Goal: Task Accomplishment & Management: Manage account settings

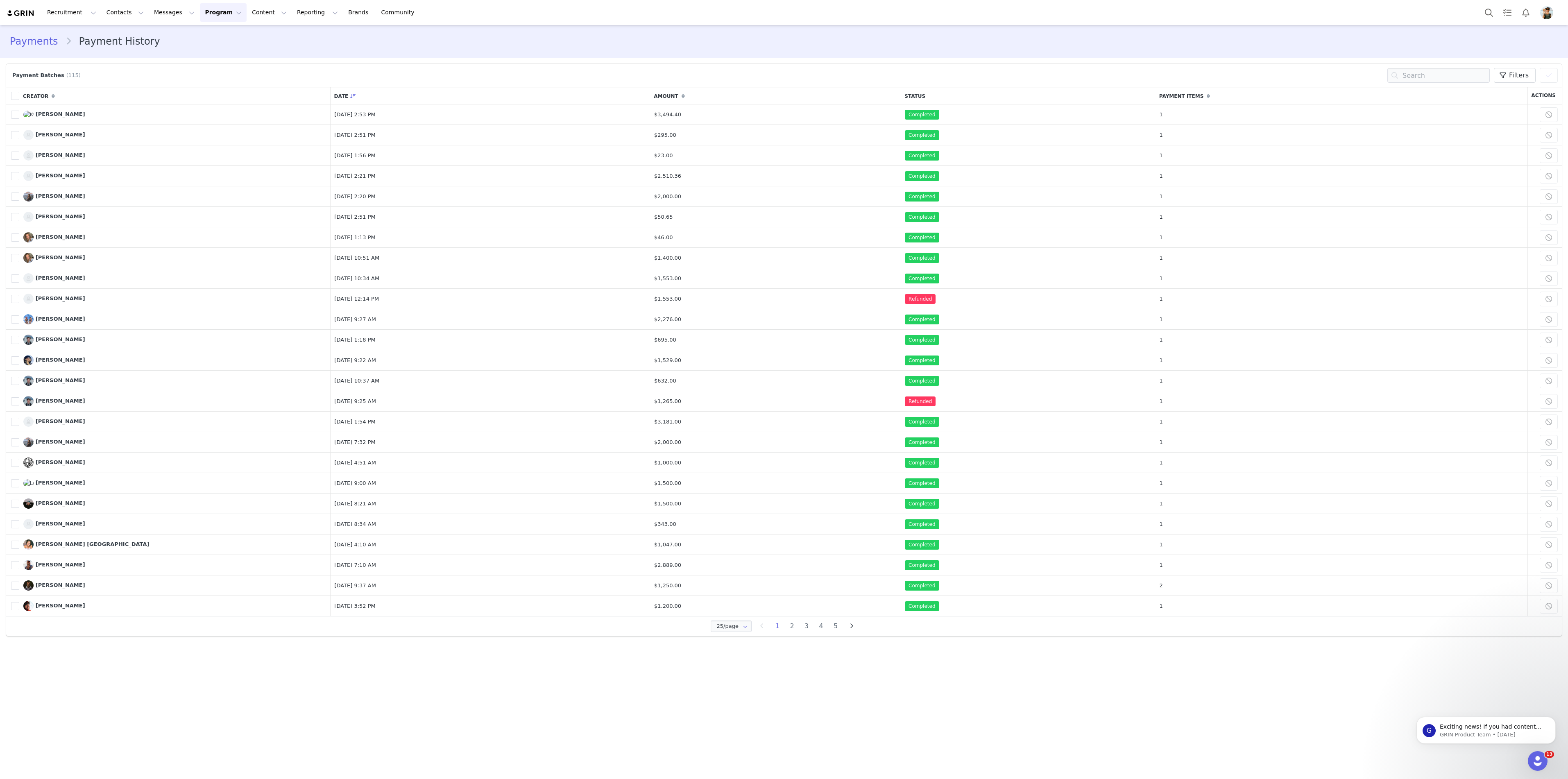
click at [207, 12] on button "Program Program" at bounding box center [223, 13] width 47 height 18
click at [216, 39] on p "Activations" at bounding box center [210, 36] width 31 height 8
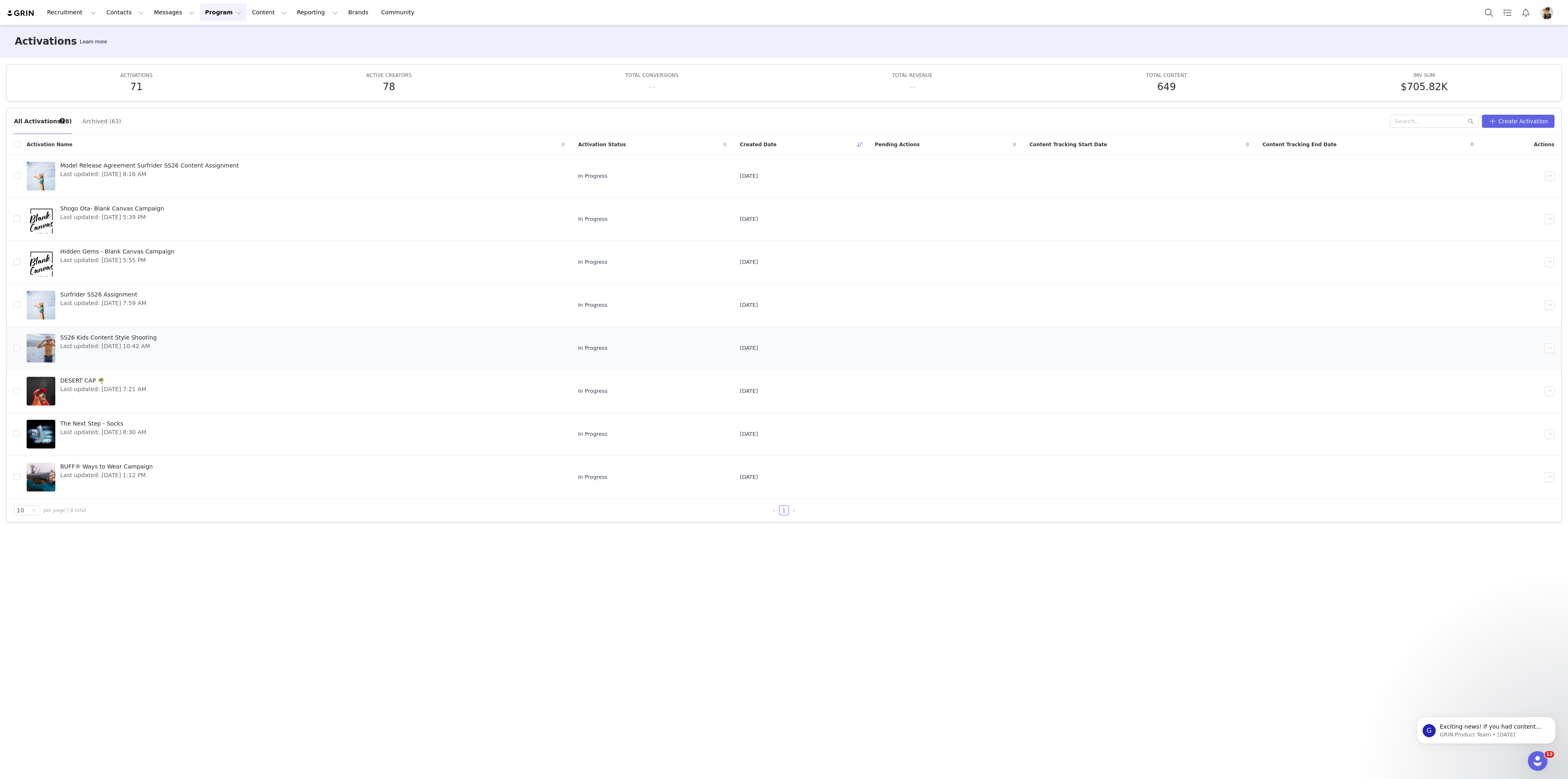
click at [116, 341] on span "SS26 Kids Content Style Shooting" at bounding box center [109, 337] width 97 height 8
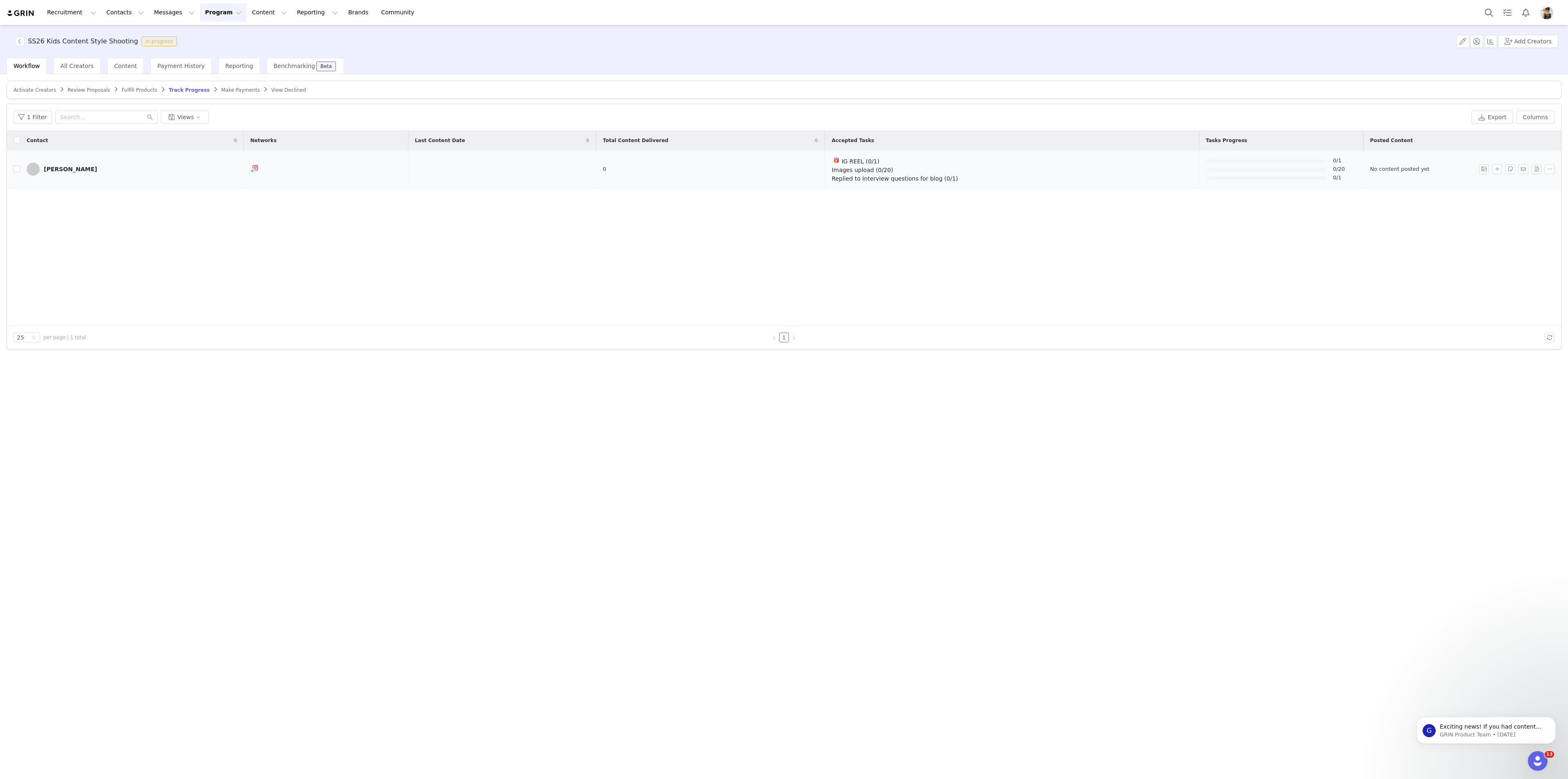
click at [52, 172] on div "[PERSON_NAME]" at bounding box center [71, 168] width 53 height 6
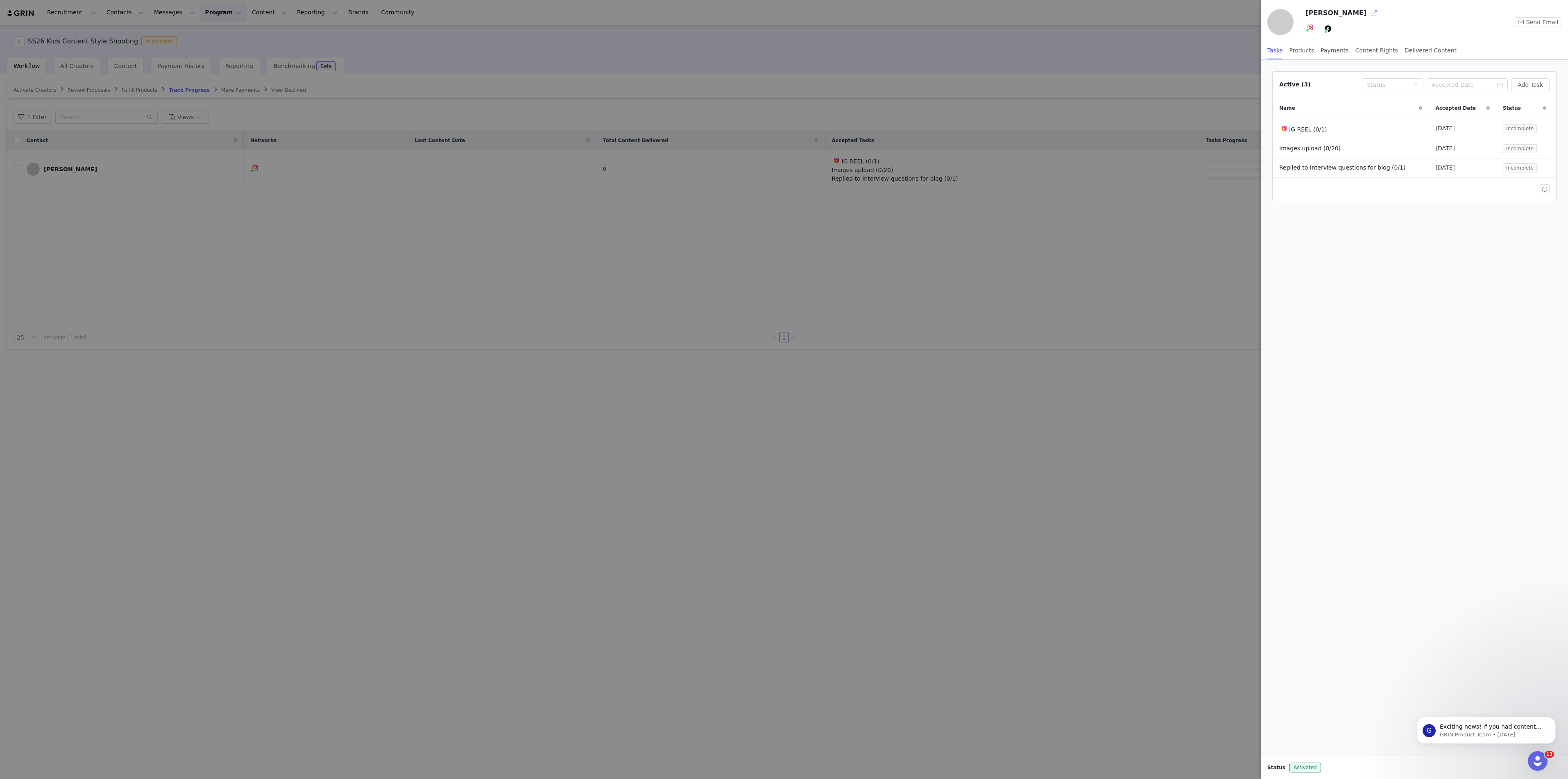
click at [1367, 9] on button "button" at bounding box center [1374, 13] width 13 height 13
click at [1103, 321] on div at bounding box center [784, 389] width 1568 height 779
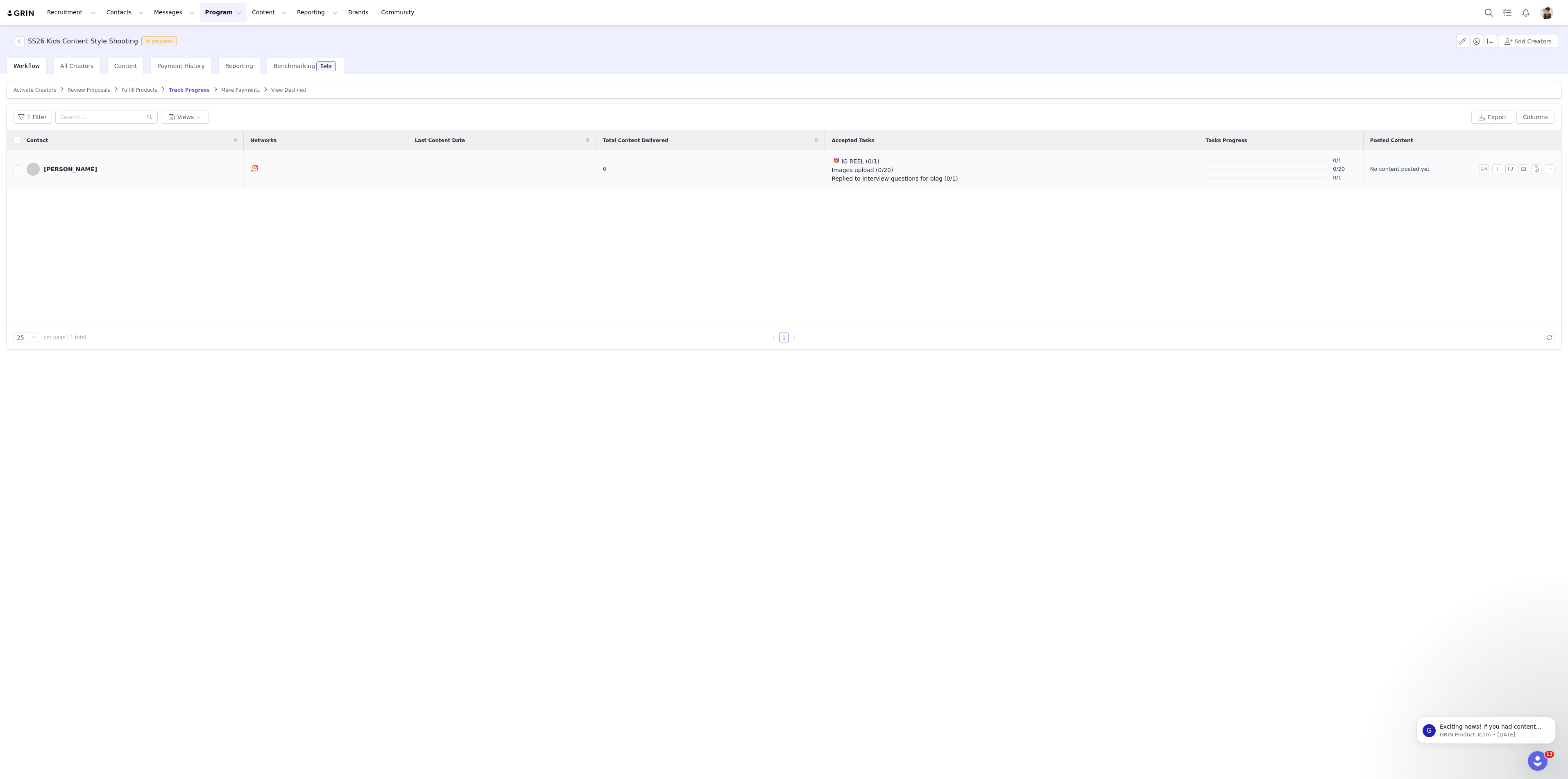
click at [58, 168] on div "[PERSON_NAME]" at bounding box center [71, 168] width 53 height 6
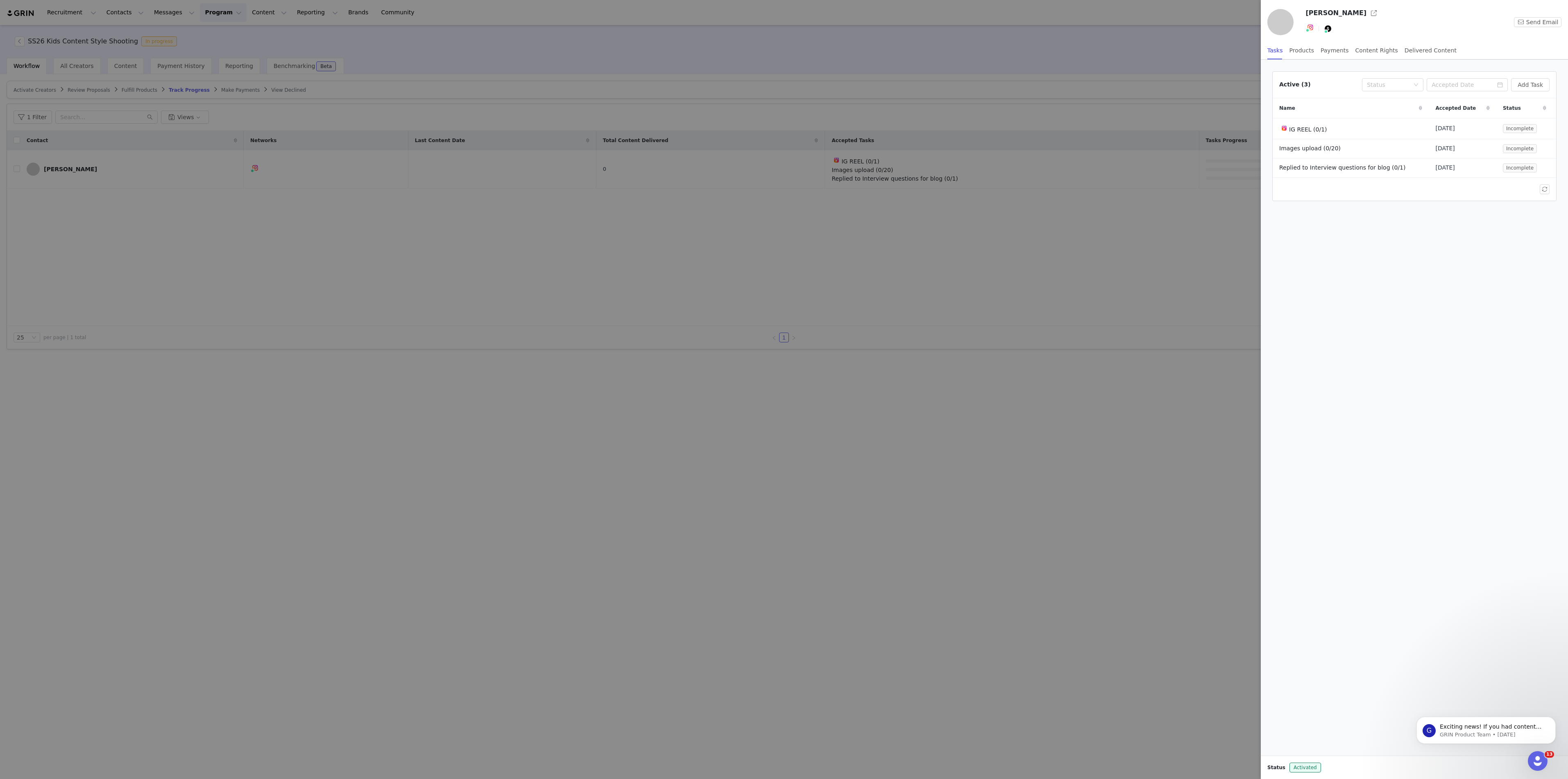
click at [365, 296] on div at bounding box center [784, 389] width 1568 height 779
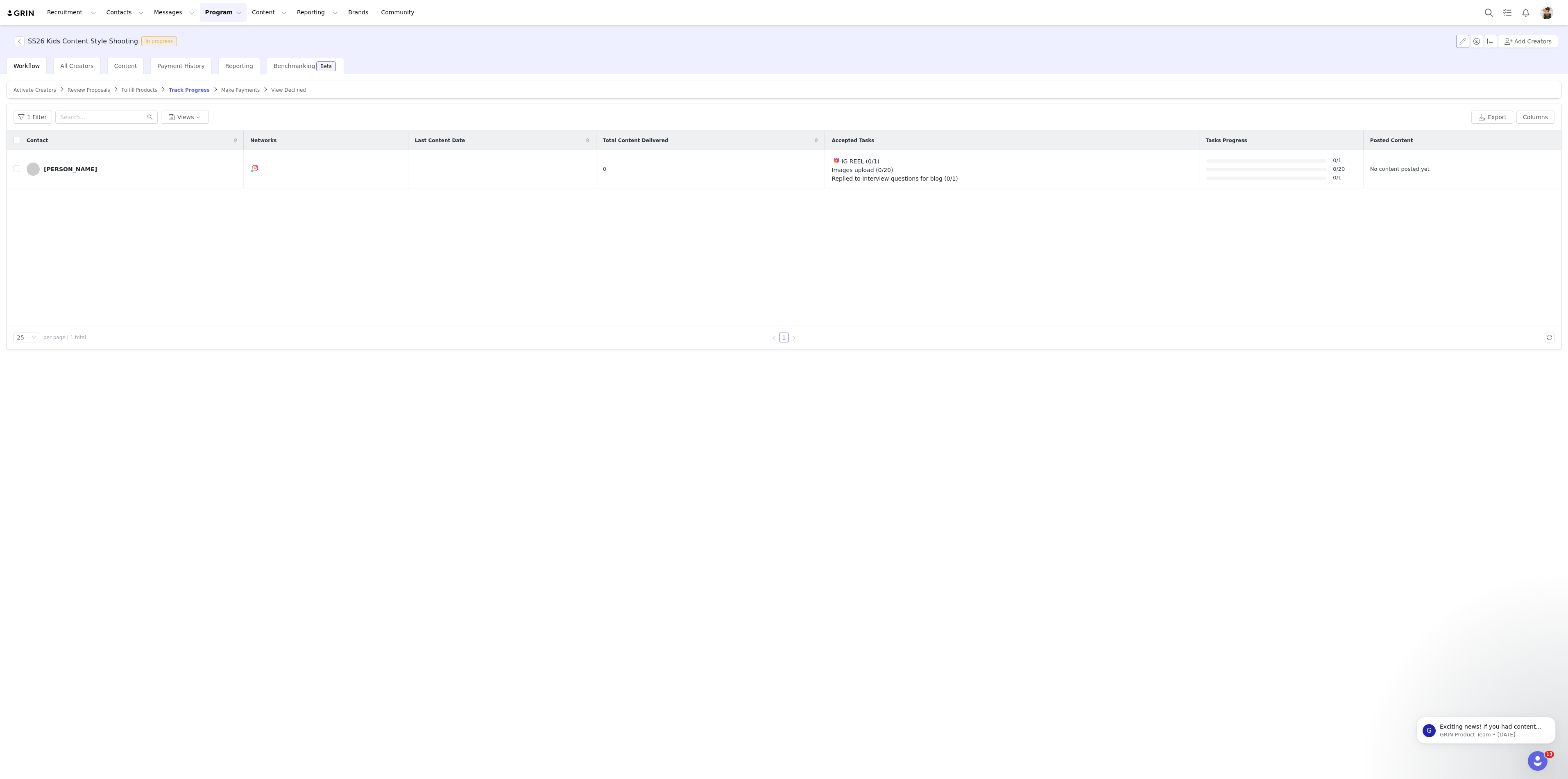
click at [1466, 43] on button "button" at bounding box center [1463, 41] width 13 height 13
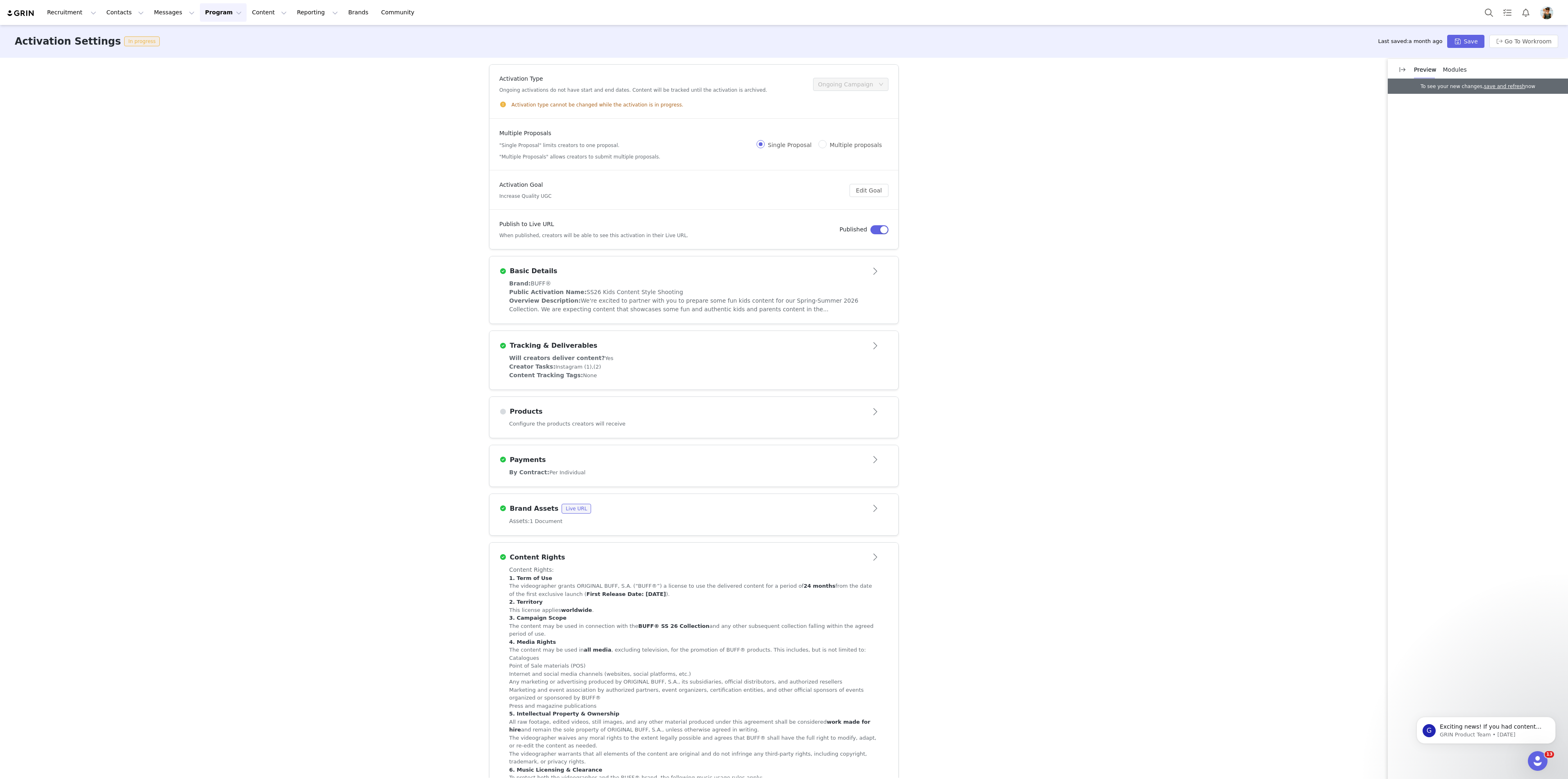
scroll to position [84, 0]
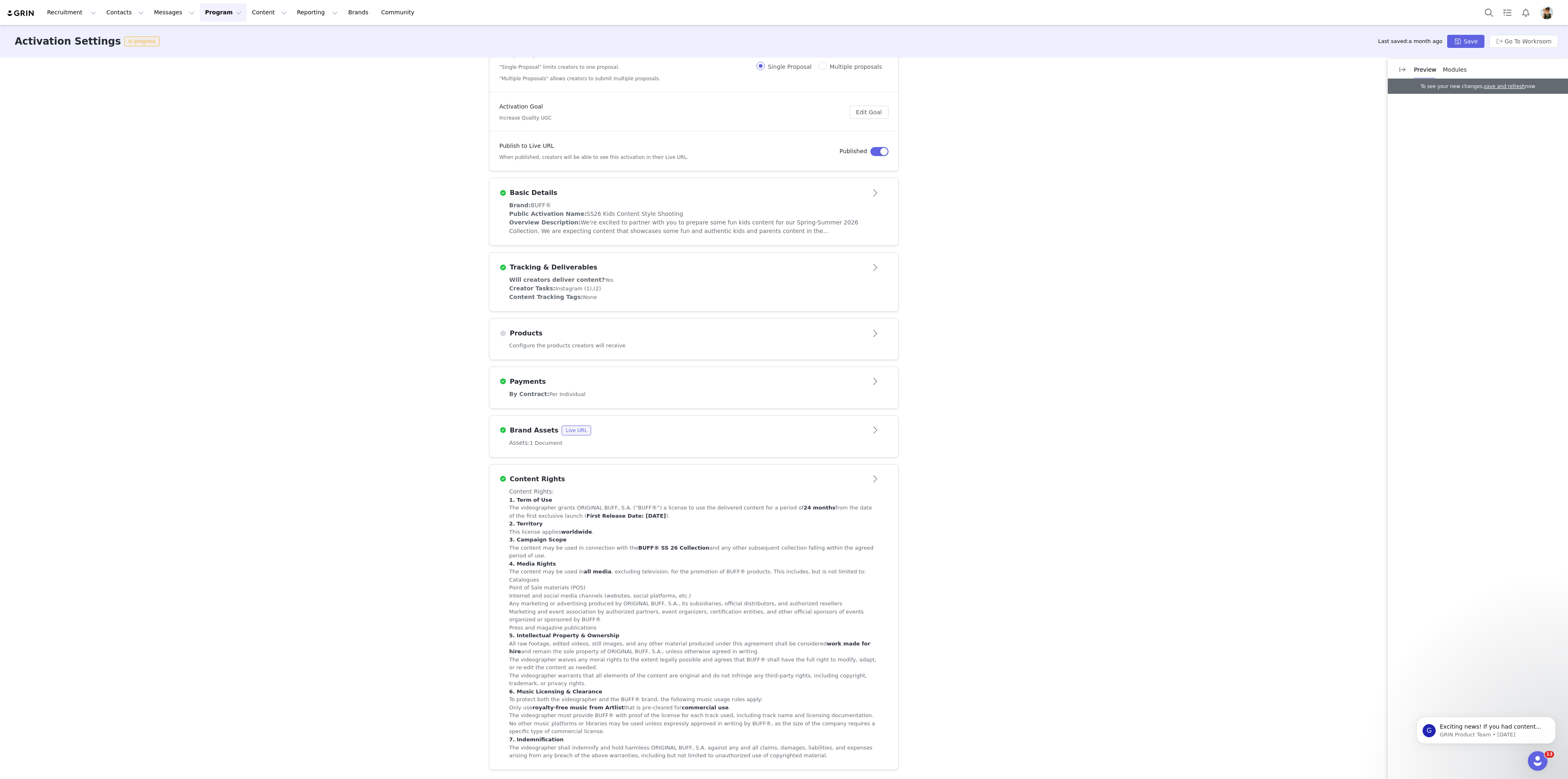
click at [744, 481] on div "Content Rights" at bounding box center [680, 479] width 362 height 10
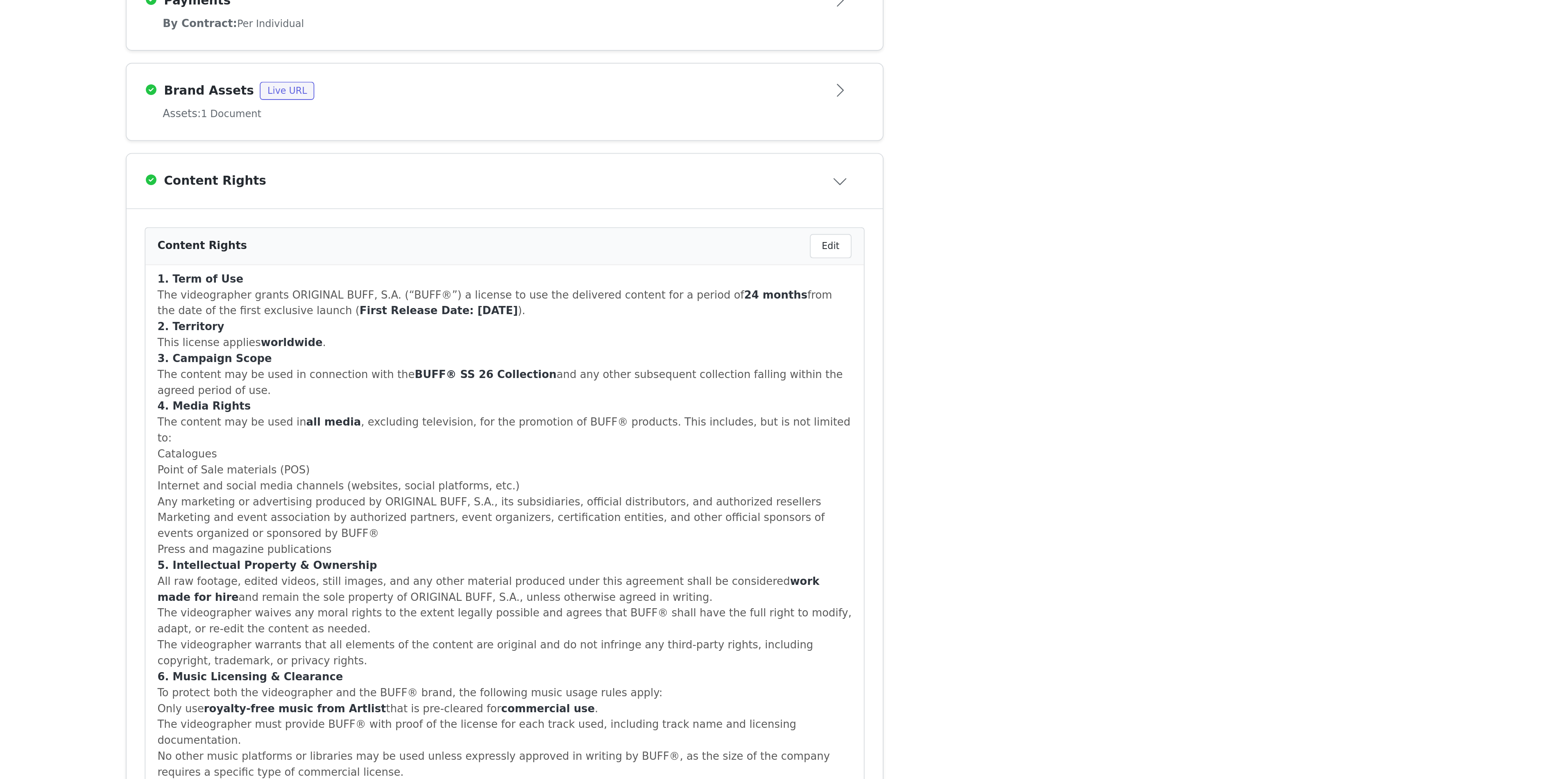
scroll to position [204, 0]
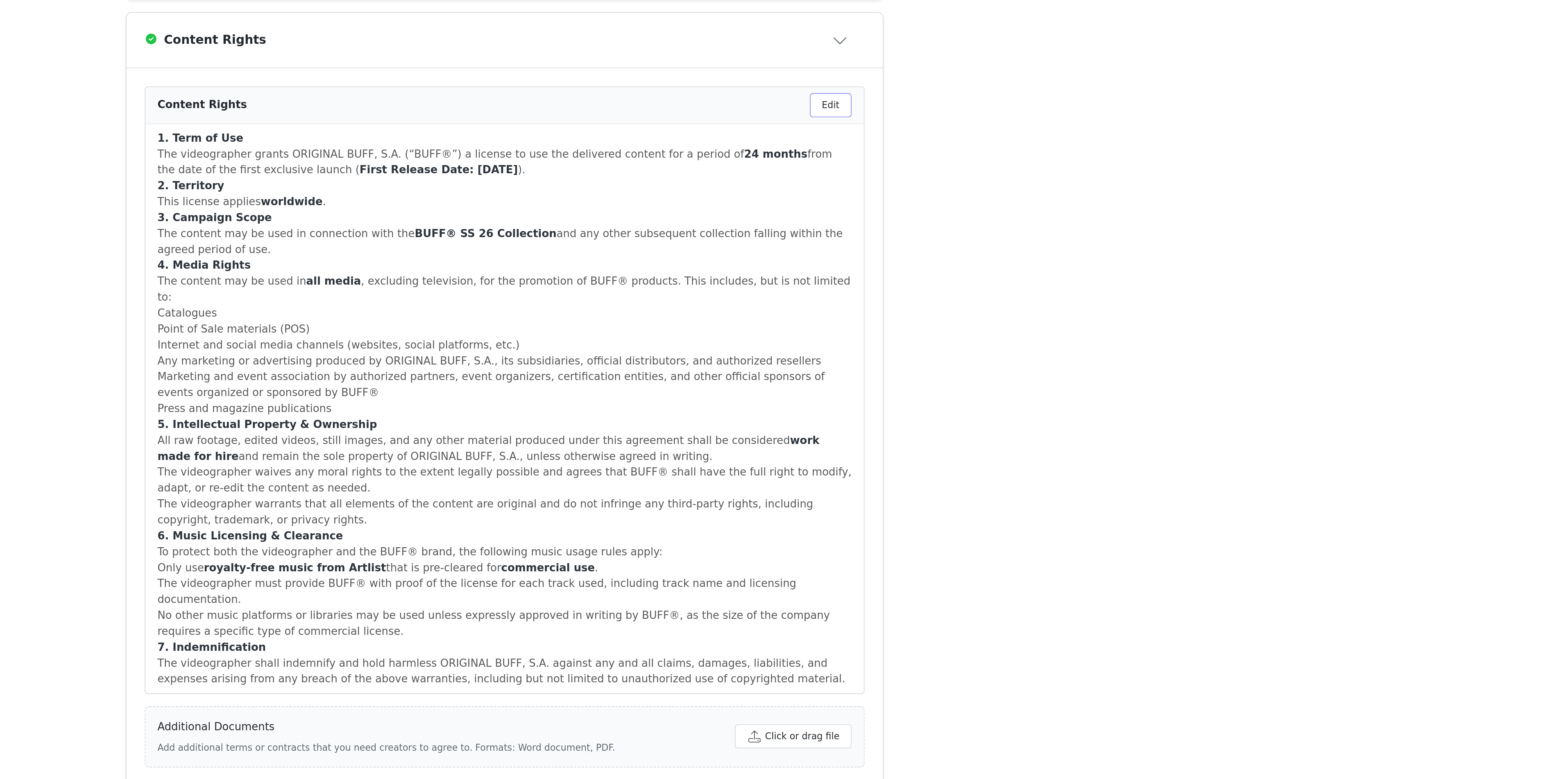
click at [866, 395] on button "Edit" at bounding box center [870, 388] width 23 height 13
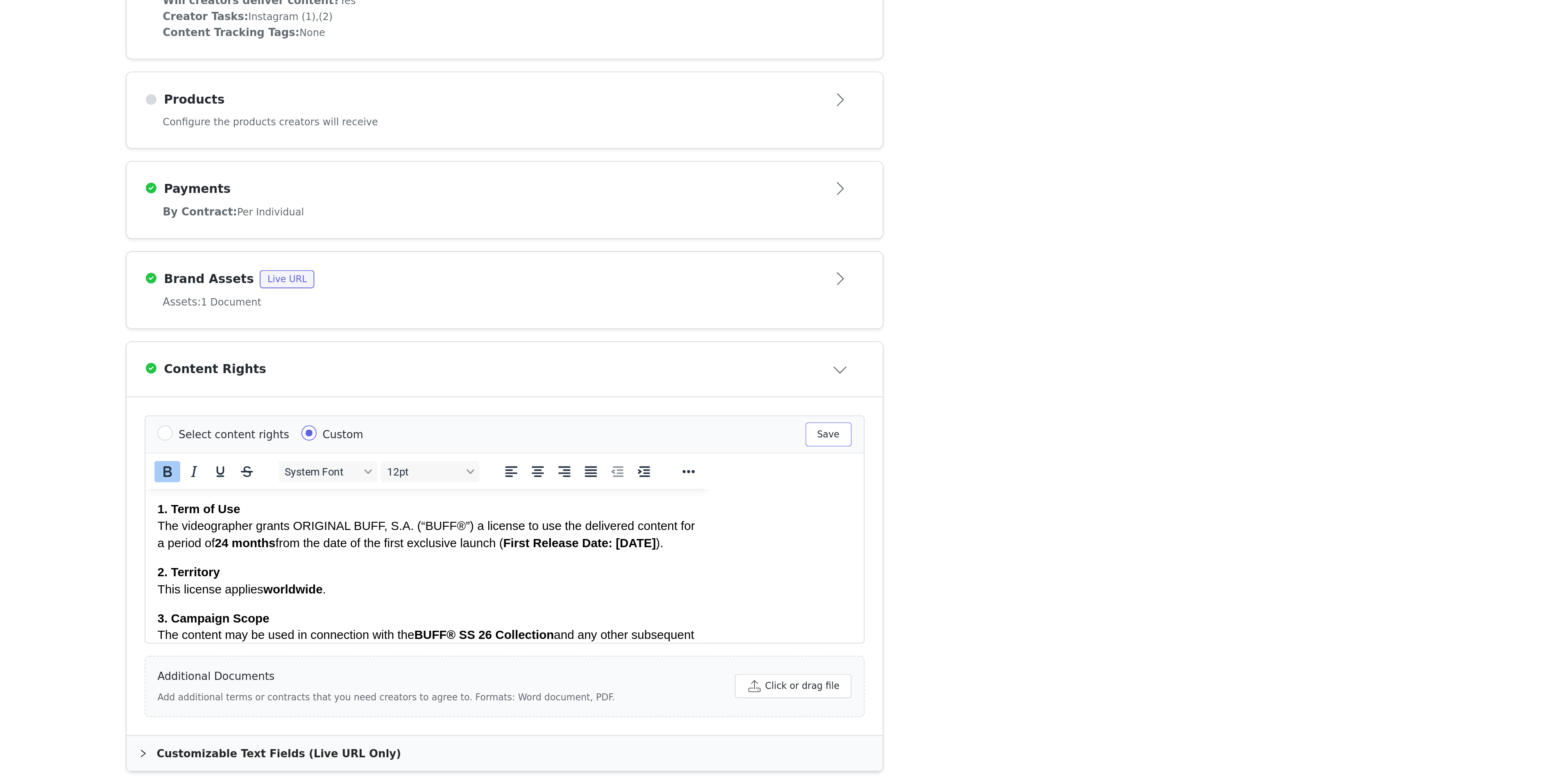
scroll to position [0, 0]
click at [512, 596] on input "Select content rights" at bounding box center [510, 591] width 8 height 8
radio input "true"
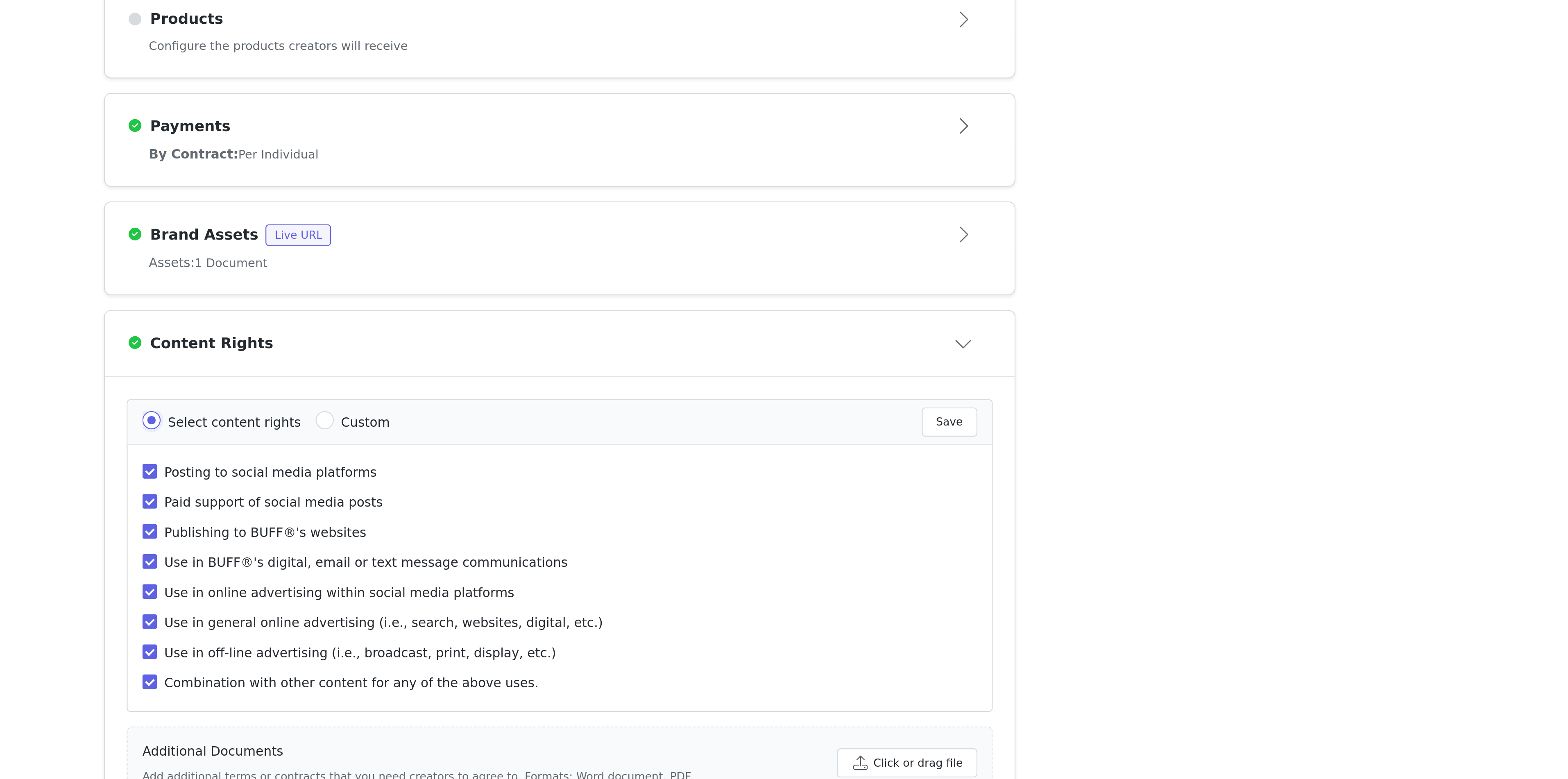
scroll to position [27, 0]
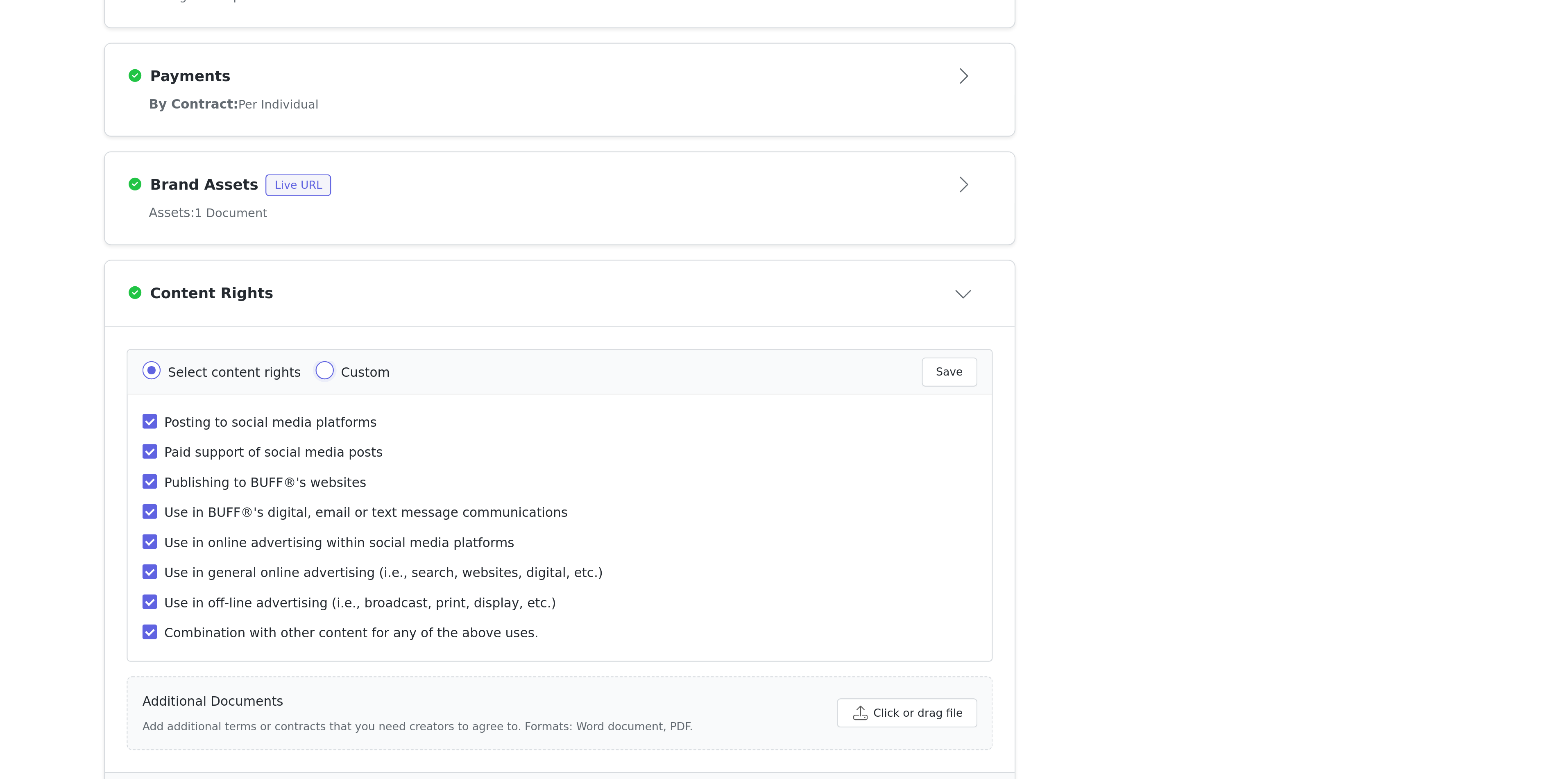
click at [584, 572] on input "Custom" at bounding box center [588, 568] width 8 height 8
radio input "true"
radio input "false"
radio input "true"
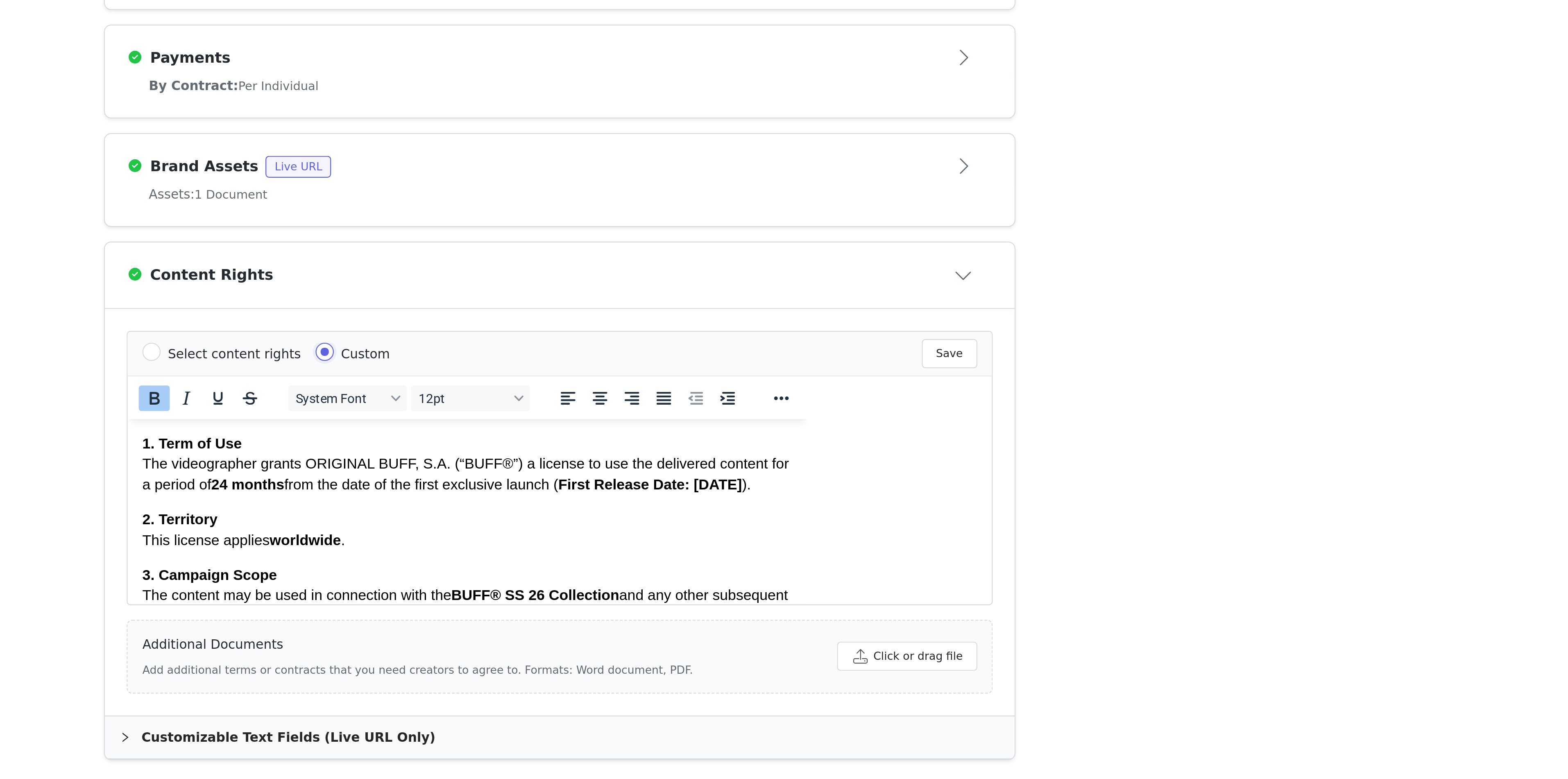
scroll to position [15, 0]
click at [317, 492] on body "1. Term of Use The videographer grants ORIGINAL BUFF, S.A. (“BUFF®”) a license …" at bounding box center [279, 655] width 292 height 460
click at [378, 477] on p "2. Territory This license applies worldwide ." at bounding box center [279, 468] width 292 height 18
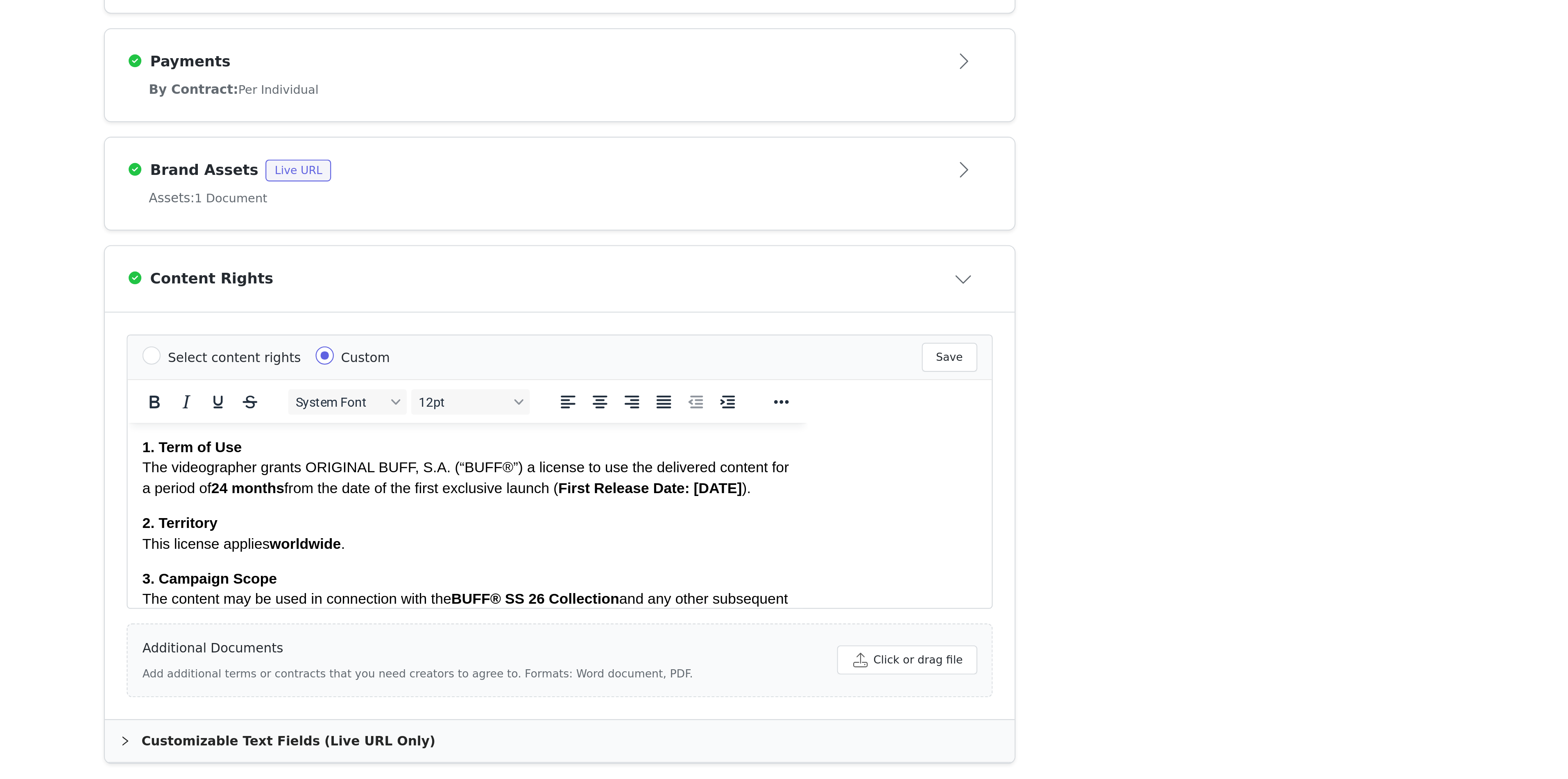
click at [973, 640] on div "Activation Type Ongoing activations do not have start and end dates. Content wi…" at bounding box center [784, 417] width 1568 height 719
click at [943, 489] on div "Activation Type Ongoing activations do not have start and end dates. Content wi…" at bounding box center [784, 417] width 1568 height 719
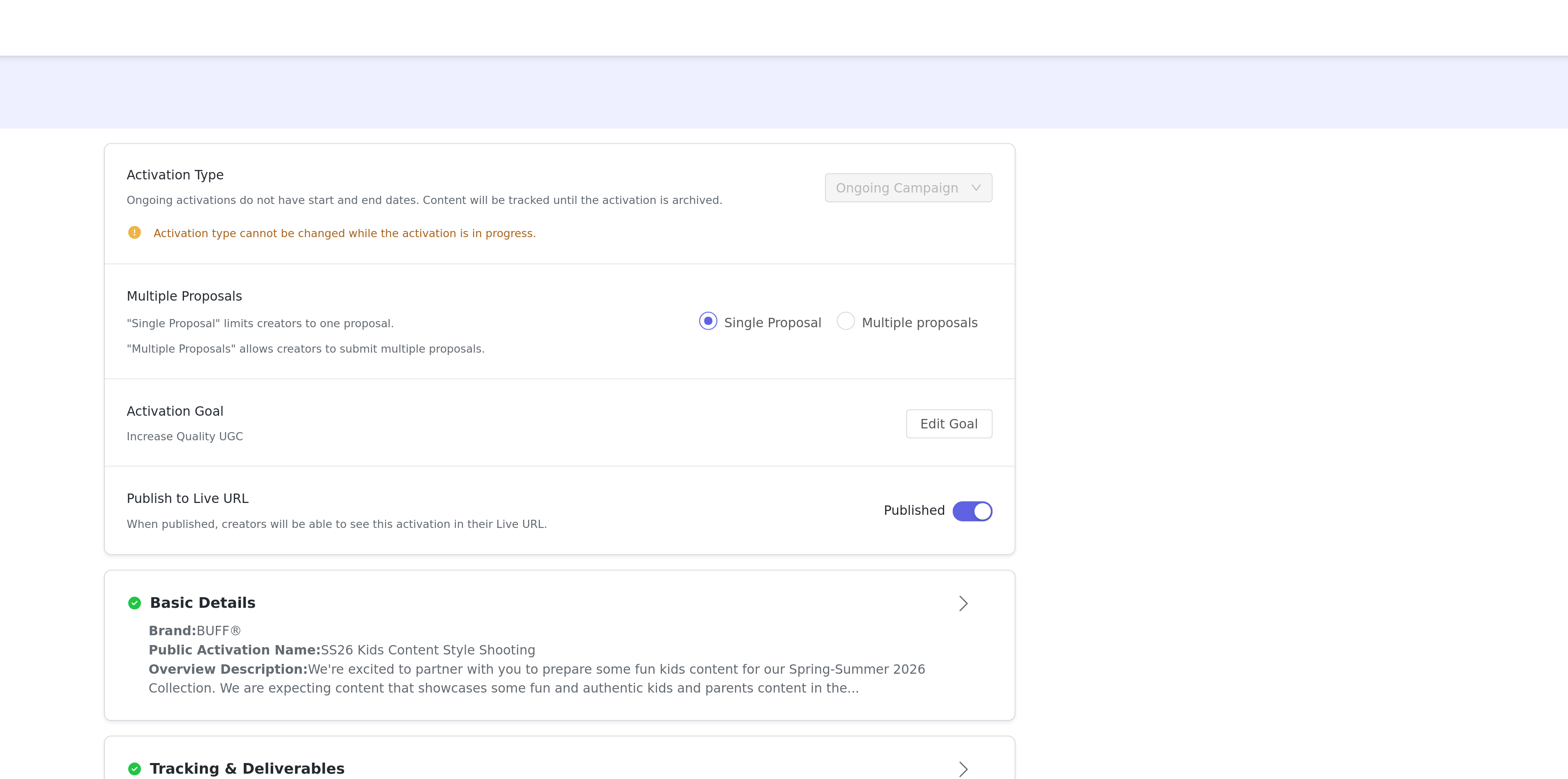
scroll to position [0, 0]
click at [964, 93] on div "Activation Type Ongoing activations do not have start and end dates. Content wi…" at bounding box center [784, 417] width 1568 height 719
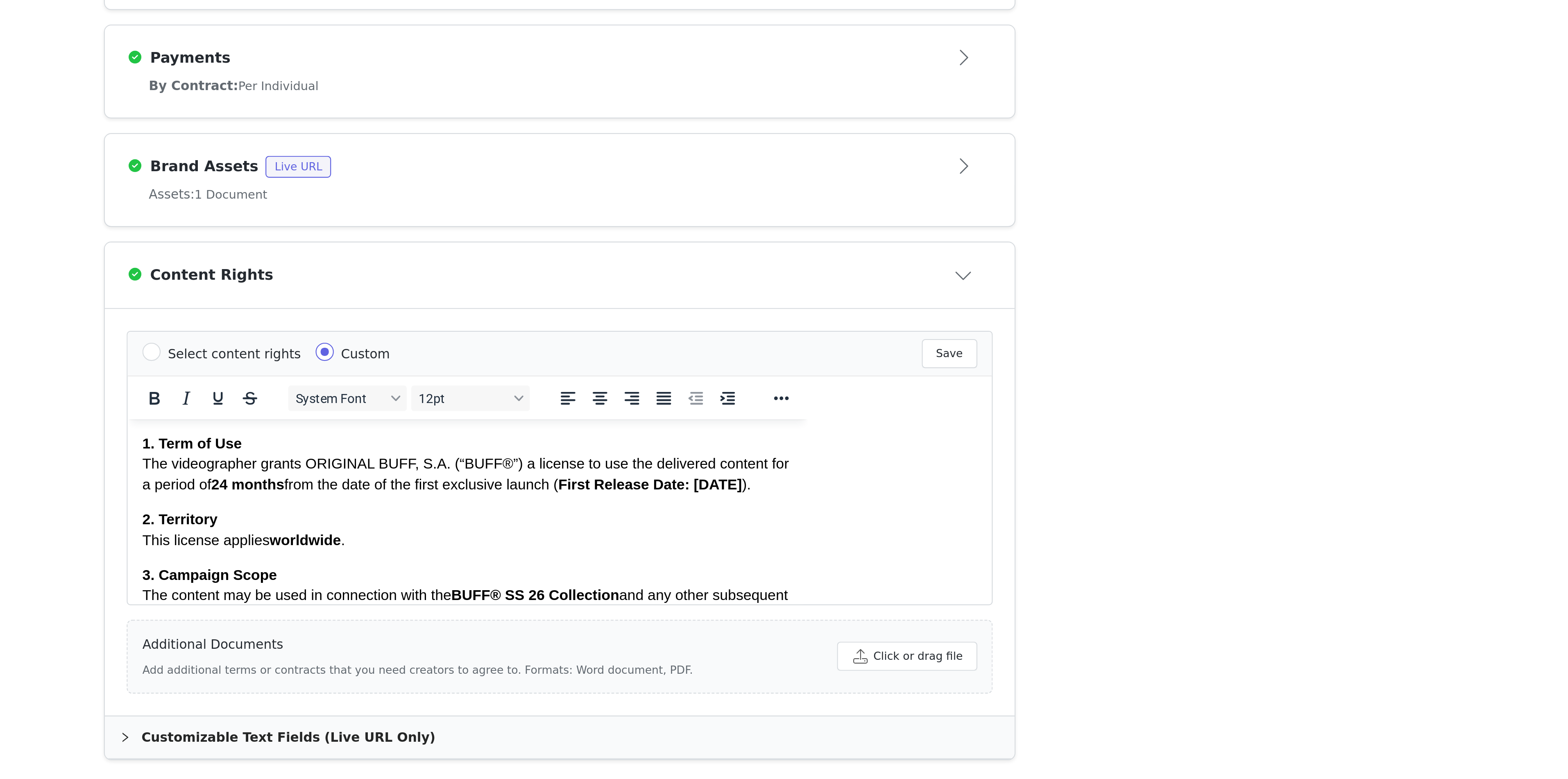
click at [307, 452] on p "1. Term of Use The videographer grants ORIGINAL BUFF, S.A. (“BUFF®”) a license …" at bounding box center [279, 438] width 292 height 27
click at [243, 477] on p "2. Territory This license applies worldwide ." at bounding box center [279, 468] width 292 height 18
click at [325, 442] on p "1. Term of Use The videographer grants ORIGINAL BUFF, S.A. (“BUFF®”) a license …" at bounding box center [279, 438] width 292 height 27
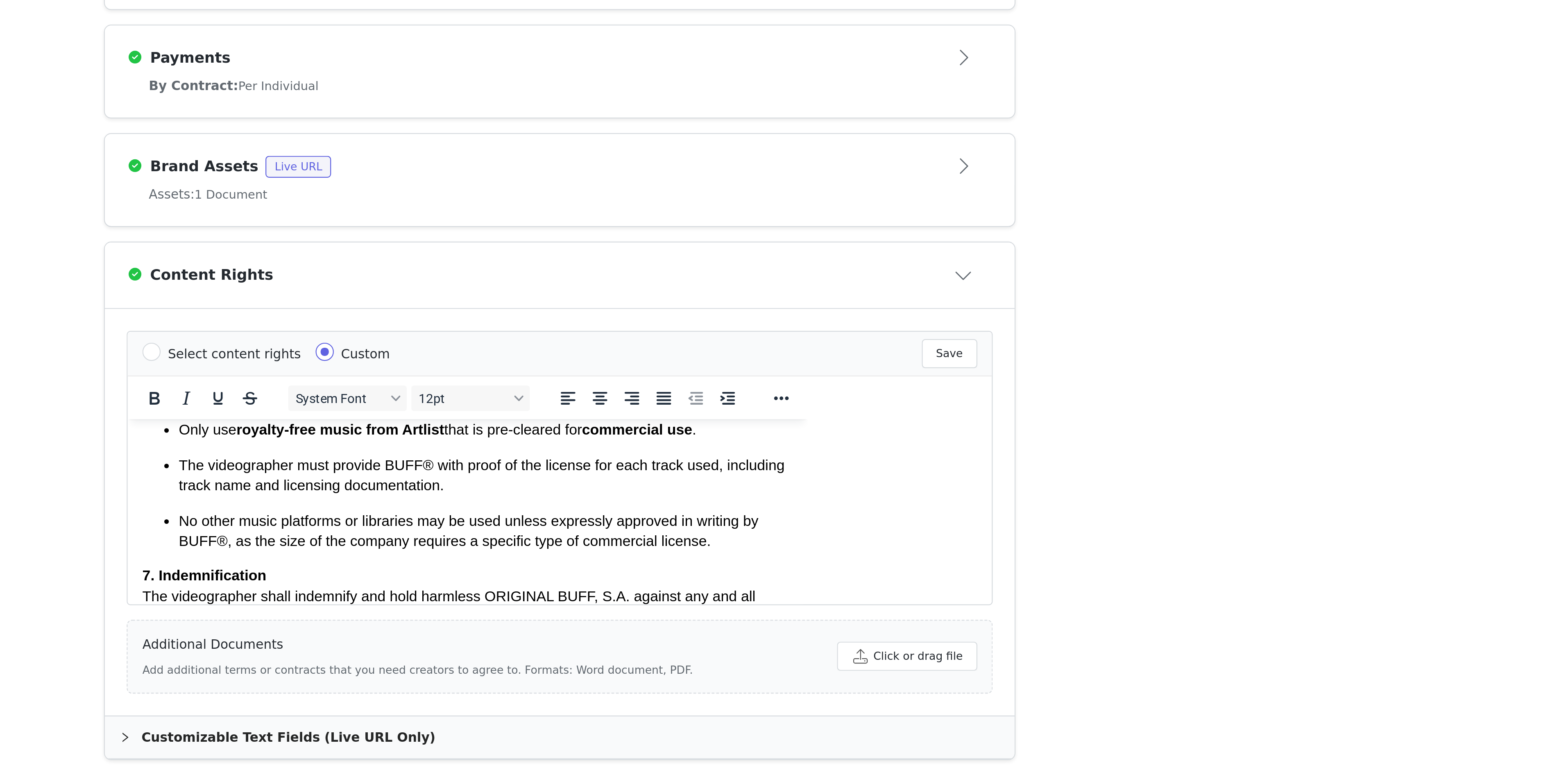
scroll to position [398, 0]
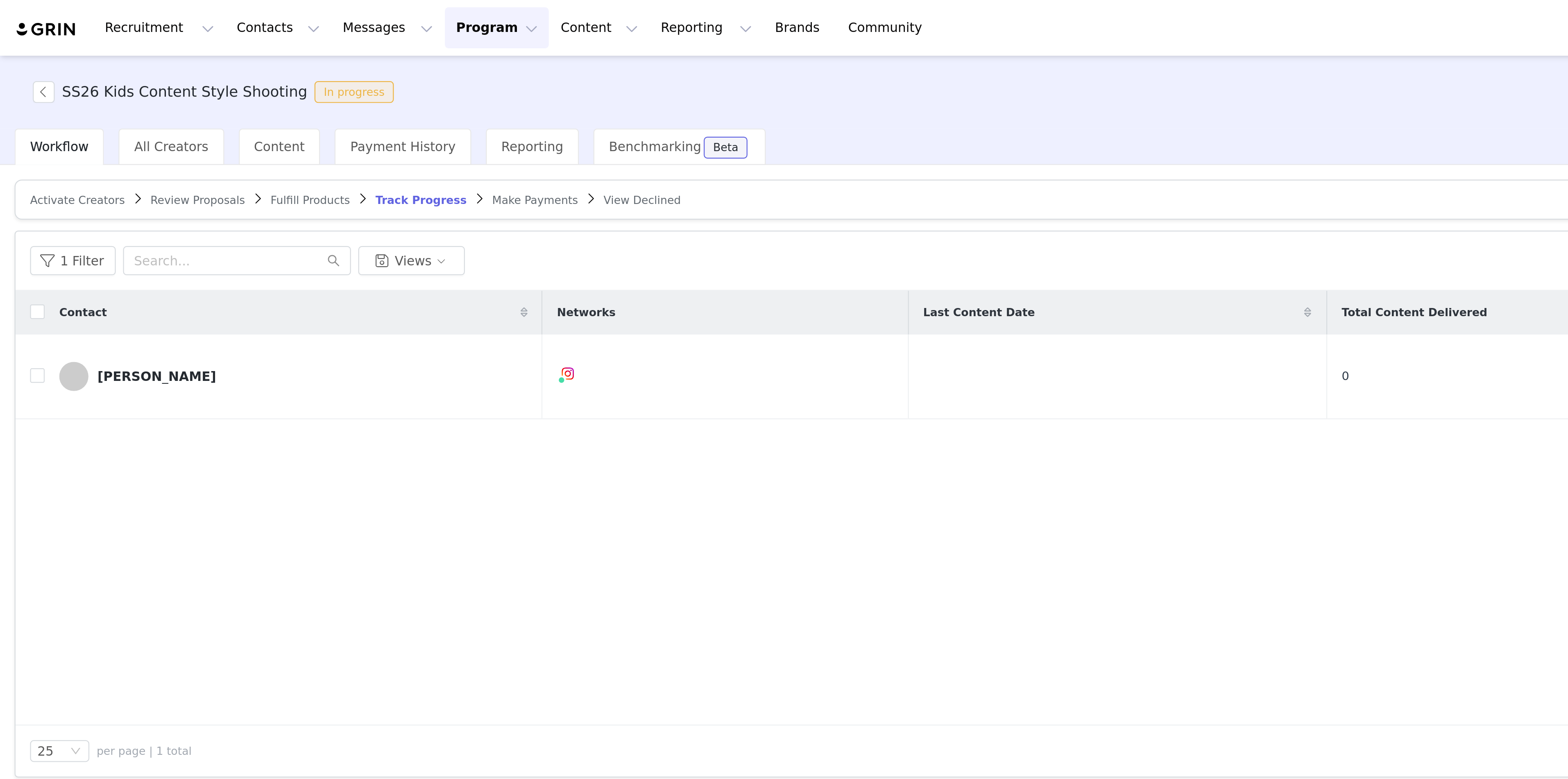
click at [222, 11] on button "Program Program" at bounding box center [223, 13] width 47 height 18
click at [219, 37] on p "Activations" at bounding box center [210, 36] width 31 height 8
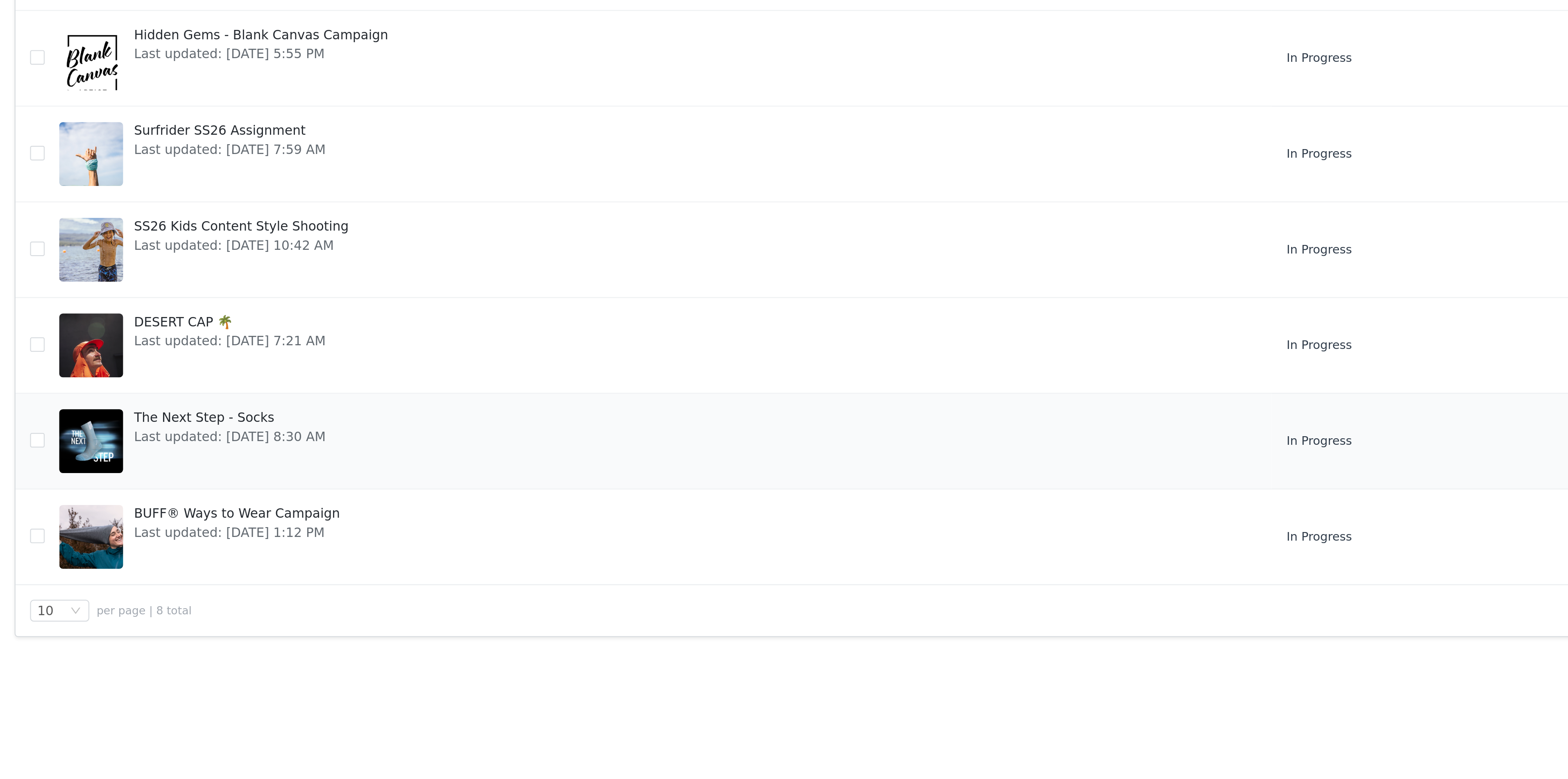
click at [93, 427] on span "The Next Step - Socks" at bounding box center [103, 423] width 86 height 8
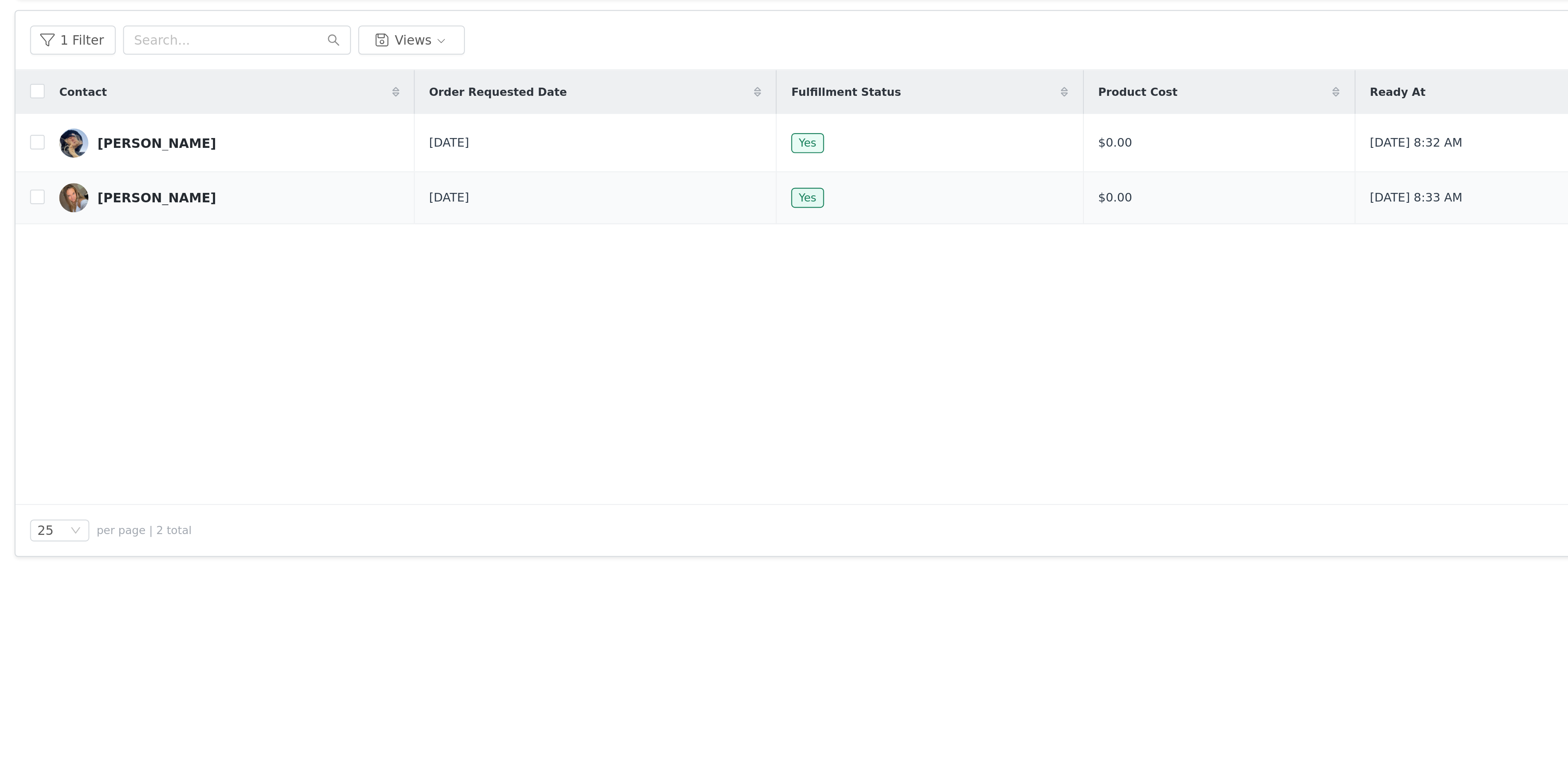
click at [58, 191] on div "Andrea Alvarez" at bounding box center [71, 188] width 53 height 6
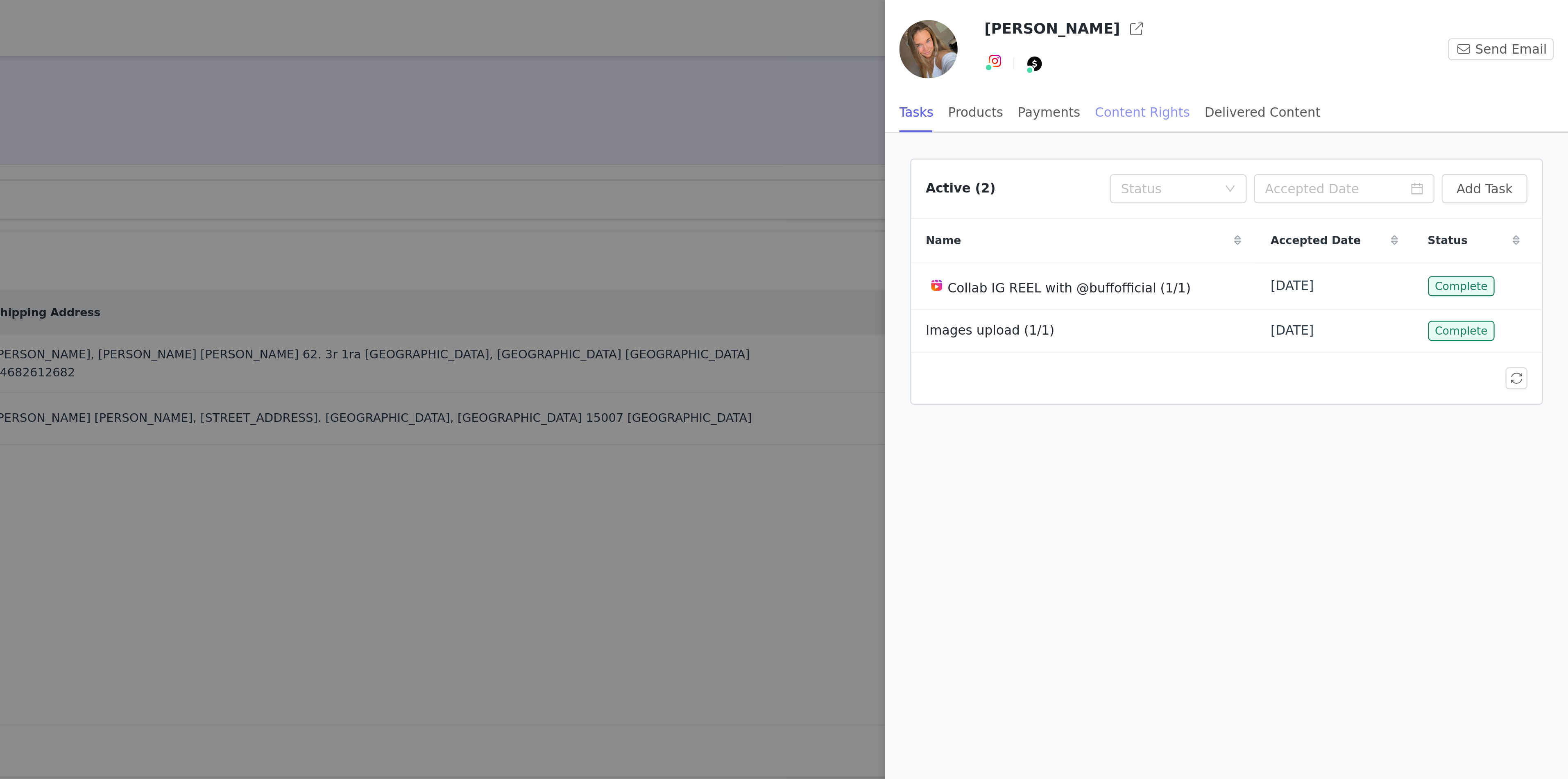
click at [1374, 50] on div "Content Rights" at bounding box center [1377, 50] width 43 height 18
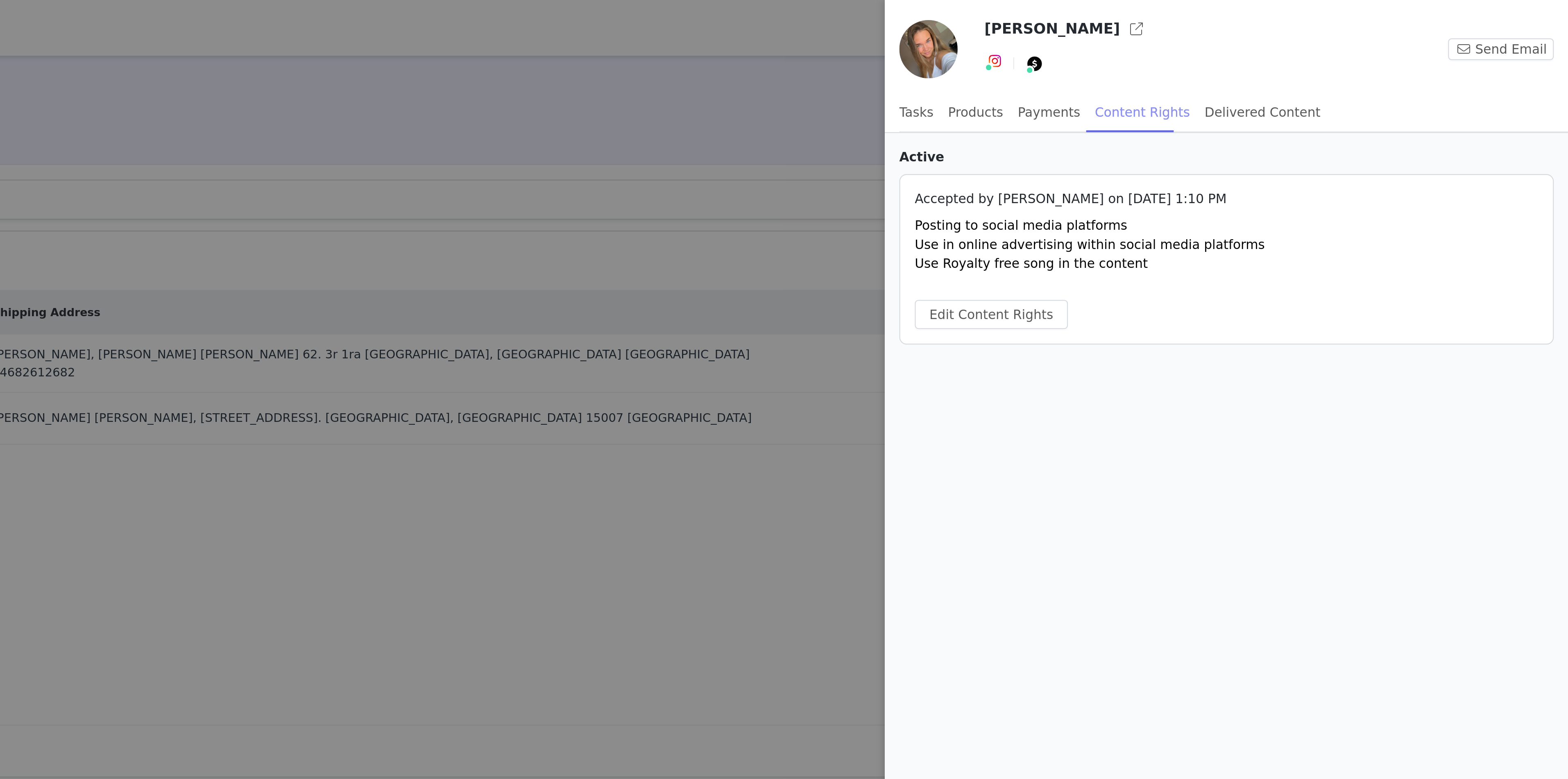
click at [1374, 50] on div "Content Rights" at bounding box center [1377, 50] width 43 height 18
click at [1106, 251] on div at bounding box center [784, 389] width 1568 height 779
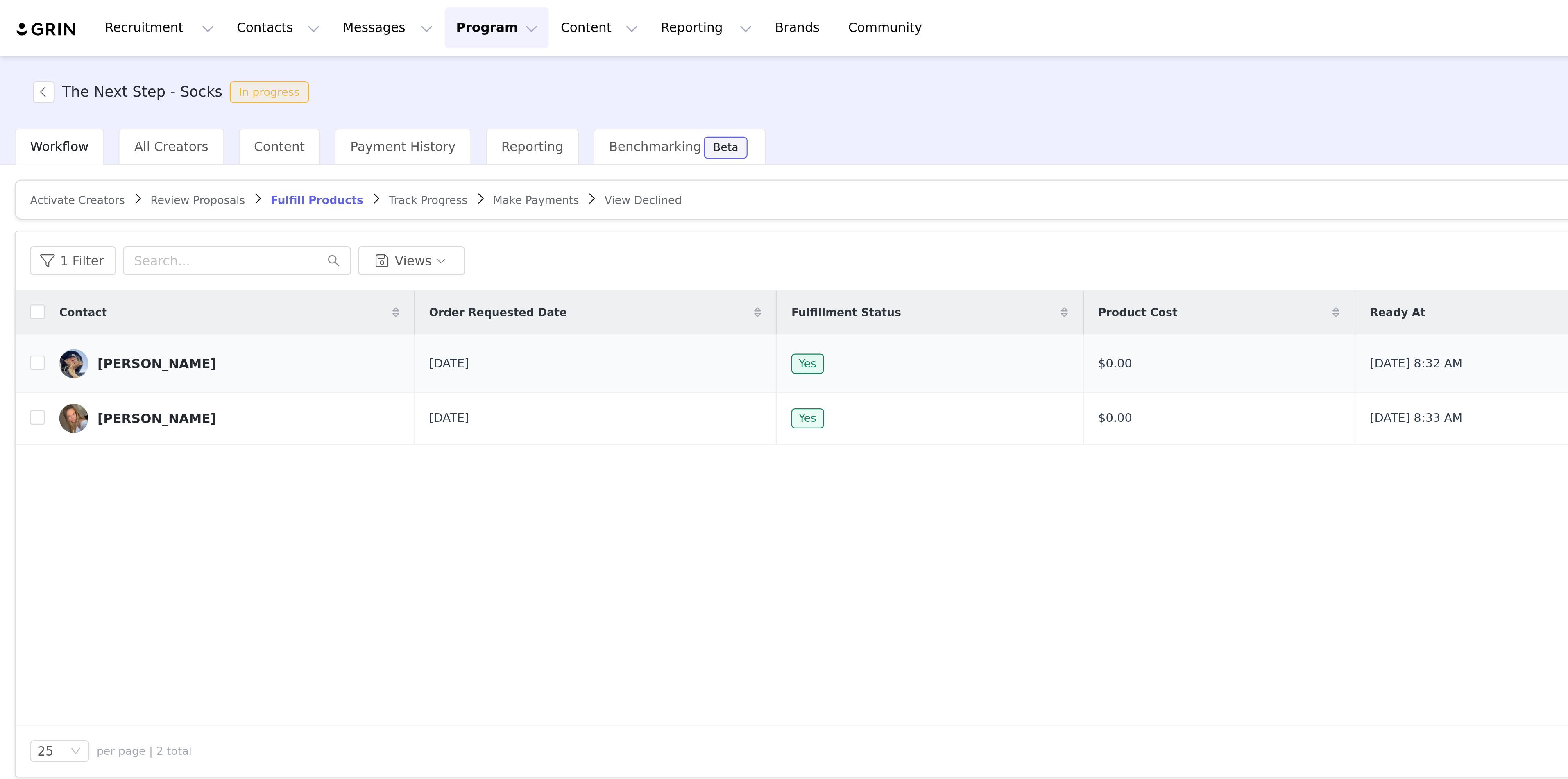
click at [57, 167] on div "Claudia Jaular" at bounding box center [71, 163] width 53 height 6
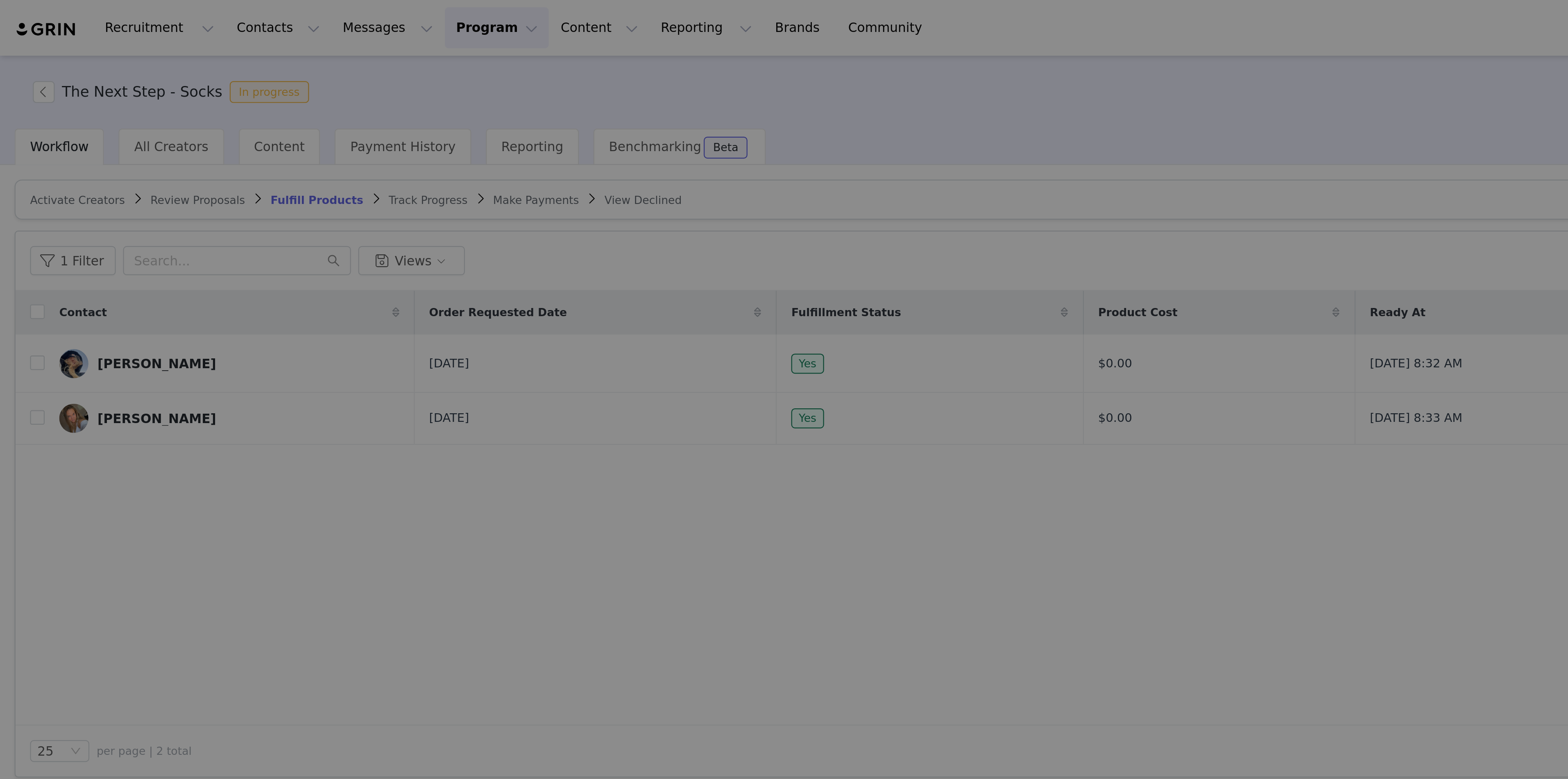
click at [64, 166] on div at bounding box center [784, 389] width 1568 height 779
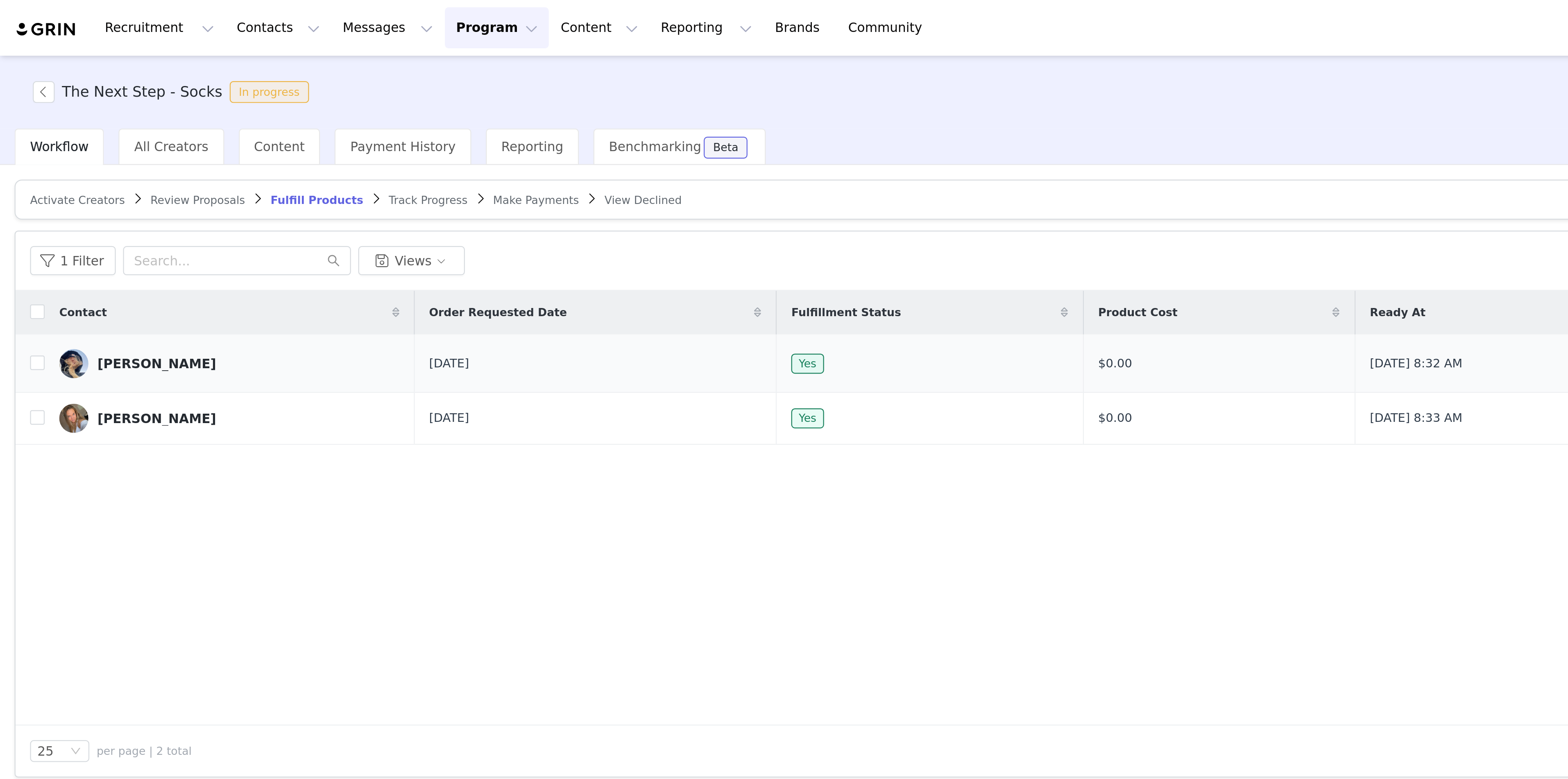
click at [63, 166] on div "Claudia Jaular" at bounding box center [71, 163] width 53 height 6
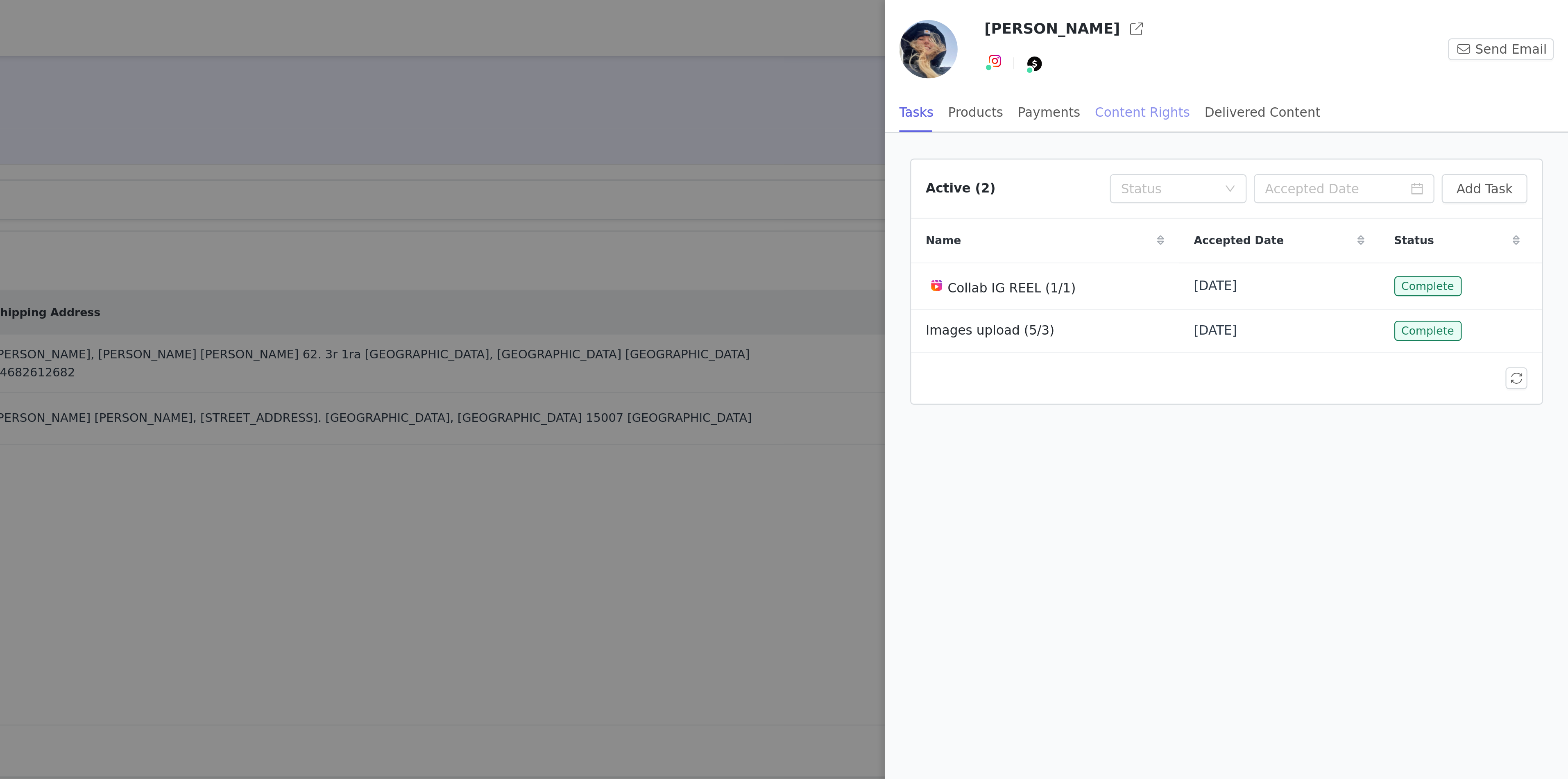
click at [1379, 50] on div "Content Rights" at bounding box center [1377, 50] width 43 height 18
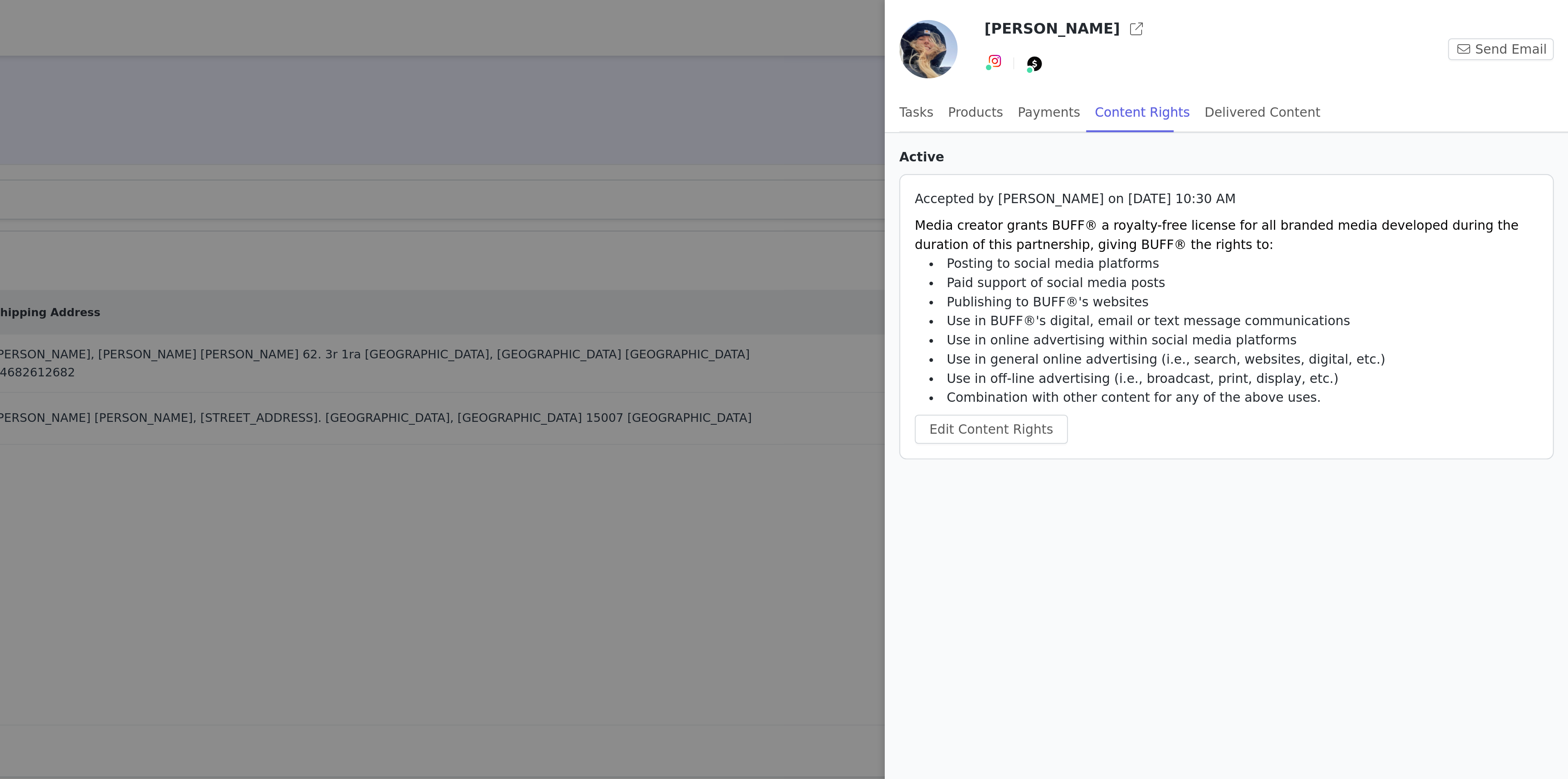
click at [1203, 231] on div at bounding box center [784, 389] width 1568 height 779
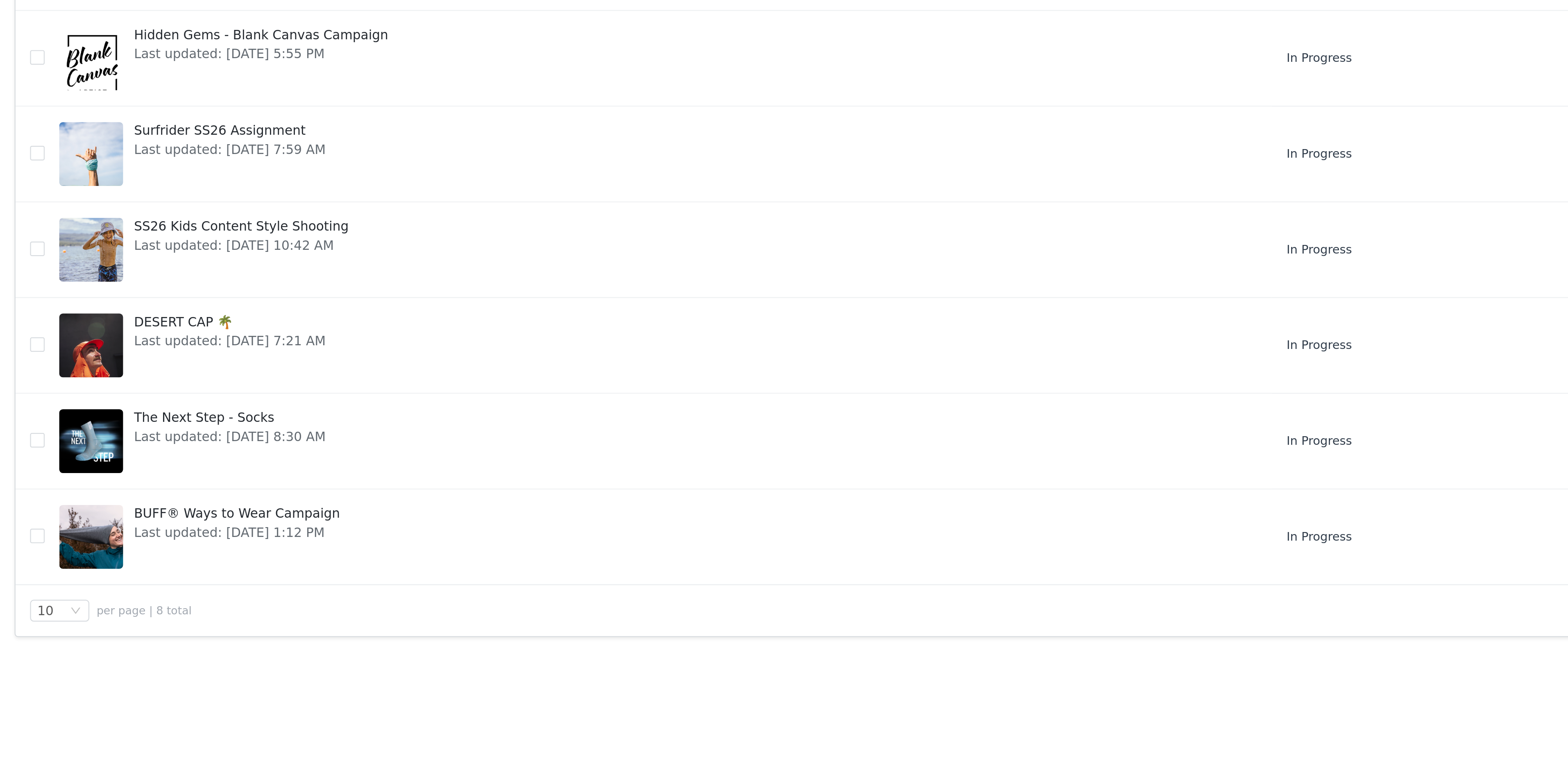
click at [50, 532] on div "All Activations (8) Archived (63) Create Activation Activation Name Activation …" at bounding box center [784, 438] width 1568 height 676
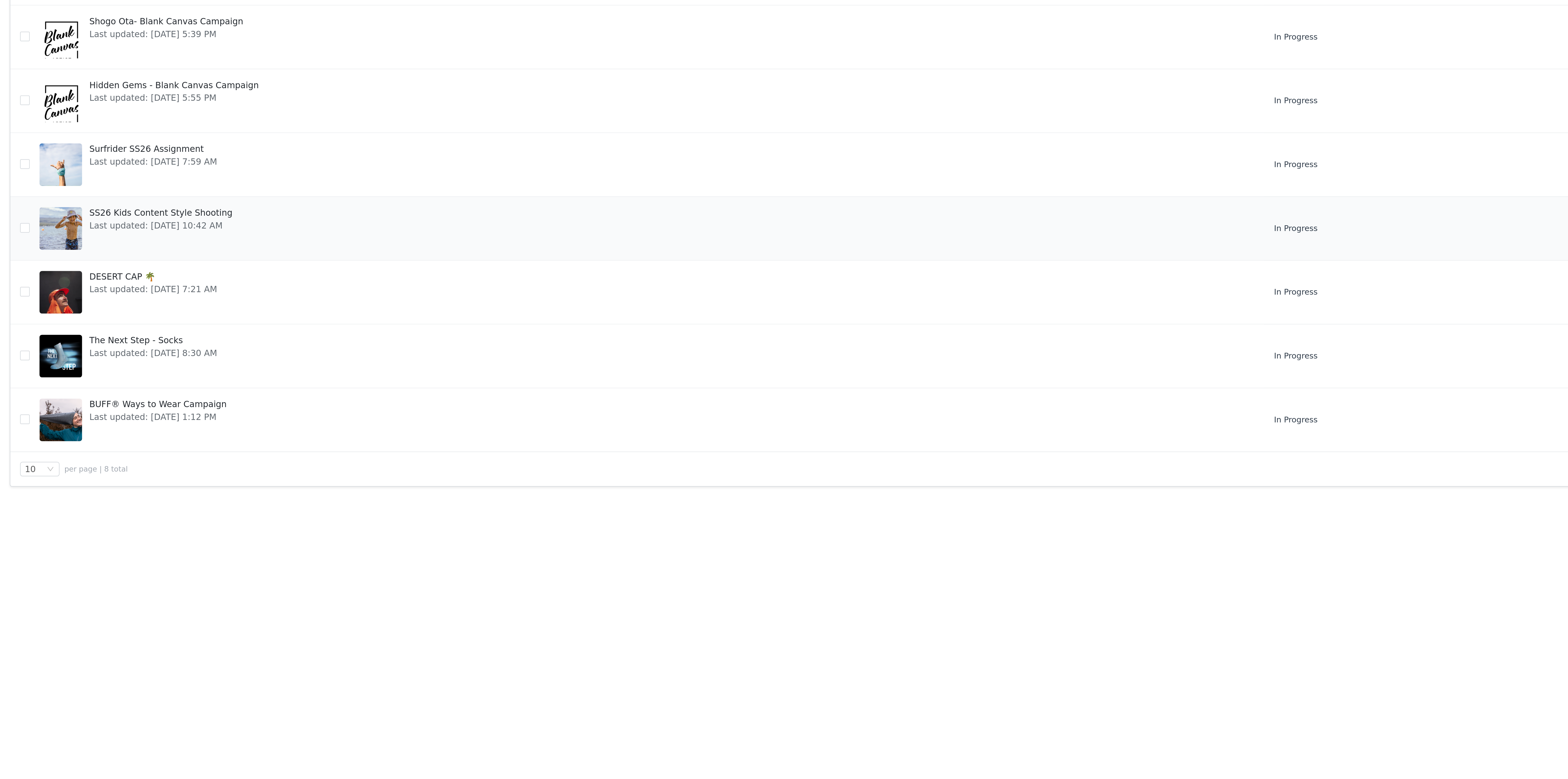
click at [67, 233] on span "Last updated: Aug 19, 2025 10:42 AM" at bounding box center [73, 230] width 65 height 5
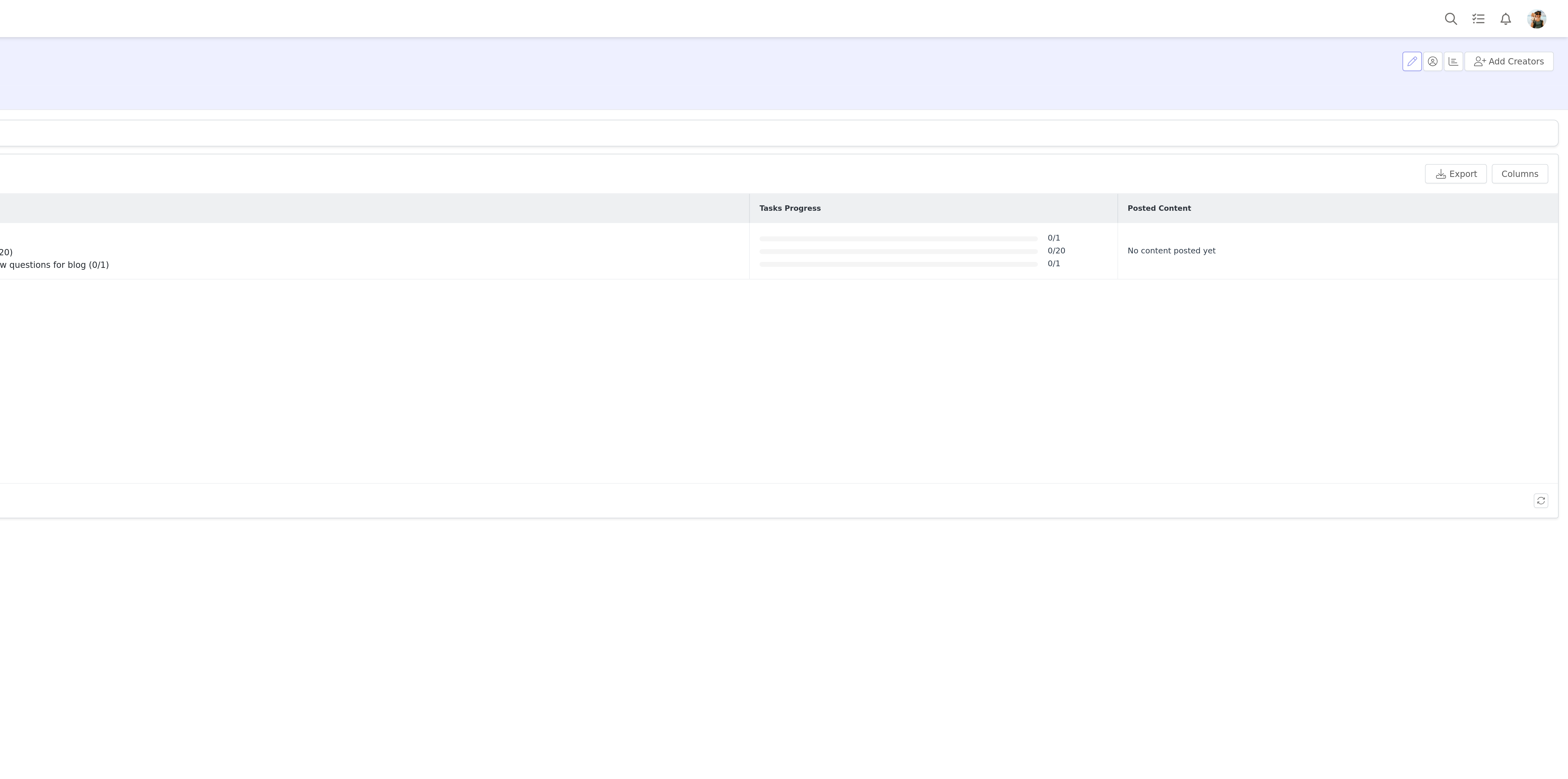
click at [1045, 27] on button "button" at bounding box center [1498, 27] width 9 height 9
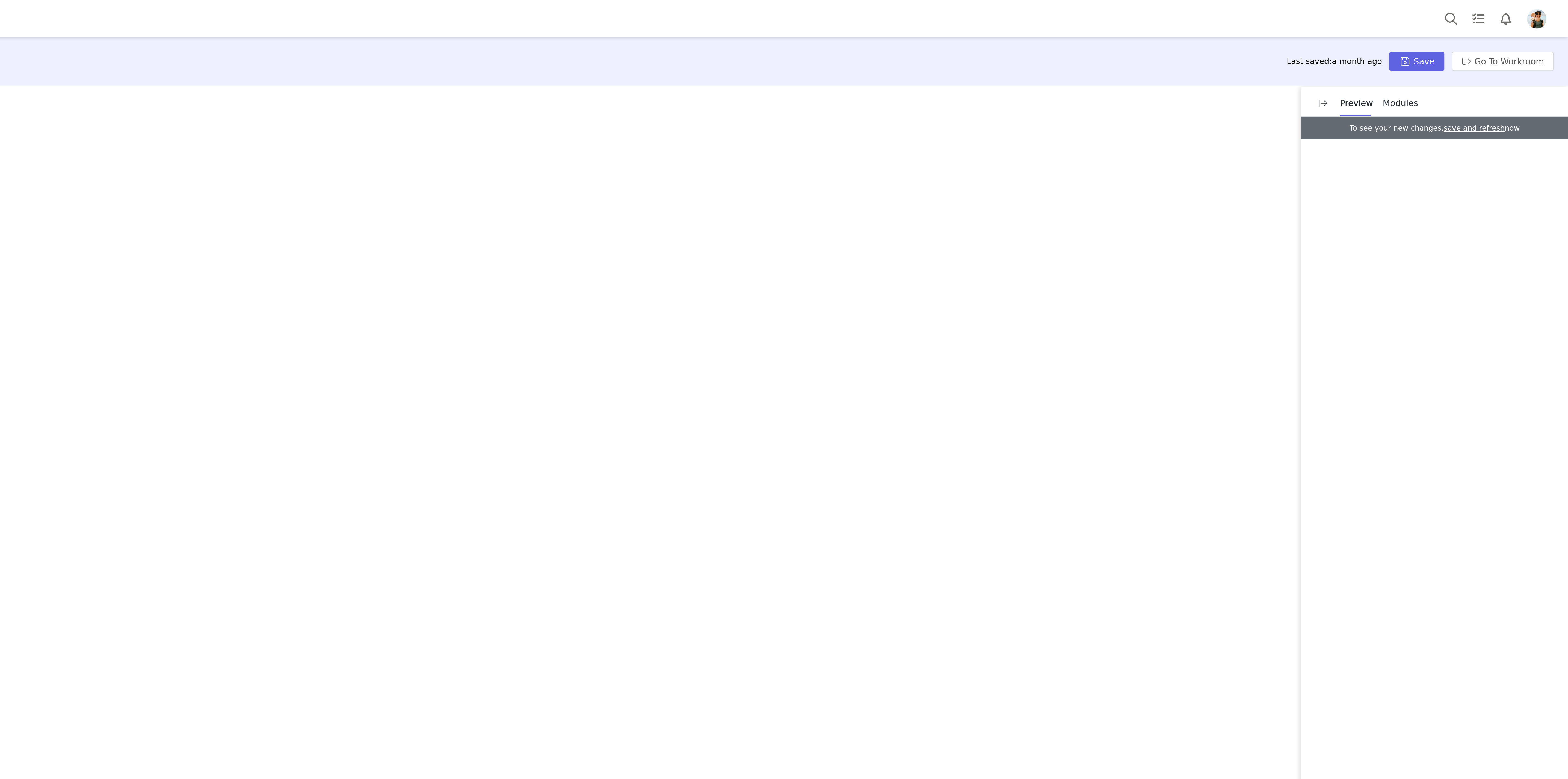
click at [1045, 204] on div "Activation Type Ongoing activations do not have start and end dates. Content wi…" at bounding box center [784, 408] width 1568 height 740
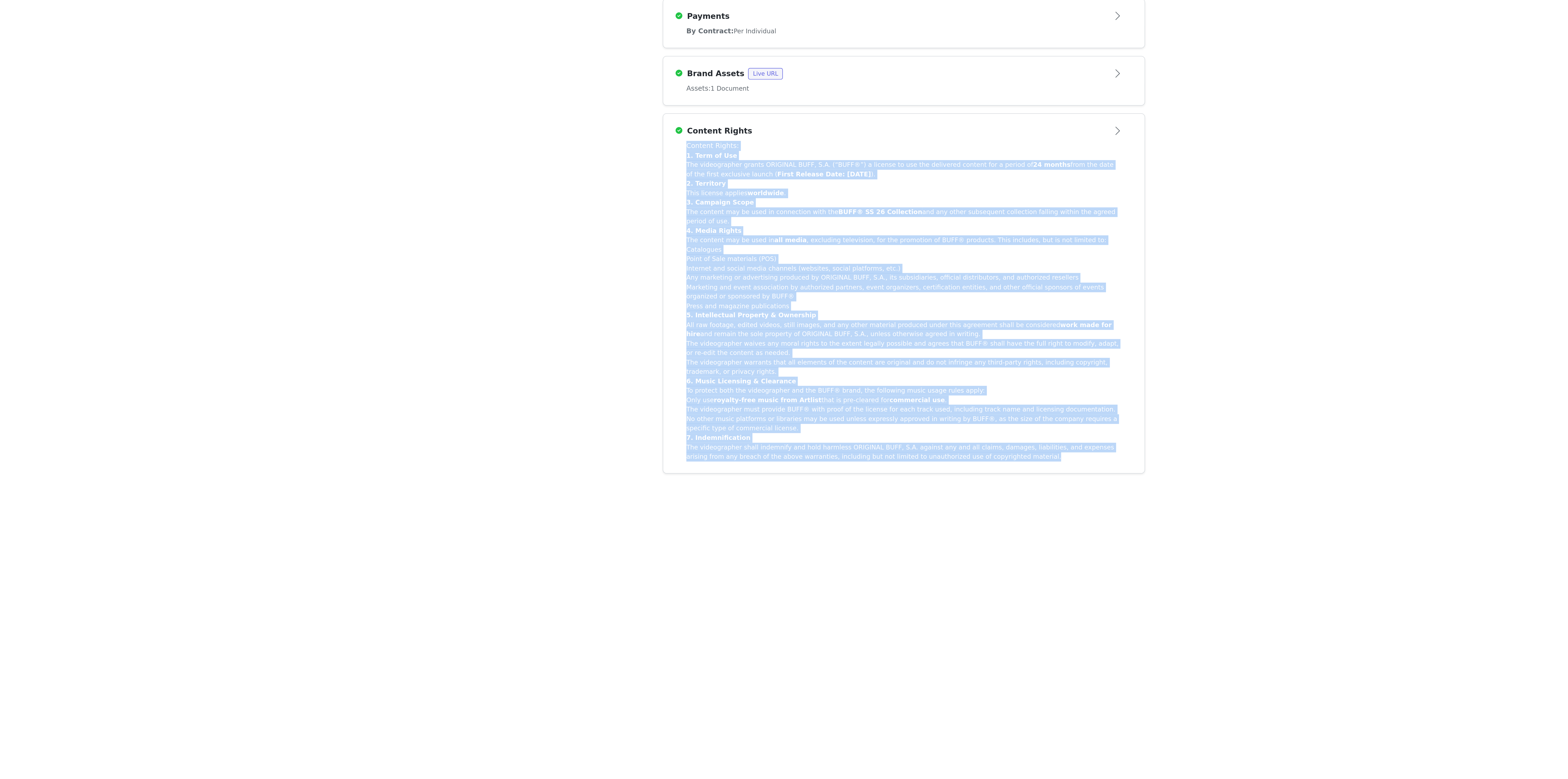
drag, startPoint x: 782, startPoint y: 568, endPoint x: 587, endPoint y: 391, distance: 263.4
click at [587, 390] on article "Content Rights Content Rights: 1. Term of Use The videographer grants ORIGINAL …" at bounding box center [724, 463] width 273 height 204
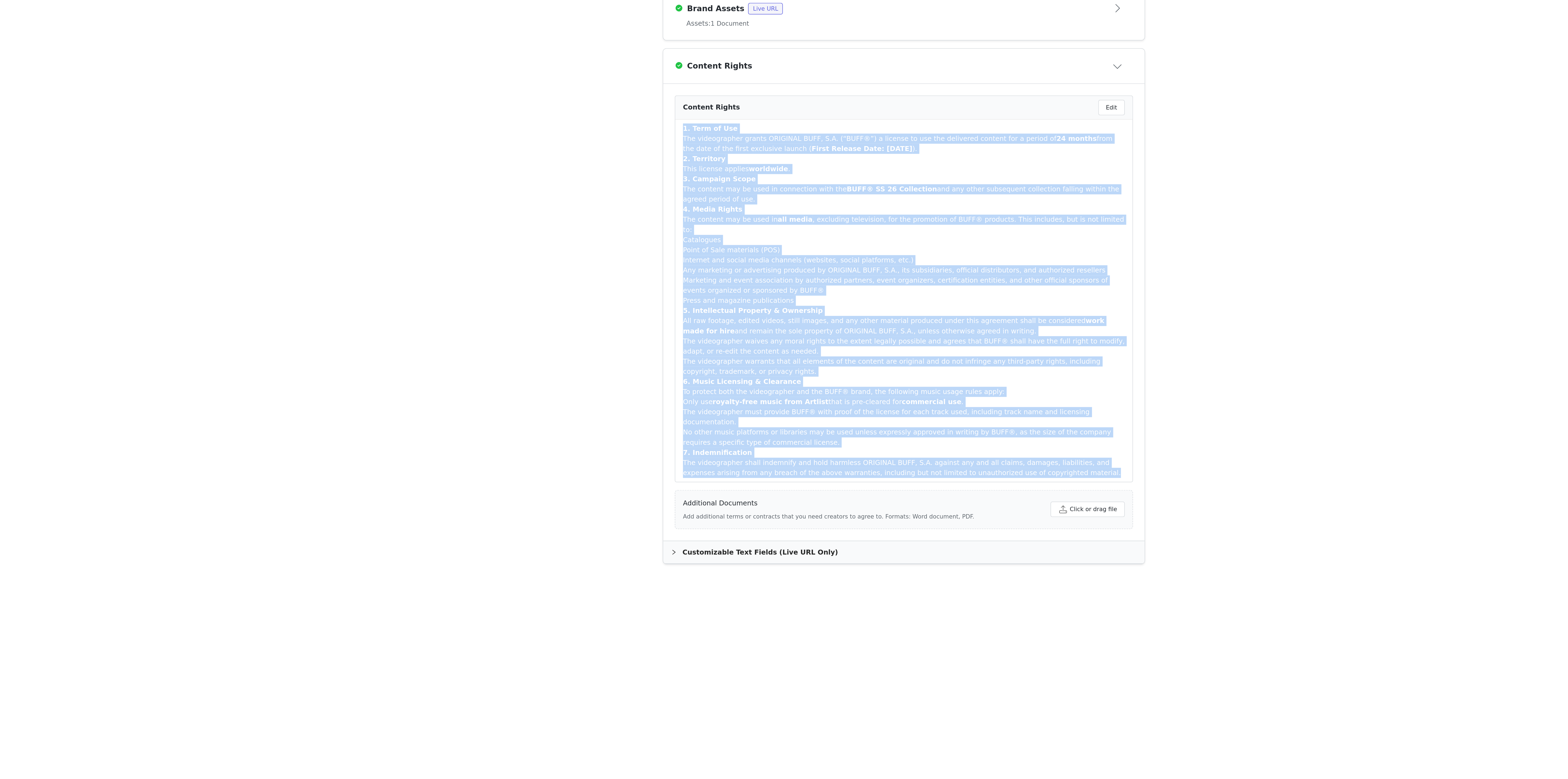
drag, startPoint x: 816, startPoint y: 602, endPoint x: 600, endPoint y: 418, distance: 283.7
click at [600, 418] on div "1. Term of Use The videographer grants ORIGINAL BUFF, S.A. (“BUFF®”) a license …" at bounding box center [724, 504] width 250 height 201
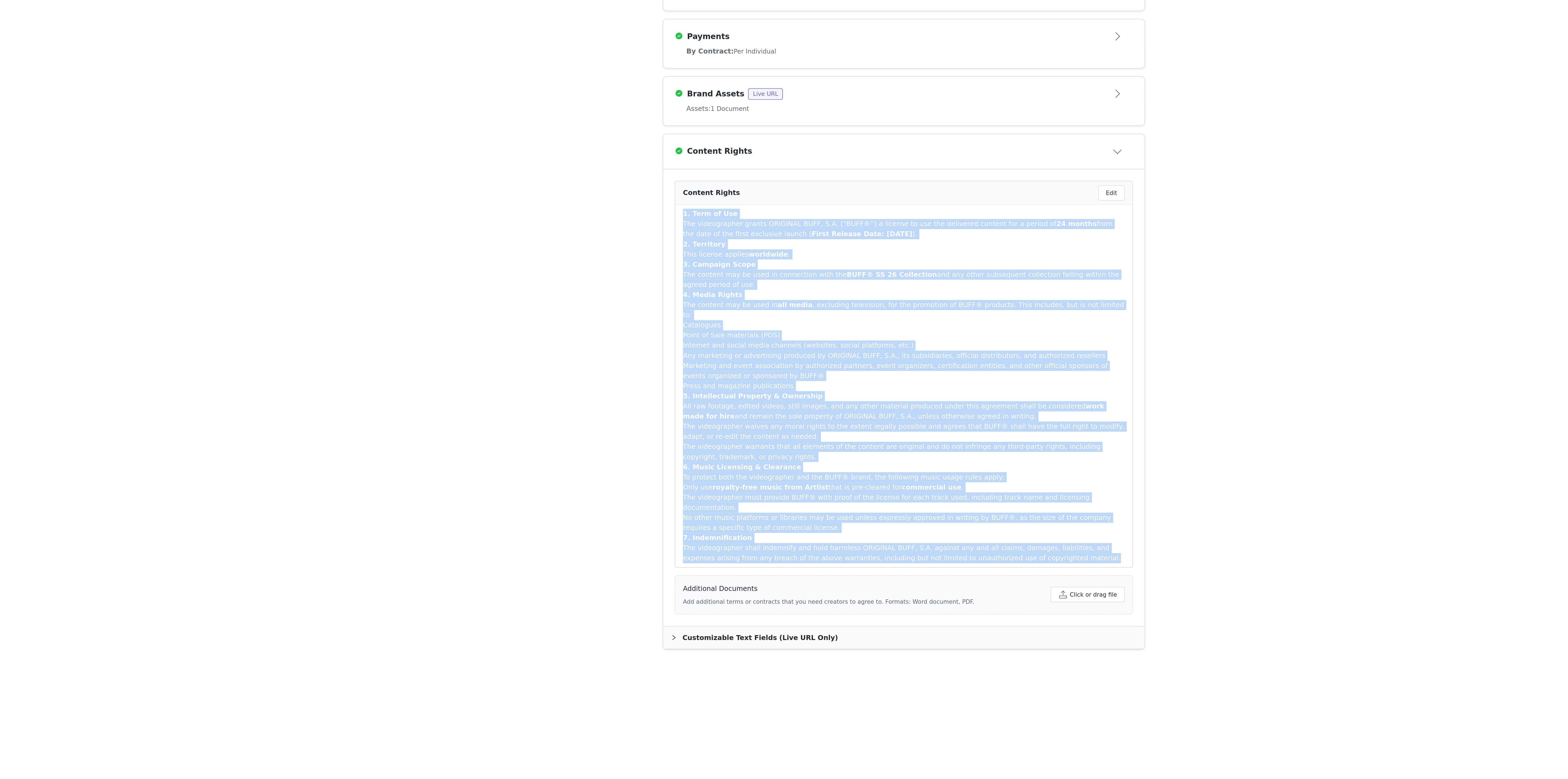
copy div "1. Term of Use The videographer grants ORIGINAL BUFF, S.A. (“BUFF®”) a license …"
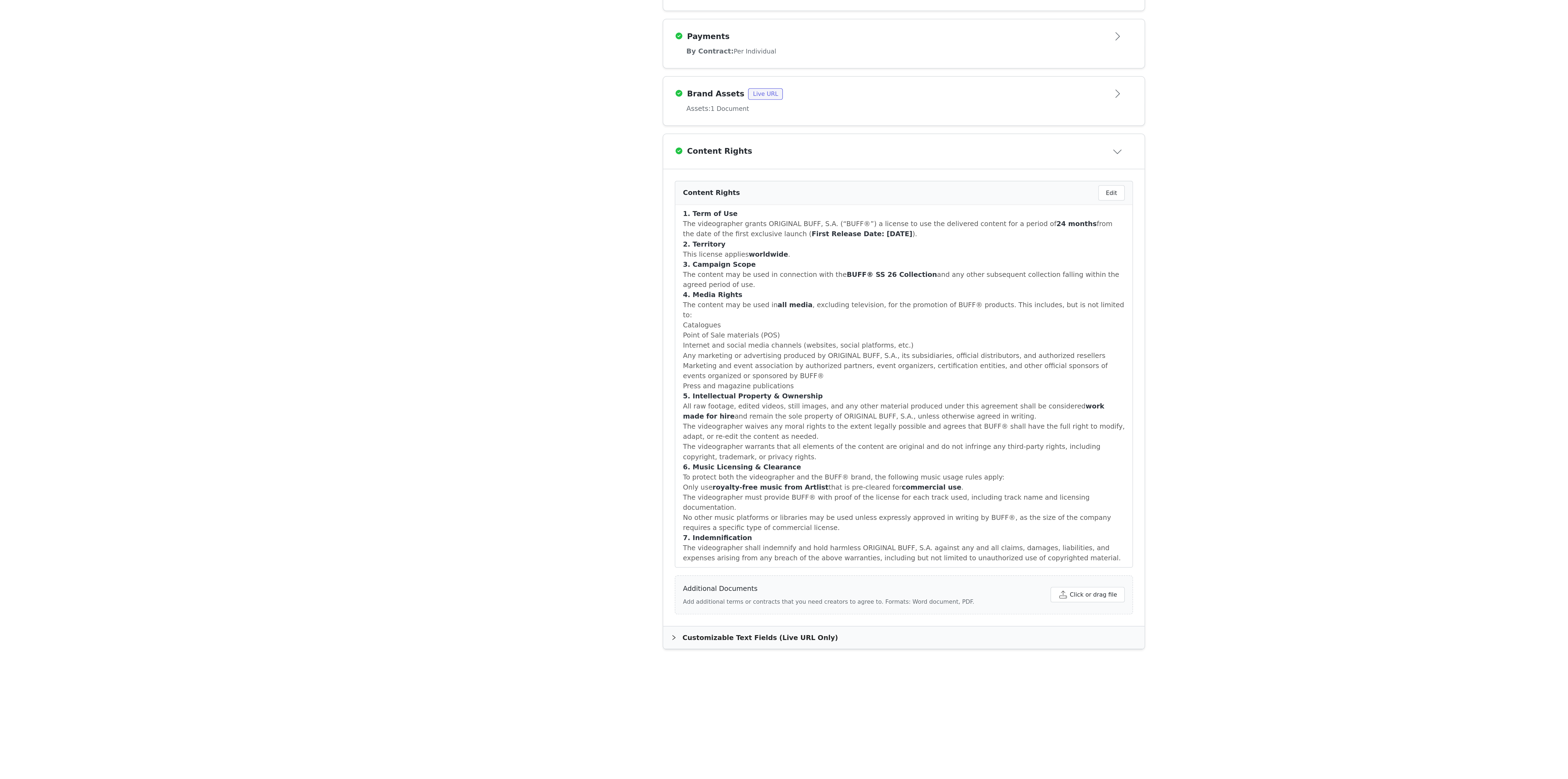
click at [543, 416] on div "Activation Type Ongoing activations do not have start and end dates. Content wi…" at bounding box center [784, 408] width 1568 height 740
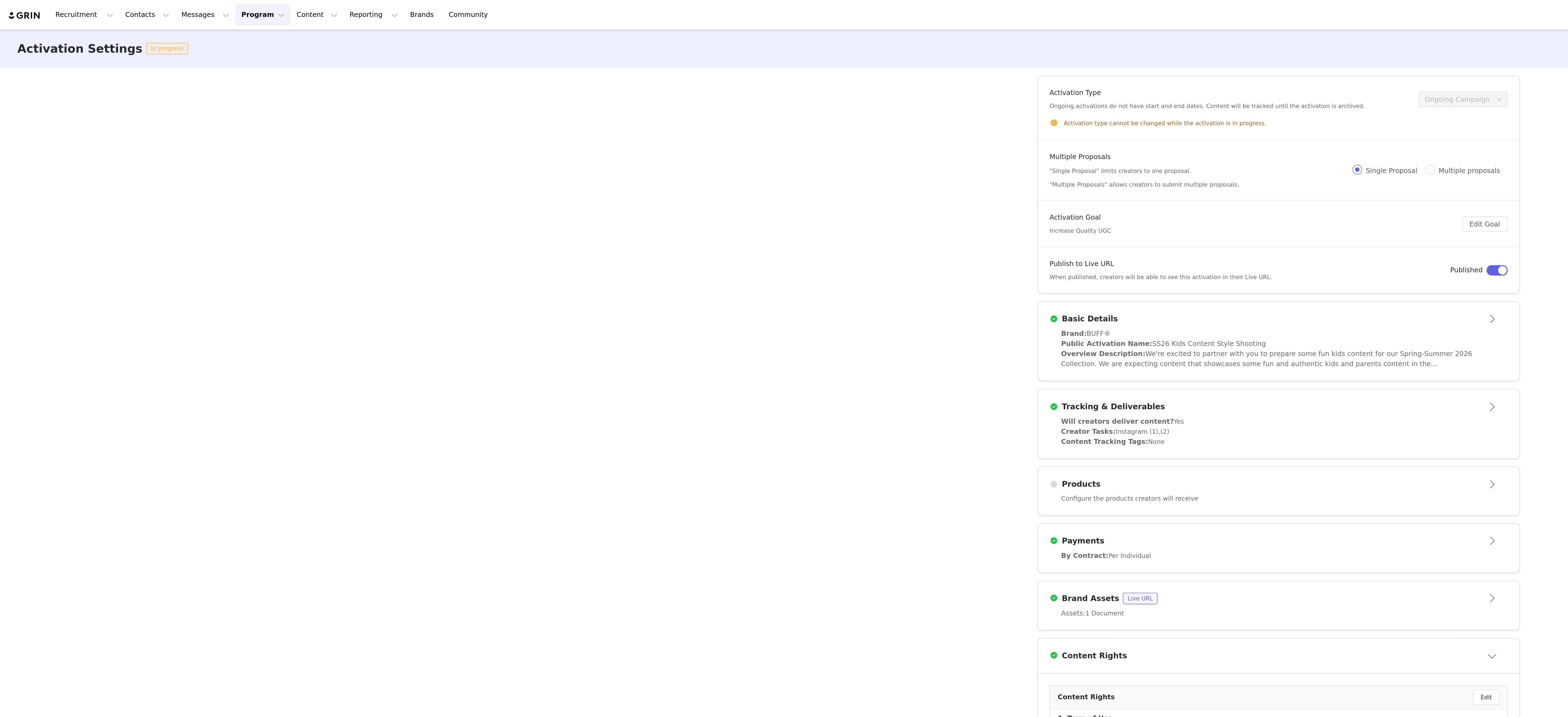
click at [12, 12] on div "Recruitment Recruitment Creator Search Curated Lists Landing Pages Web Extensio…" at bounding box center [143, 9] width 277 height 12
click at [13, 9] on img at bounding box center [13, 9] width 19 height 5
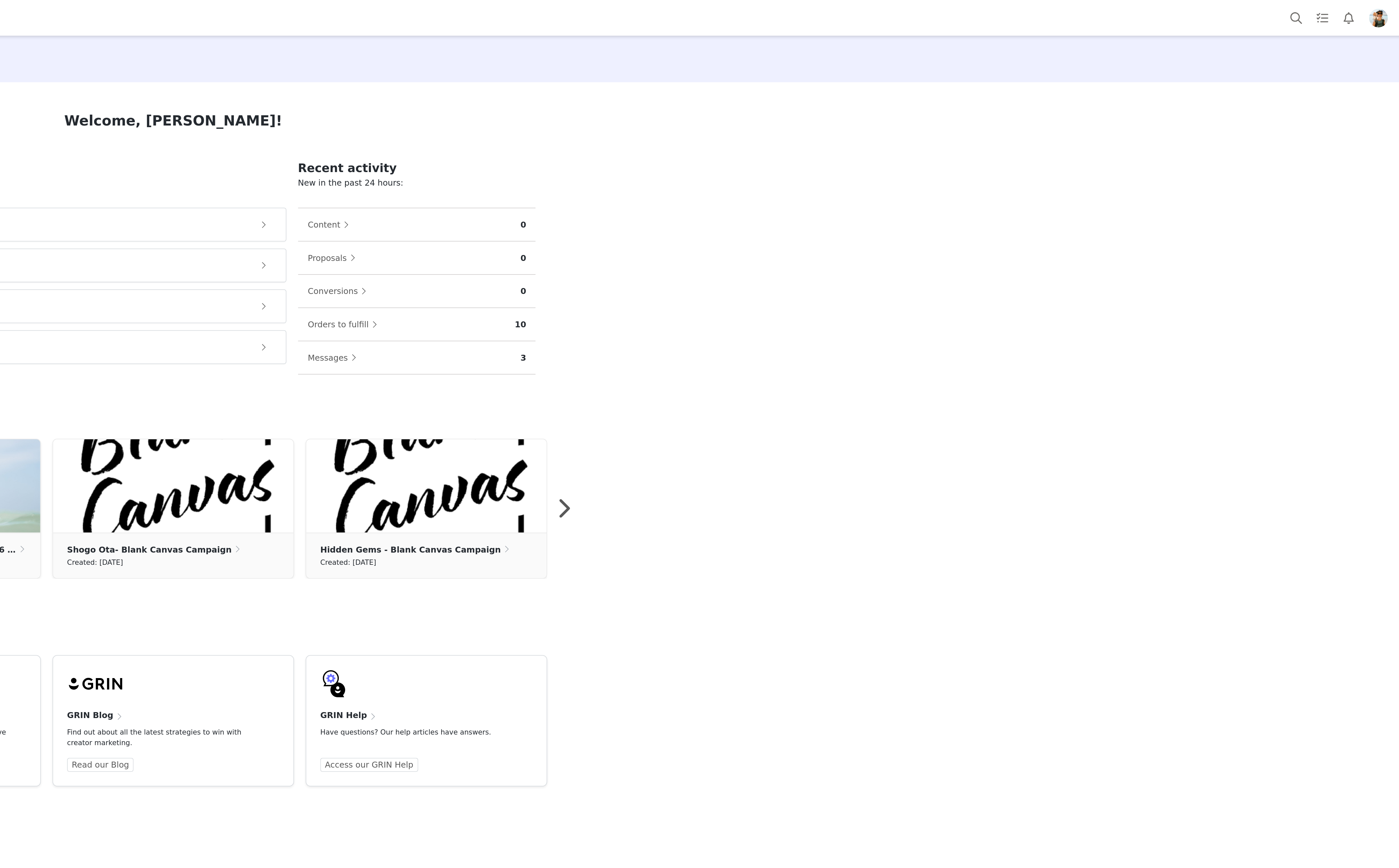
click at [1265, 11] on img "Profile" at bounding box center [1382, 10] width 10 height 10
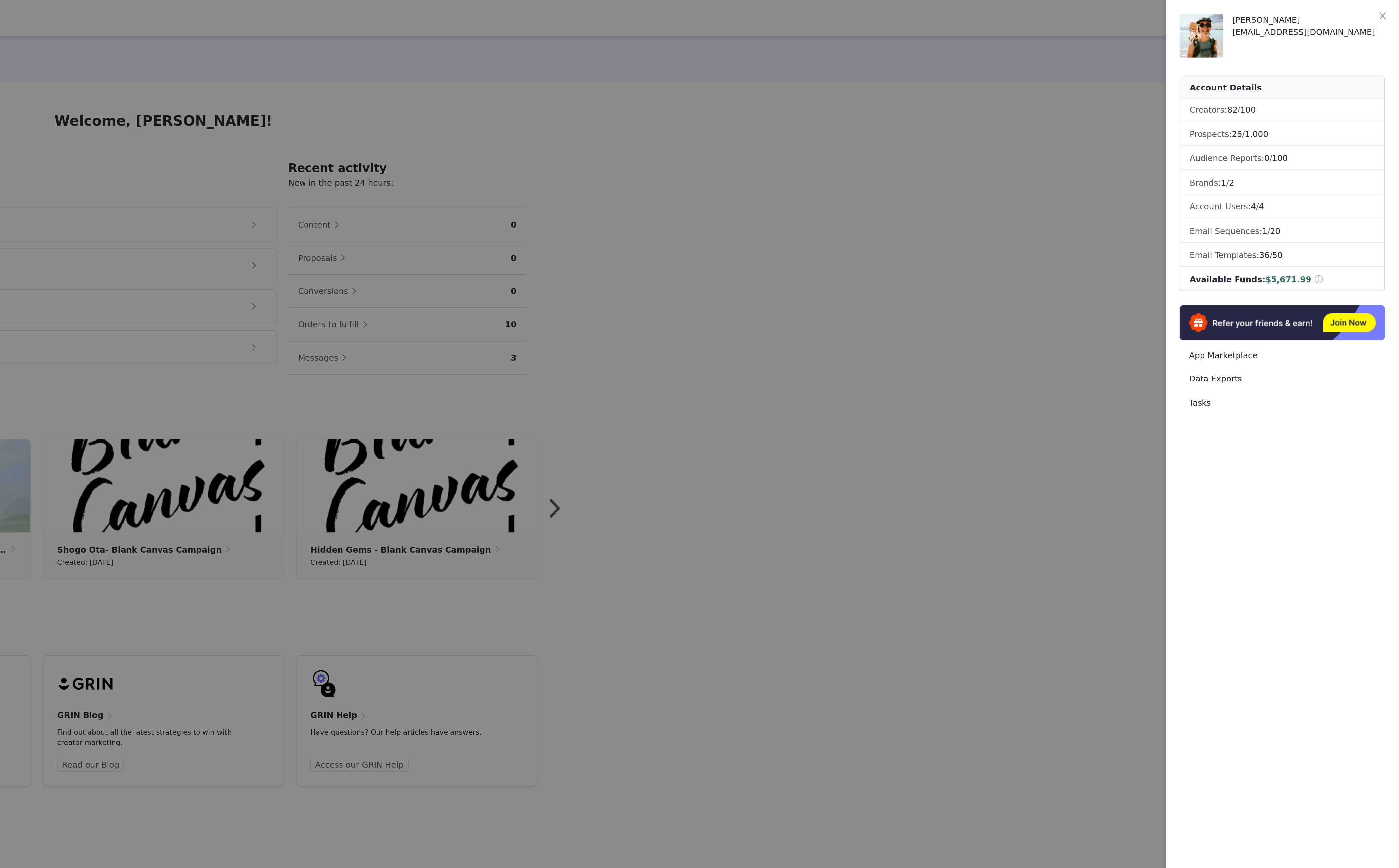
click at [1230, 239] on div at bounding box center [700, 434] width 1399 height 868
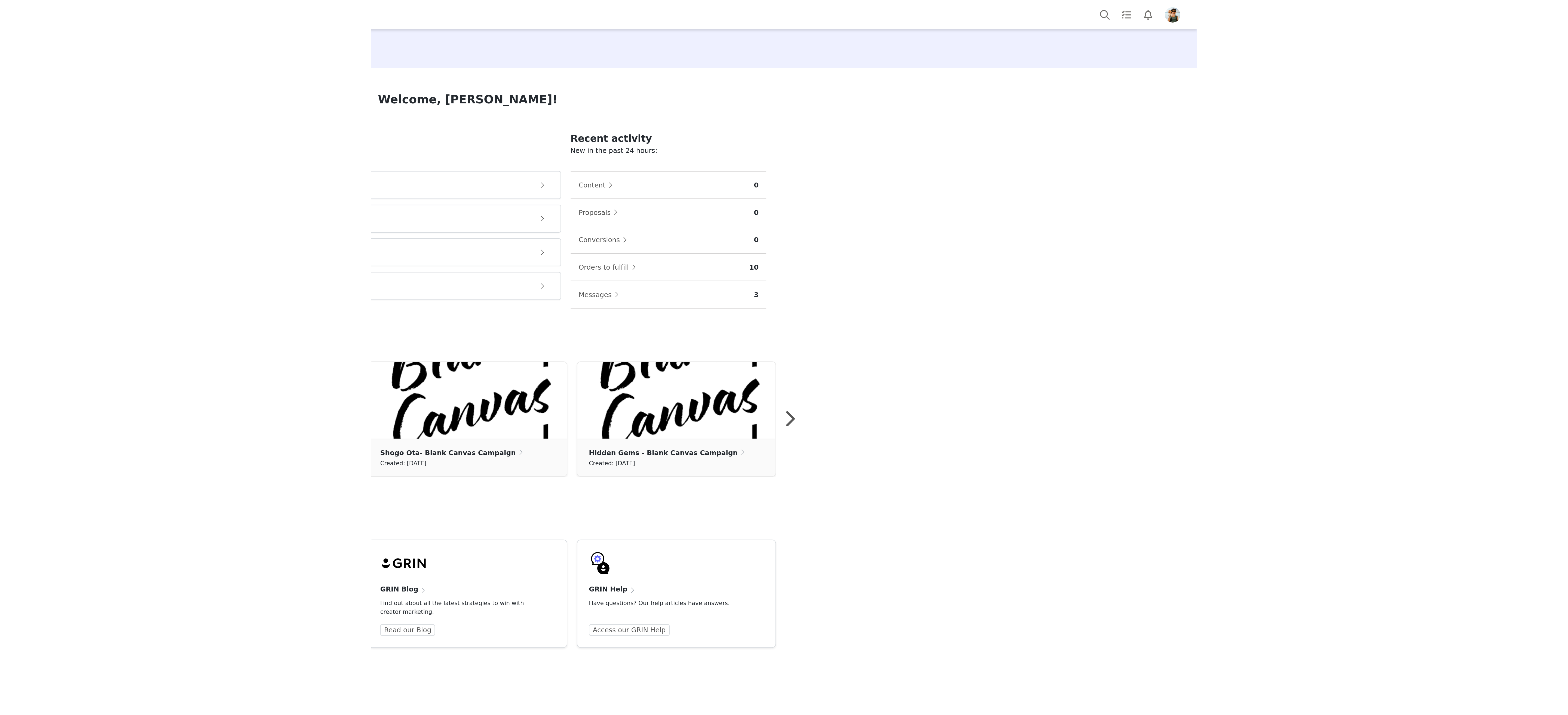
scroll to position [0, 0]
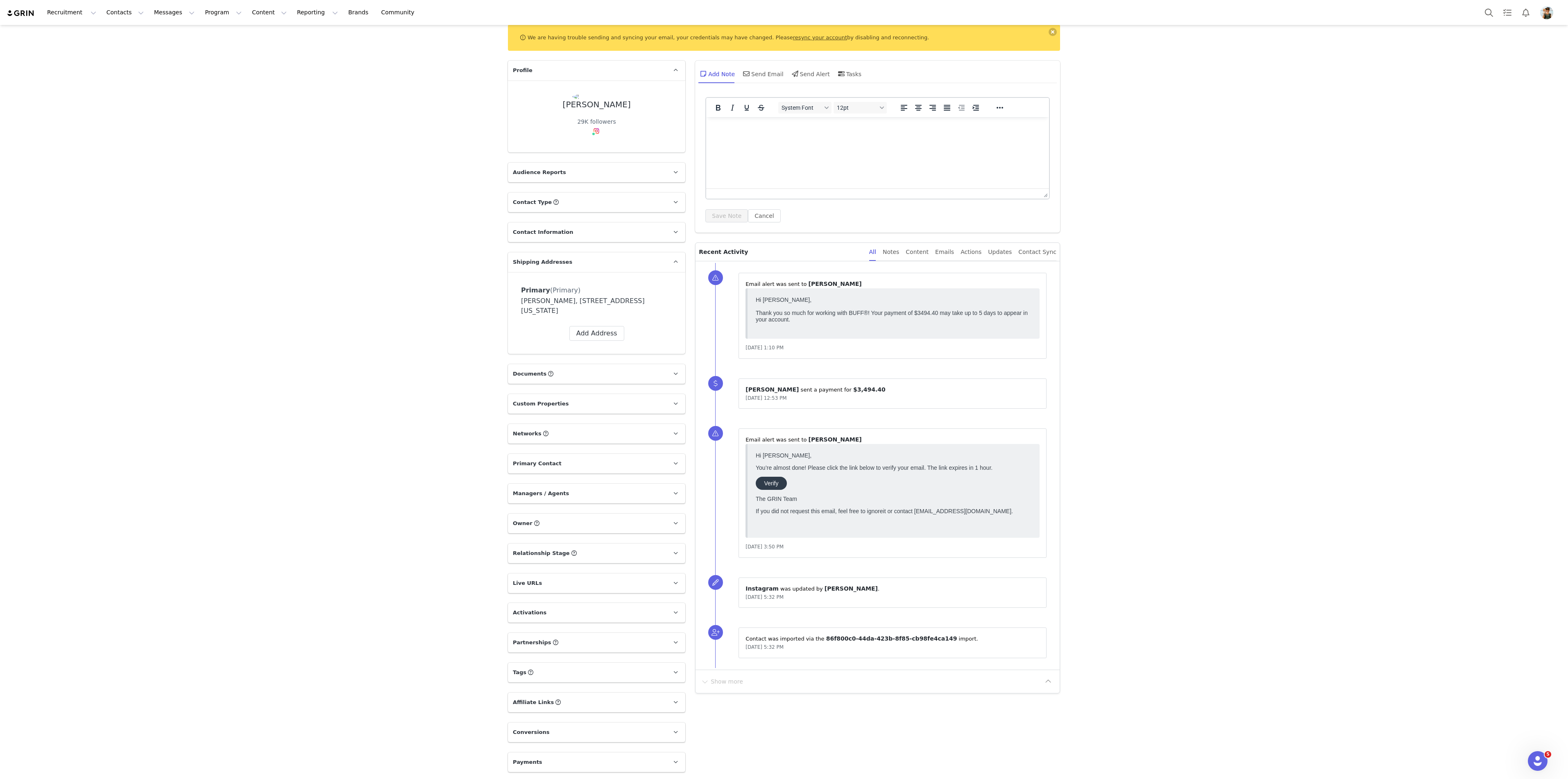
click at [654, 580] on p "Live URLs" at bounding box center [587, 582] width 158 height 19
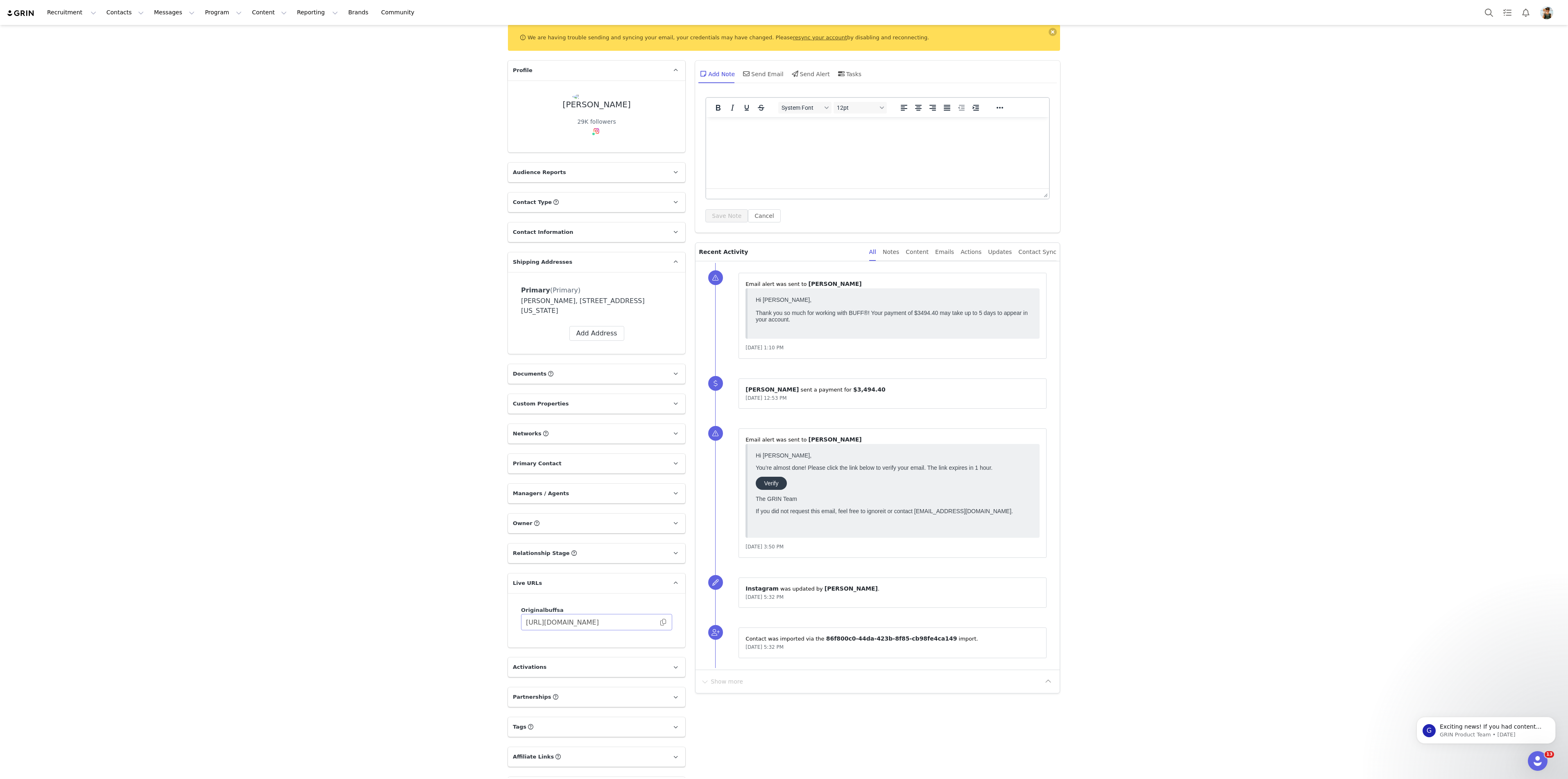
click at [664, 622] on span at bounding box center [663, 622] width 8 height 0
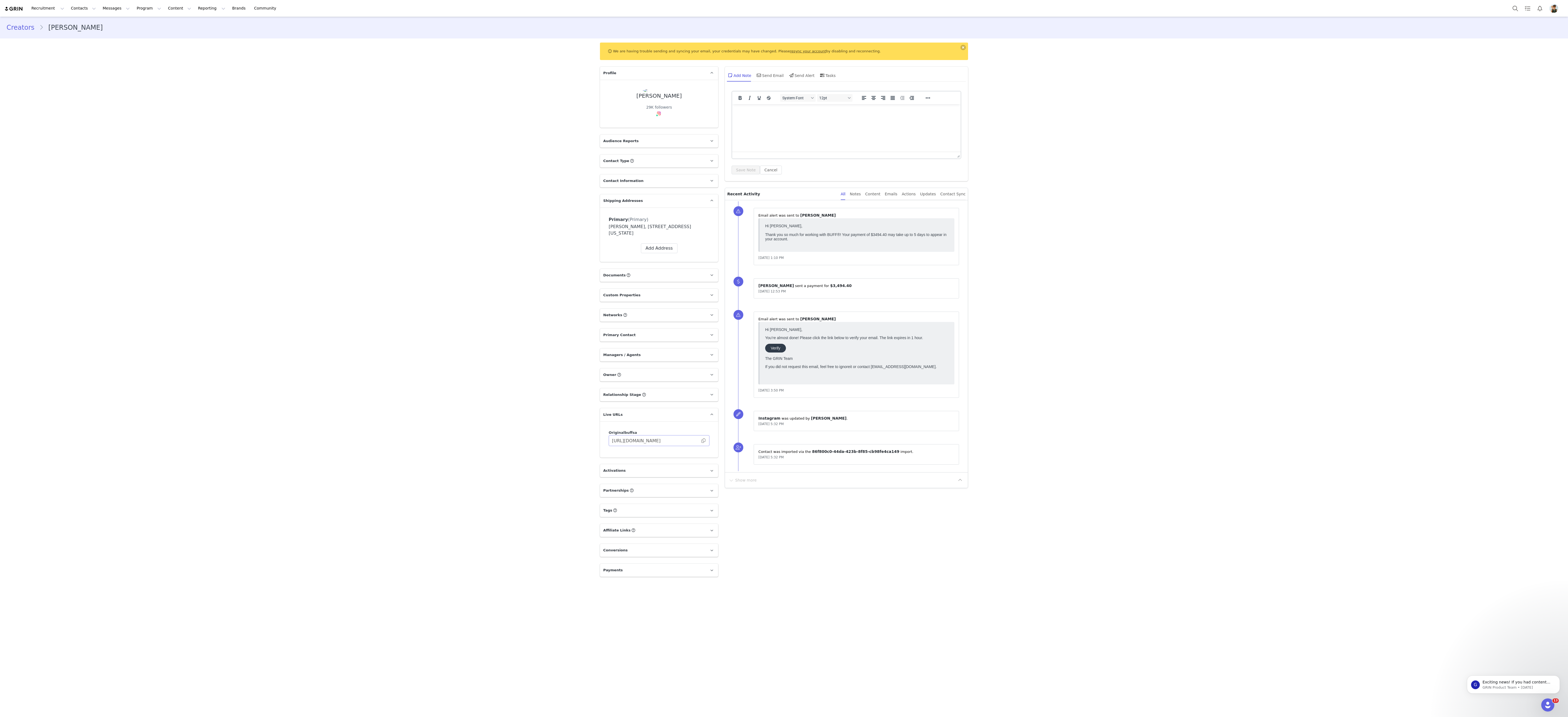
click at [702, 441] on span at bounding box center [703, 441] width 5 height 0
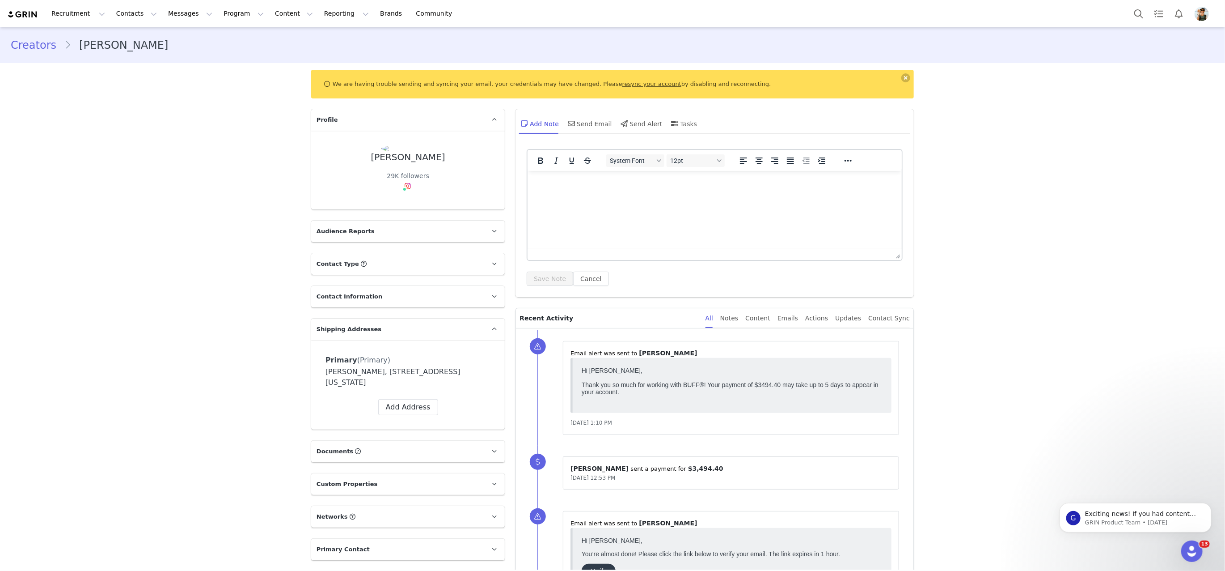
click at [1202, 12] on img "Profile" at bounding box center [1202, 14] width 14 height 14
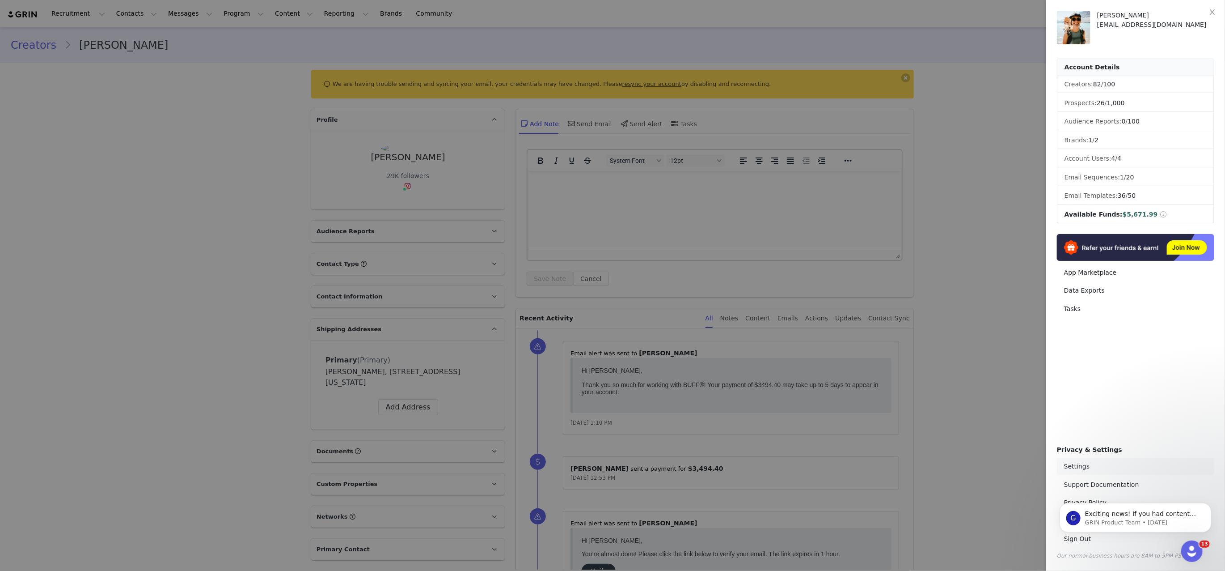
click at [1072, 464] on link "Settings" at bounding box center [1135, 466] width 157 height 17
select select "America/[GEOGRAPHIC_DATA]"
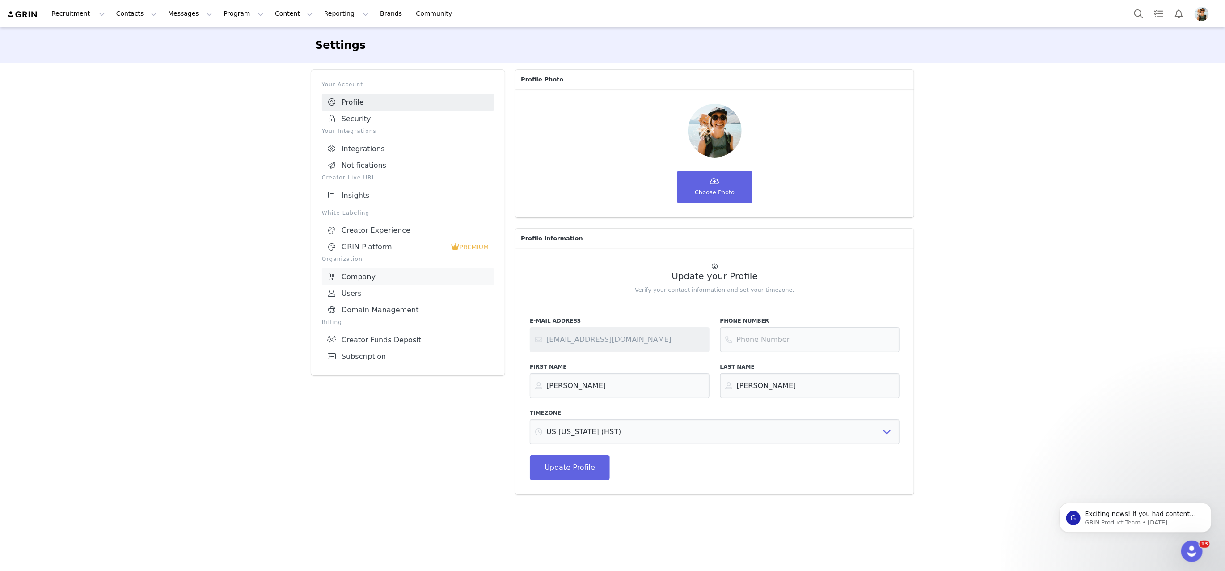
click at [375, 278] on link "Company" at bounding box center [408, 276] width 172 height 17
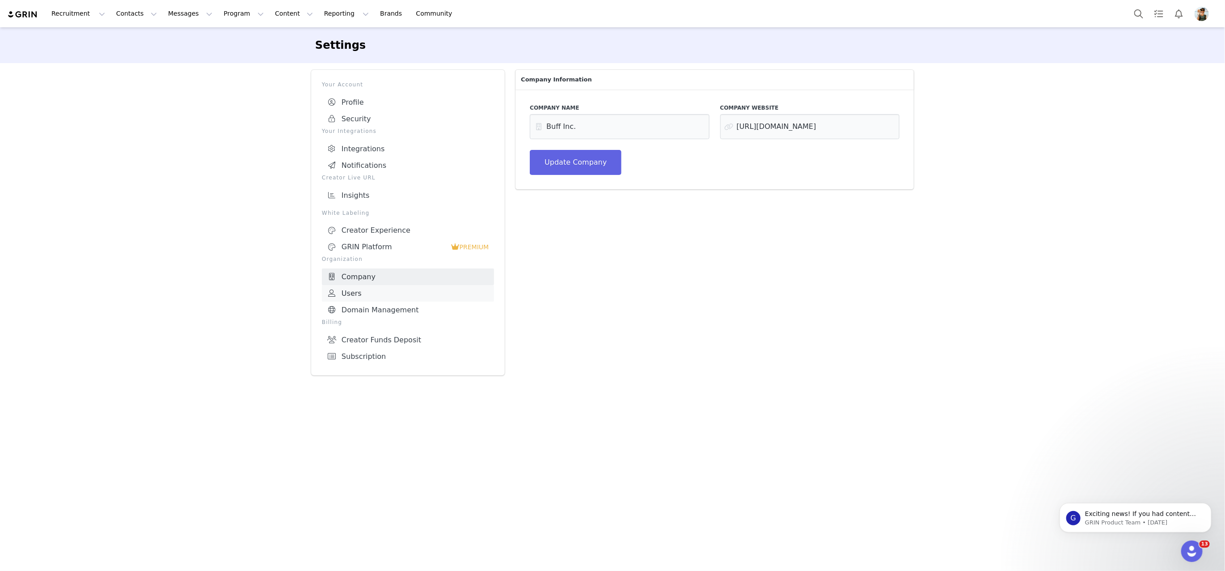
click at [393, 293] on link "Users" at bounding box center [408, 293] width 172 height 17
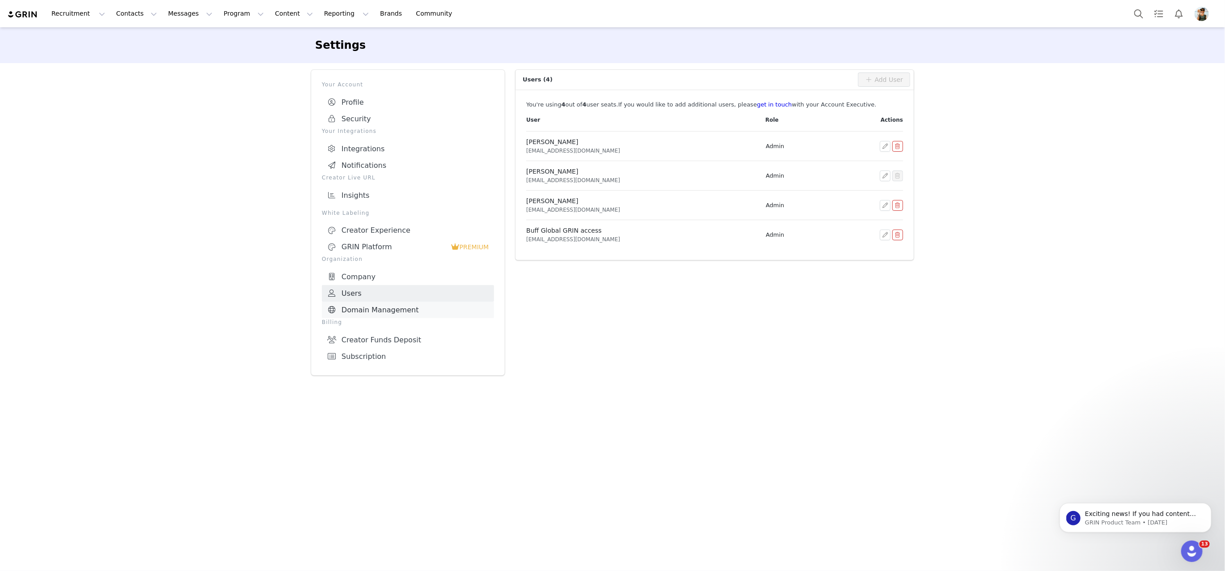
click at [399, 315] on link "Domain Management" at bounding box center [408, 309] width 172 height 17
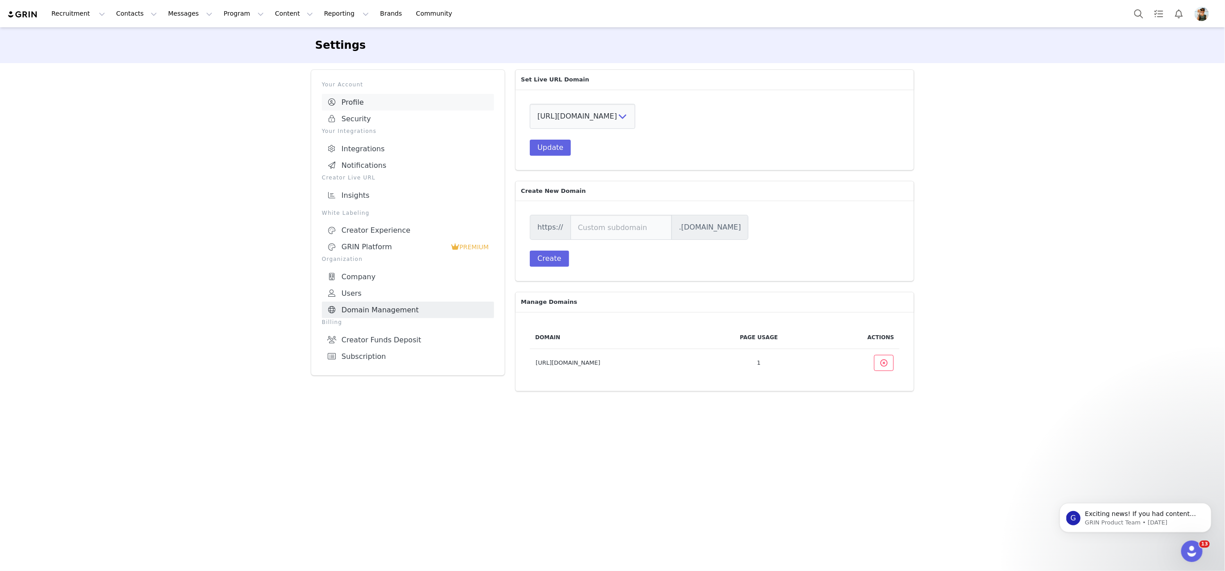
click at [358, 102] on link "Profile" at bounding box center [408, 102] width 172 height 17
select select "America/[GEOGRAPHIC_DATA]"
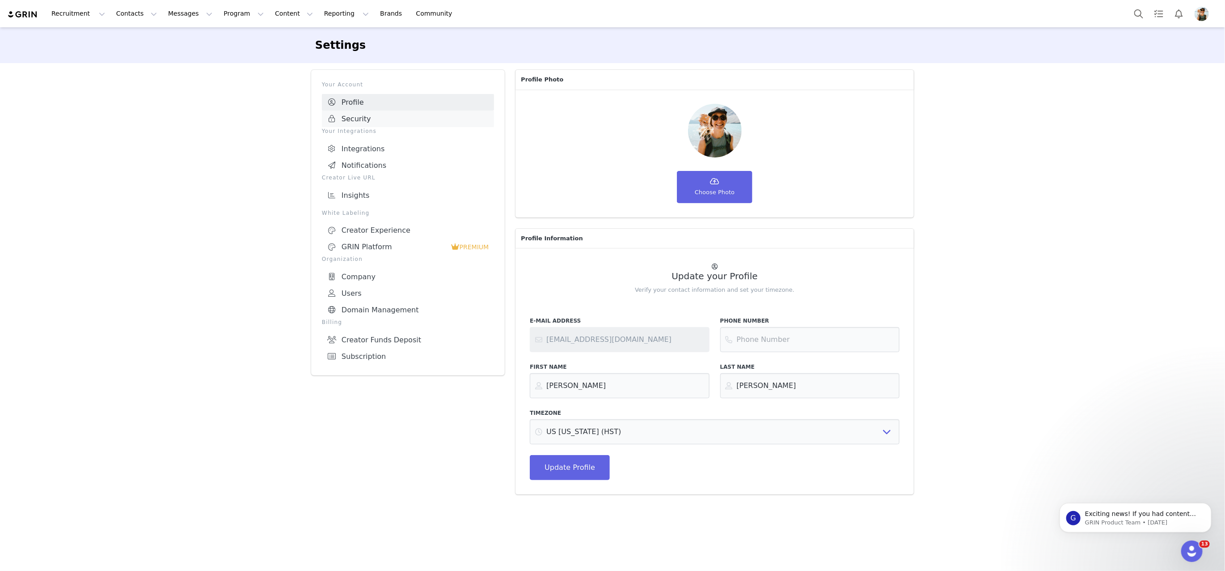
click at [366, 120] on link "Security" at bounding box center [408, 118] width 172 height 17
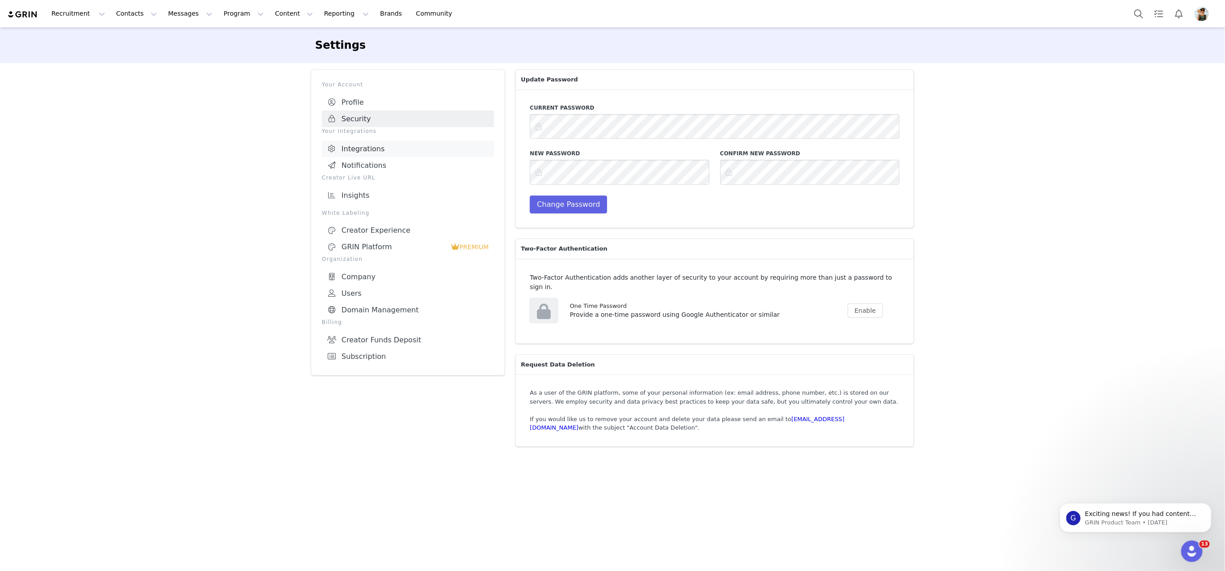
click at [376, 152] on link "Integrations" at bounding box center [408, 148] width 172 height 17
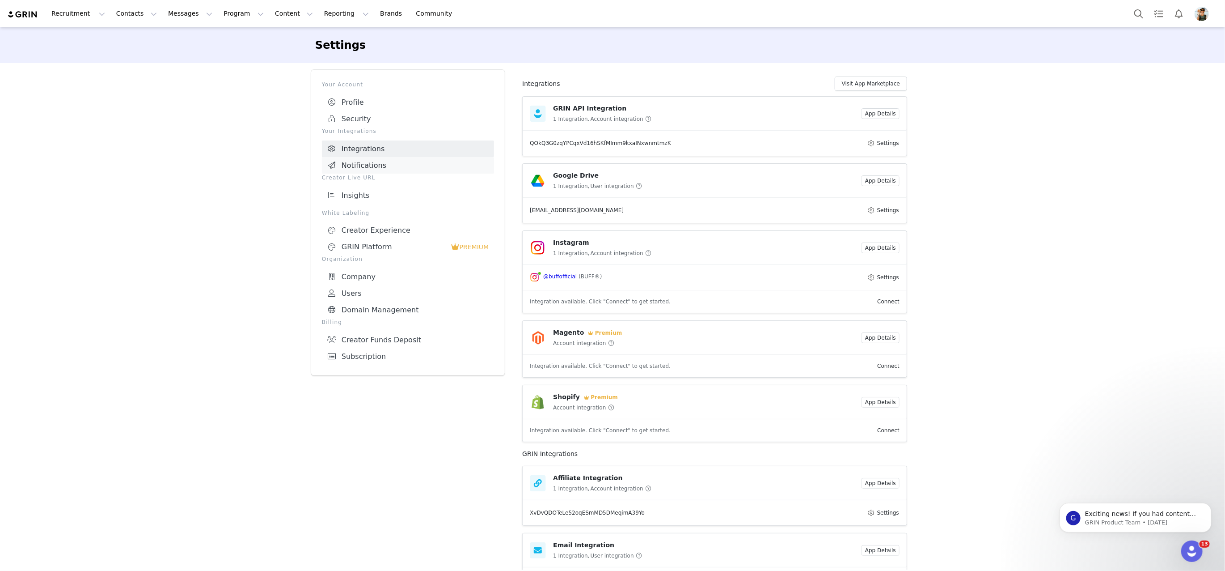
click at [376, 172] on link "Notifications" at bounding box center [408, 165] width 172 height 17
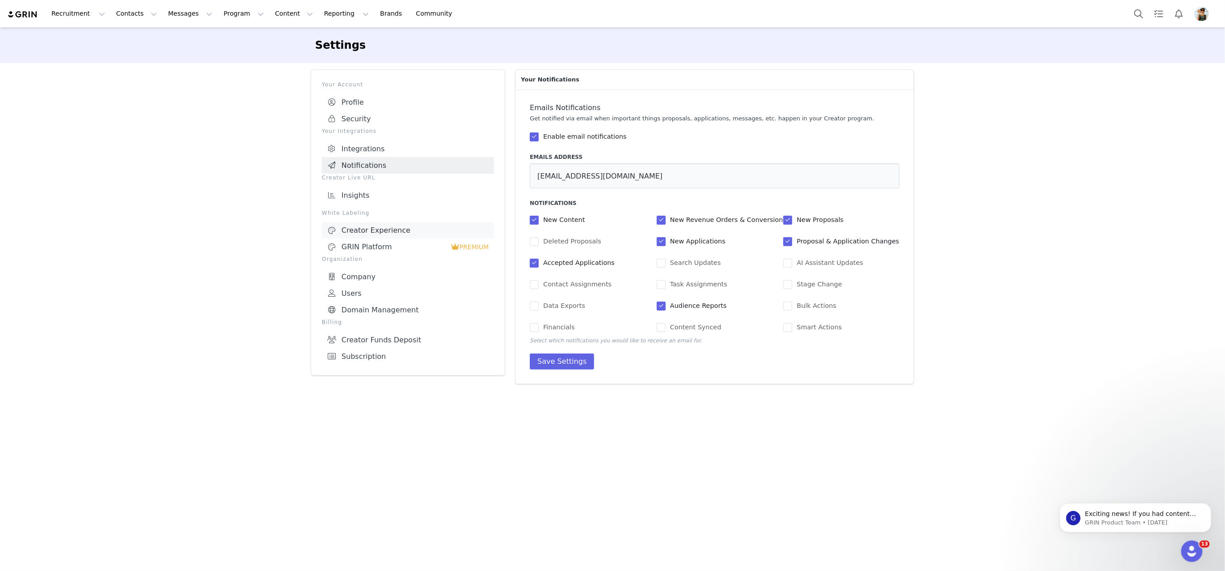
click at [373, 223] on link "Creator Experience" at bounding box center [408, 230] width 172 height 16
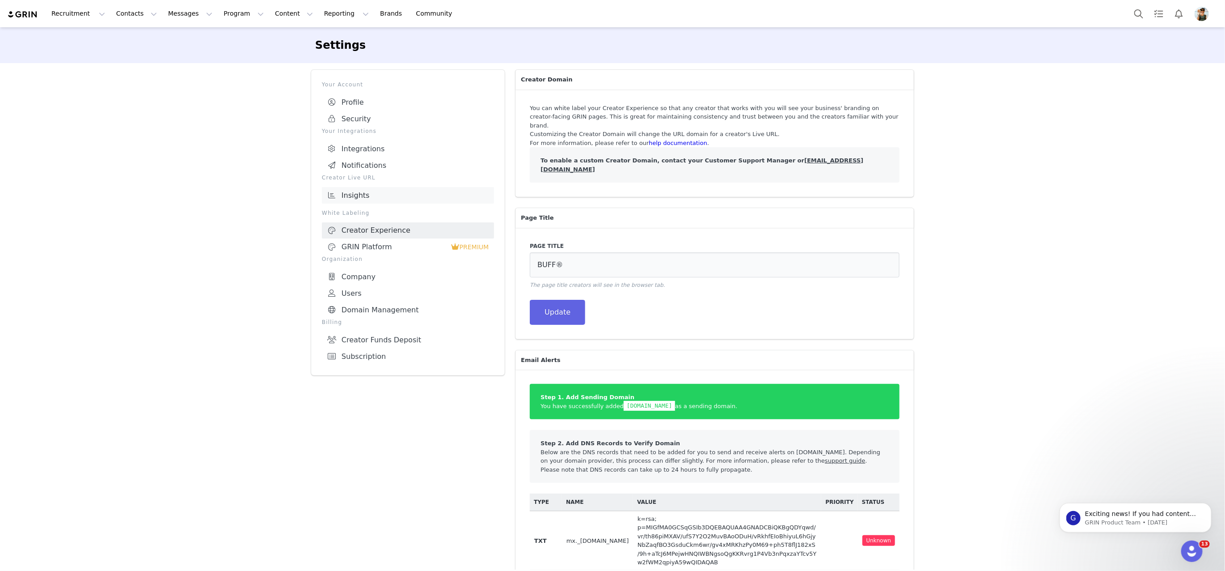
click at [353, 195] on link "Insights" at bounding box center [408, 195] width 172 height 17
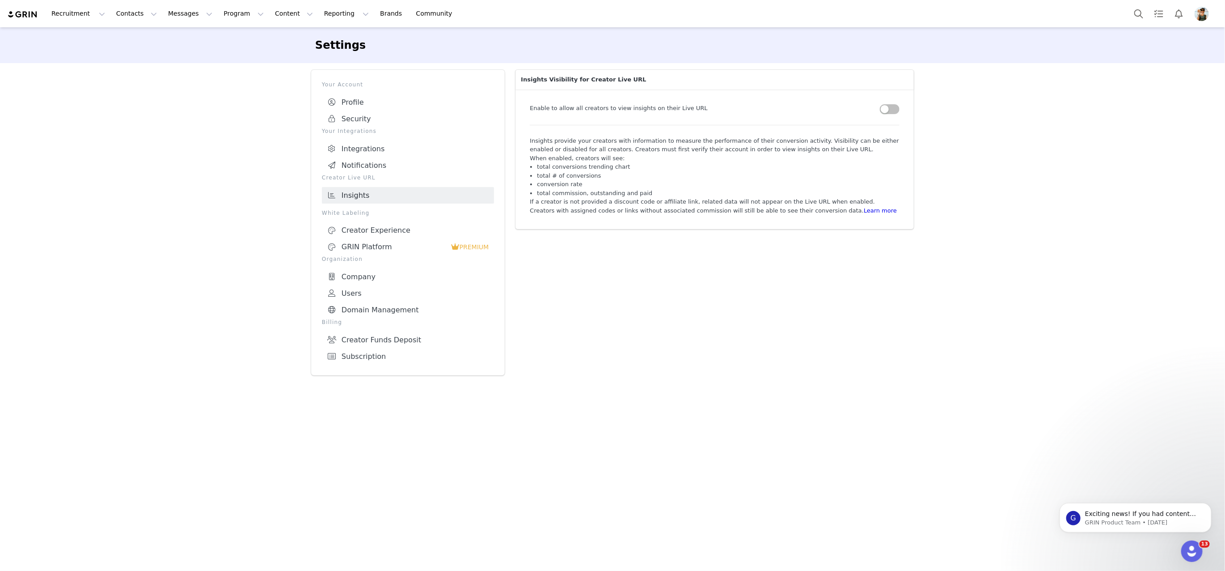
click at [1204, 14] on img "Profile" at bounding box center [1202, 14] width 14 height 14
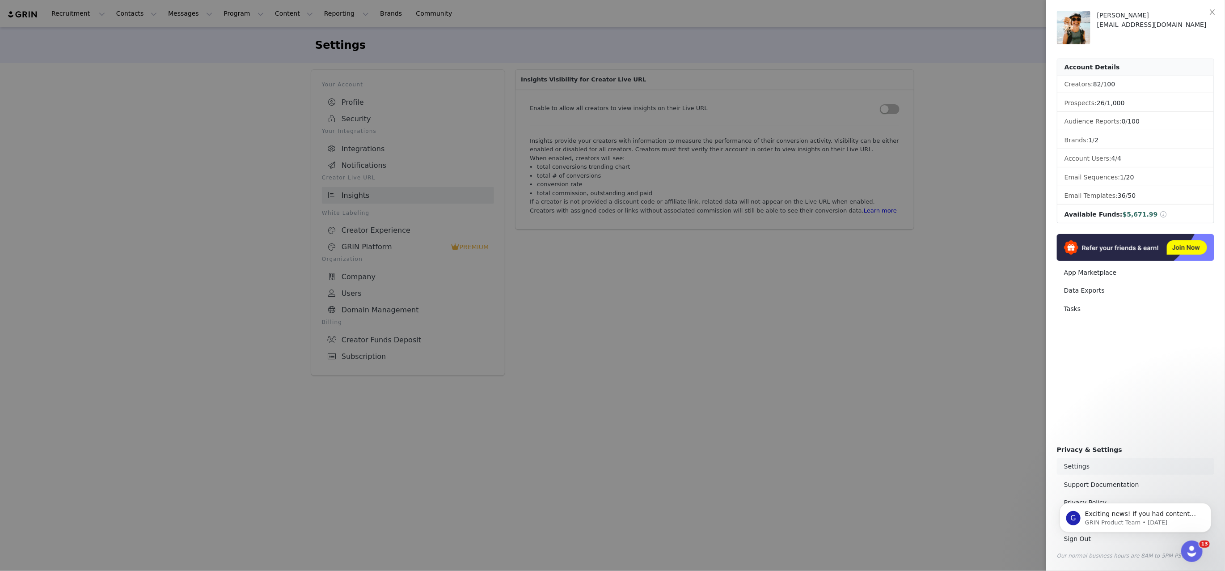
click at [1081, 469] on link "Settings" at bounding box center [1135, 466] width 157 height 17
select select "America/[GEOGRAPHIC_DATA]"
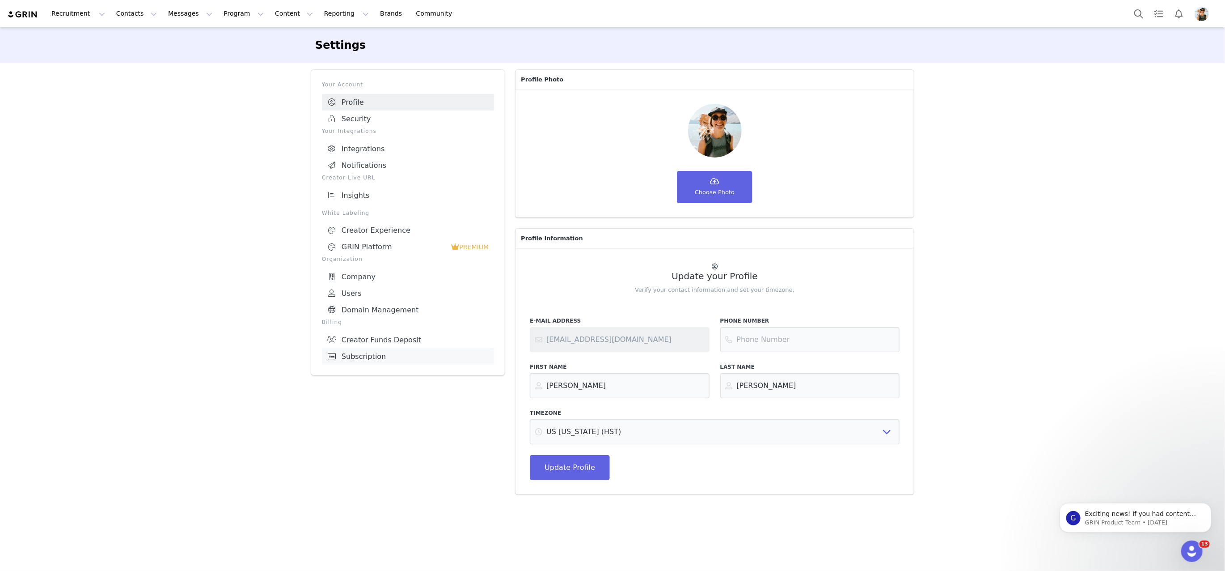
click at [387, 353] on link "Subscription" at bounding box center [408, 356] width 172 height 17
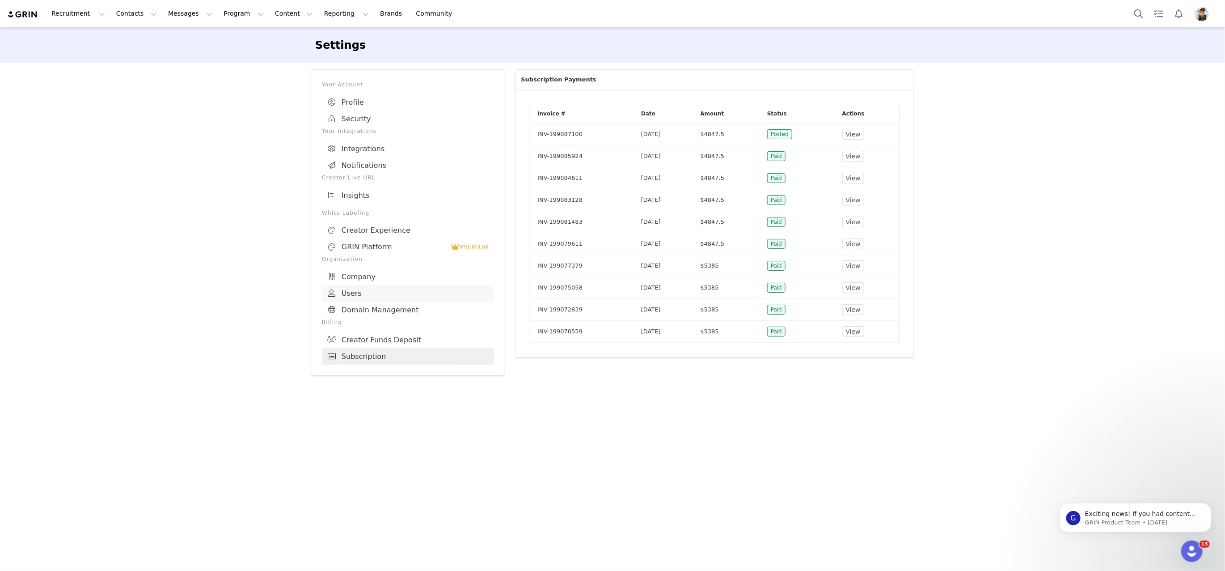
click at [363, 290] on link "Users" at bounding box center [408, 293] width 172 height 17
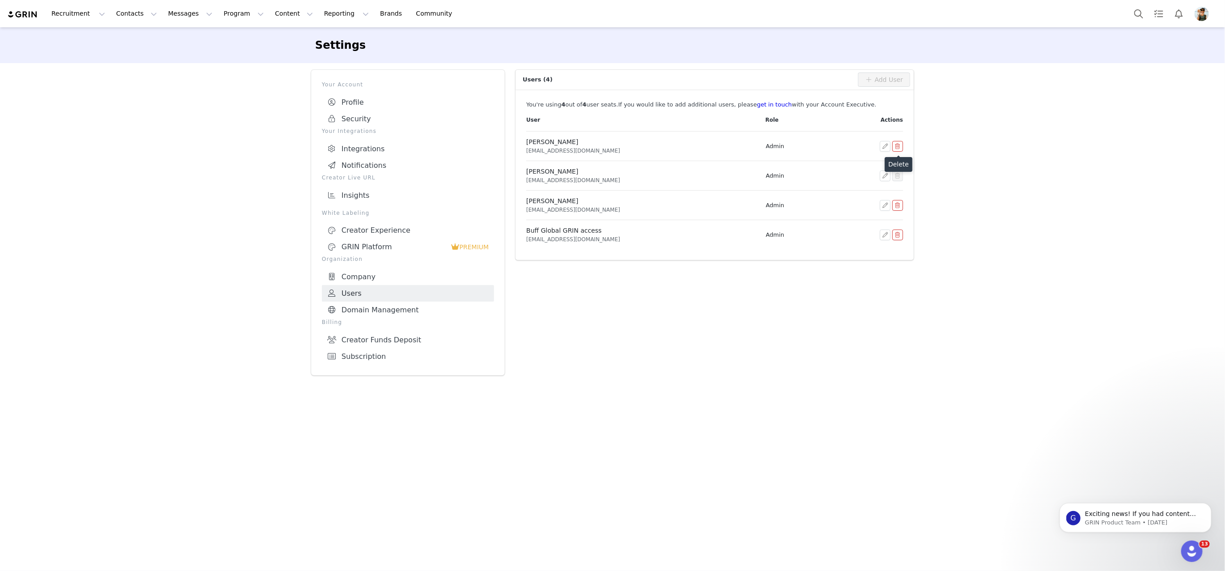
click at [899, 146] on button "button" at bounding box center [898, 146] width 11 height 11
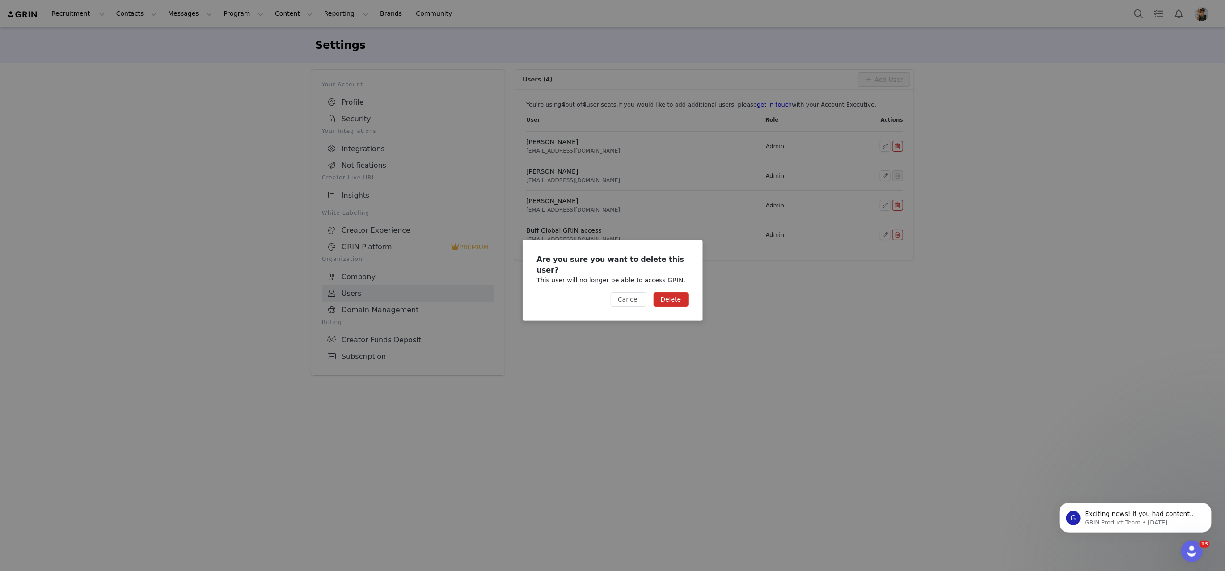
click at [668, 296] on button "Delete" at bounding box center [671, 299] width 35 height 14
click at [670, 294] on button "Delete" at bounding box center [671, 299] width 35 height 14
click at [673, 294] on button "Delete" at bounding box center [671, 299] width 35 height 14
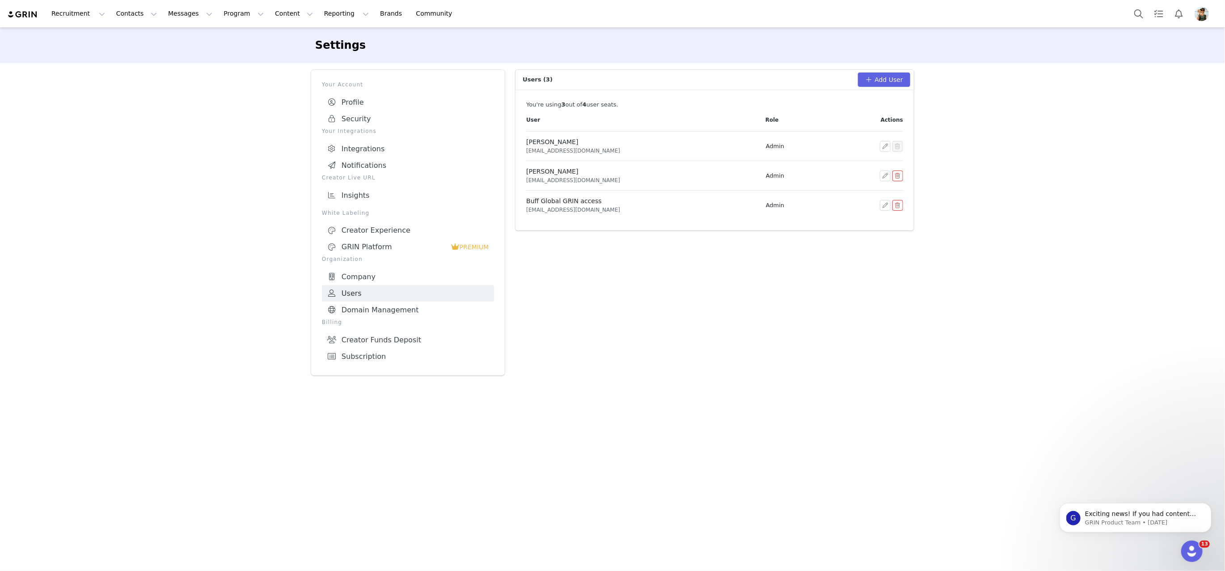
click at [896, 178] on button "button" at bounding box center [898, 175] width 11 height 11
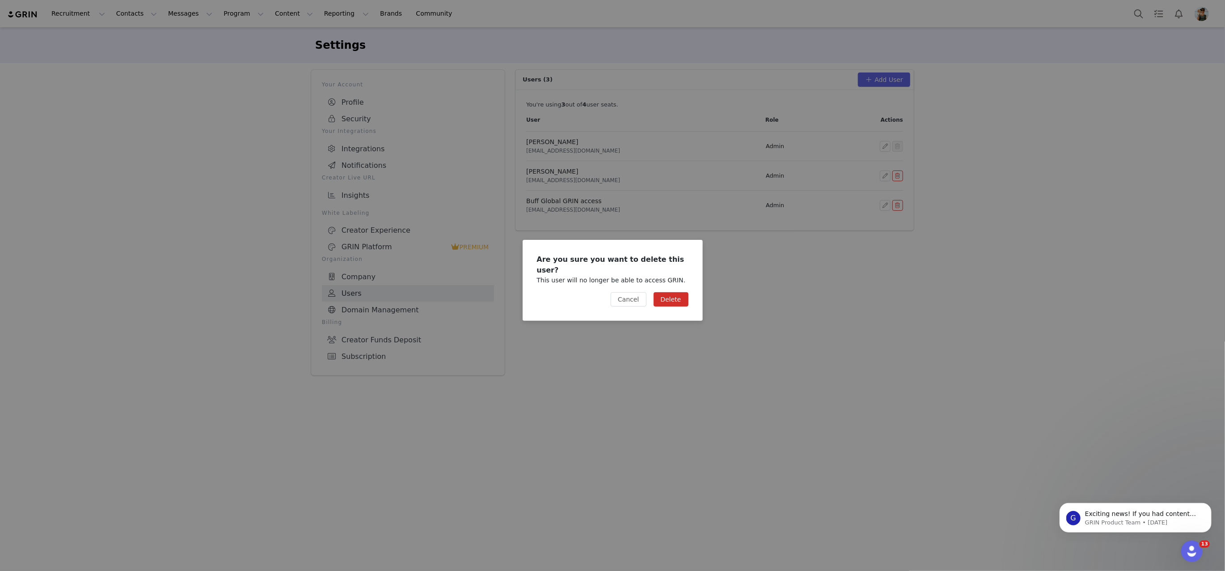
click at [665, 297] on button "Delete" at bounding box center [671, 299] width 35 height 14
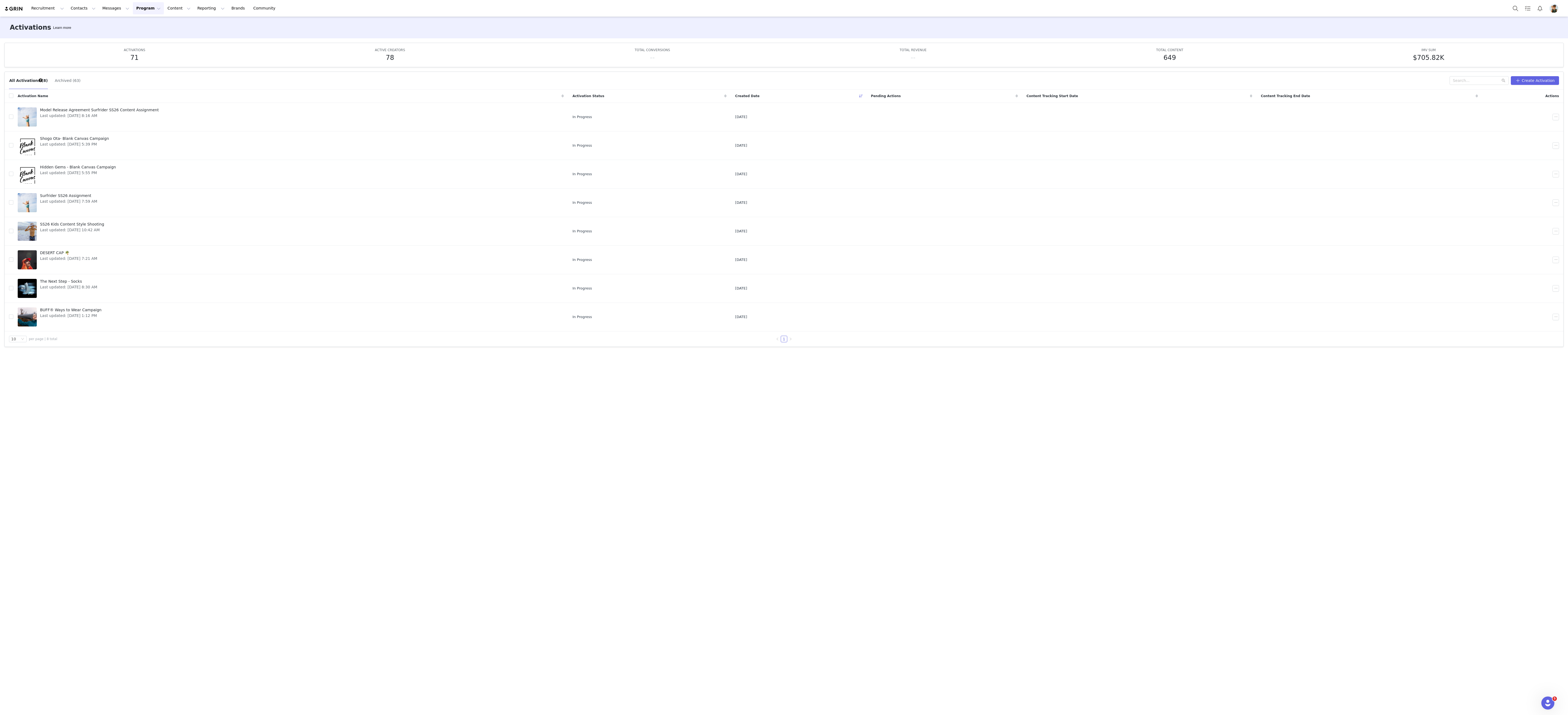
click at [1552, 4] on span "Profile" at bounding box center [1554, 9] width 9 height 9
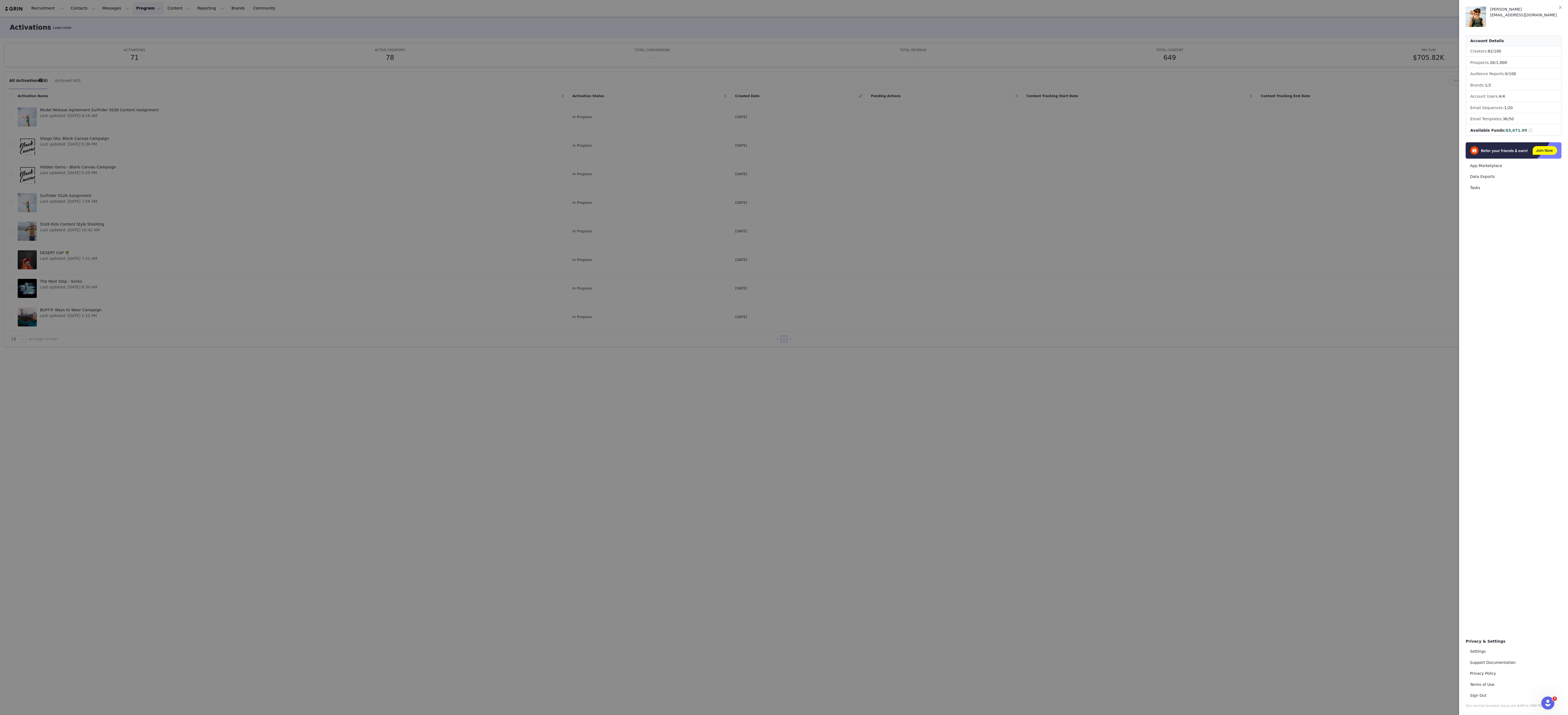
click at [1357, 380] on div at bounding box center [784, 357] width 1568 height 715
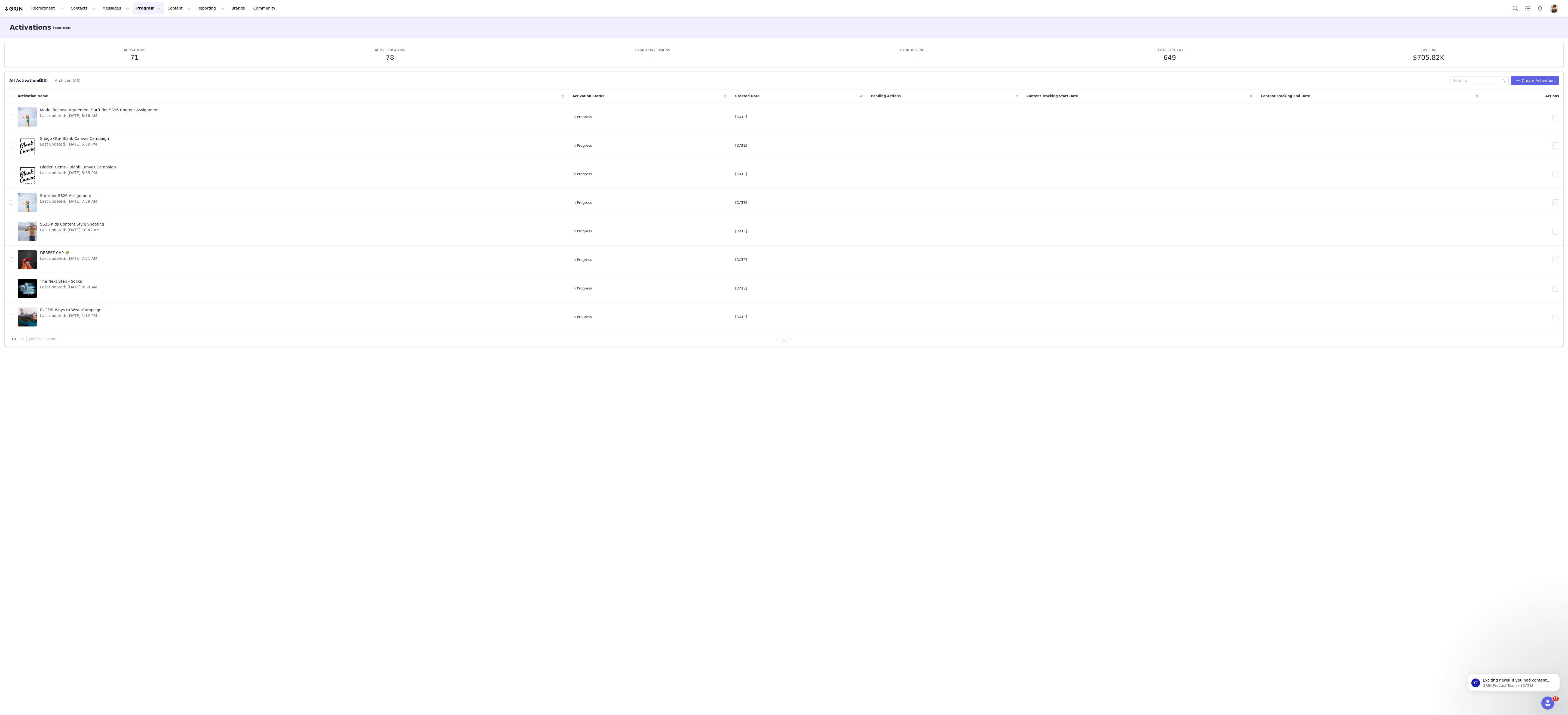
click at [139, 9] on button "Program Program" at bounding box center [148, 9] width 31 height 12
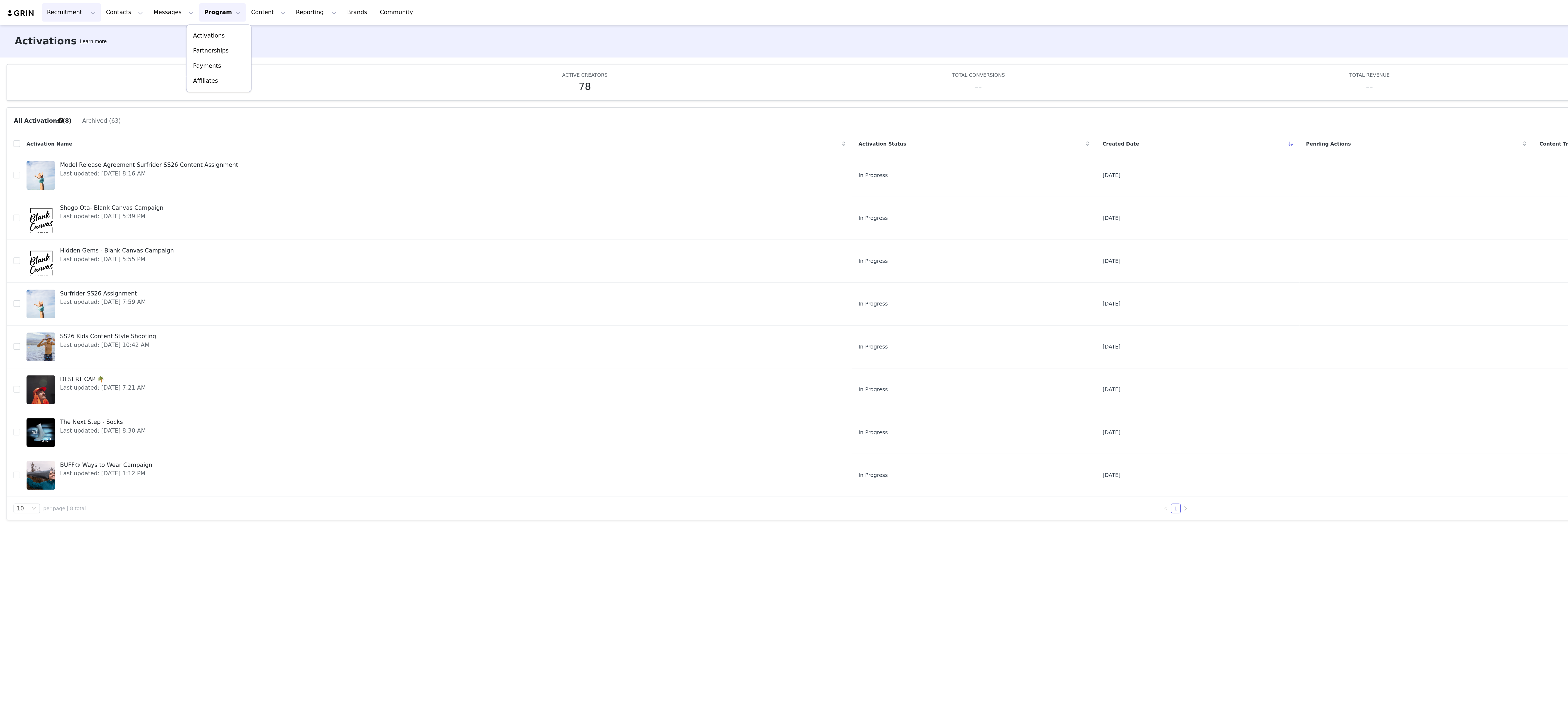
click at [41, 10] on button "Recruitment Recruitment" at bounding box center [47, 9] width 39 height 12
click at [80, 10] on button "Contacts Contacts" at bounding box center [83, 9] width 31 height 12
click at [110, 11] on button "Messages Messages" at bounding box center [116, 9] width 33 height 12
click at [141, 9] on button "Program Program" at bounding box center [148, 9] width 31 height 12
click at [169, 9] on button "Content Content" at bounding box center [179, 9] width 30 height 12
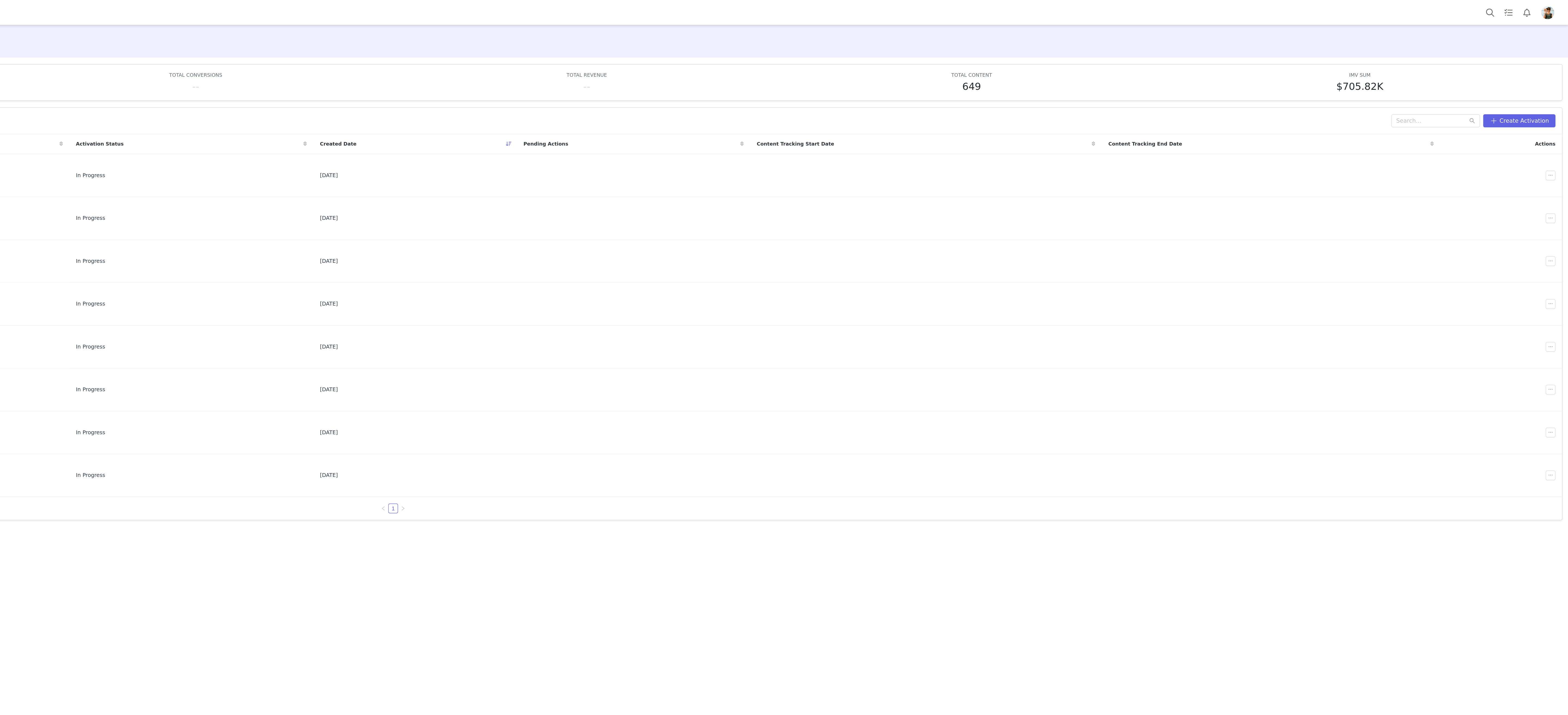
click at [1556, 4] on img "Profile" at bounding box center [1554, 9] width 9 height 9
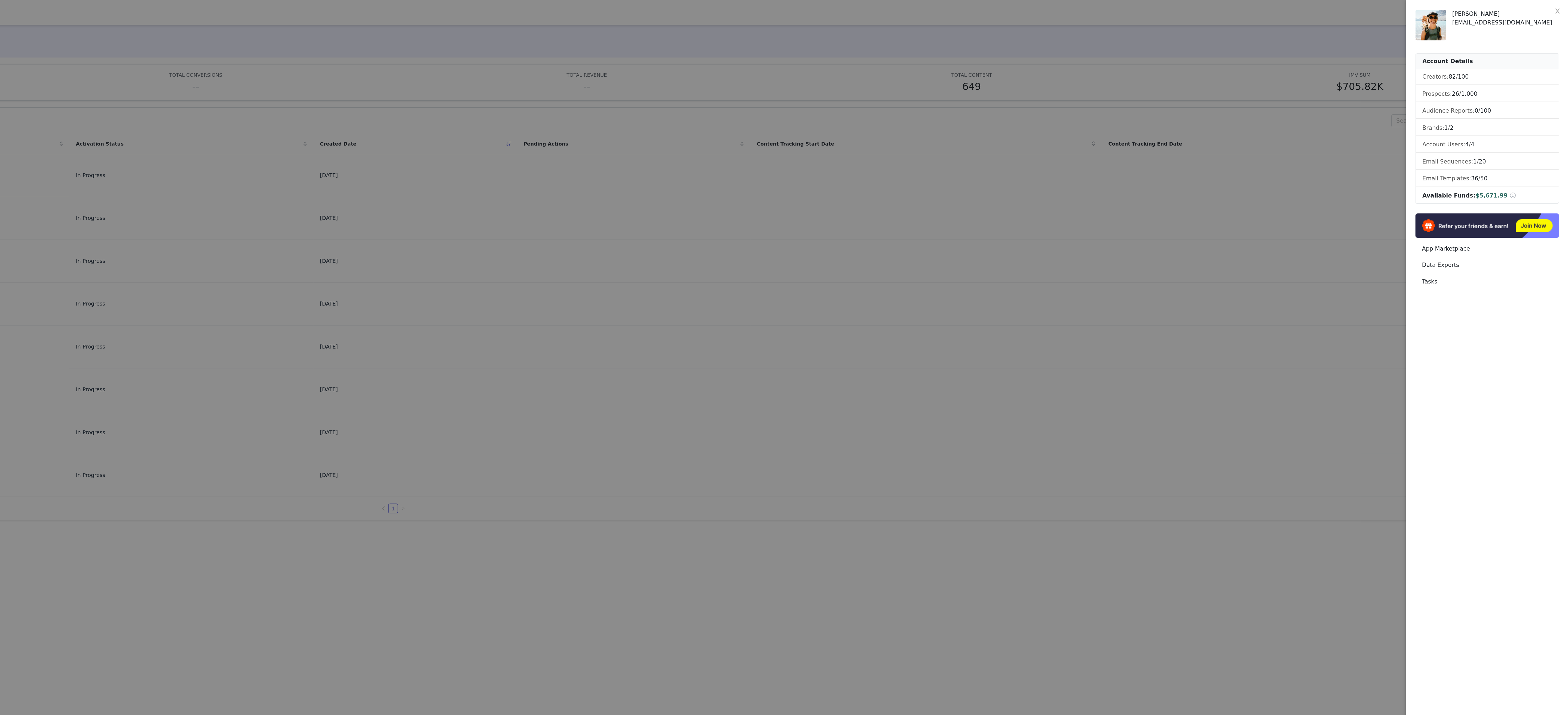
click at [1321, 408] on div at bounding box center [784, 357] width 1568 height 715
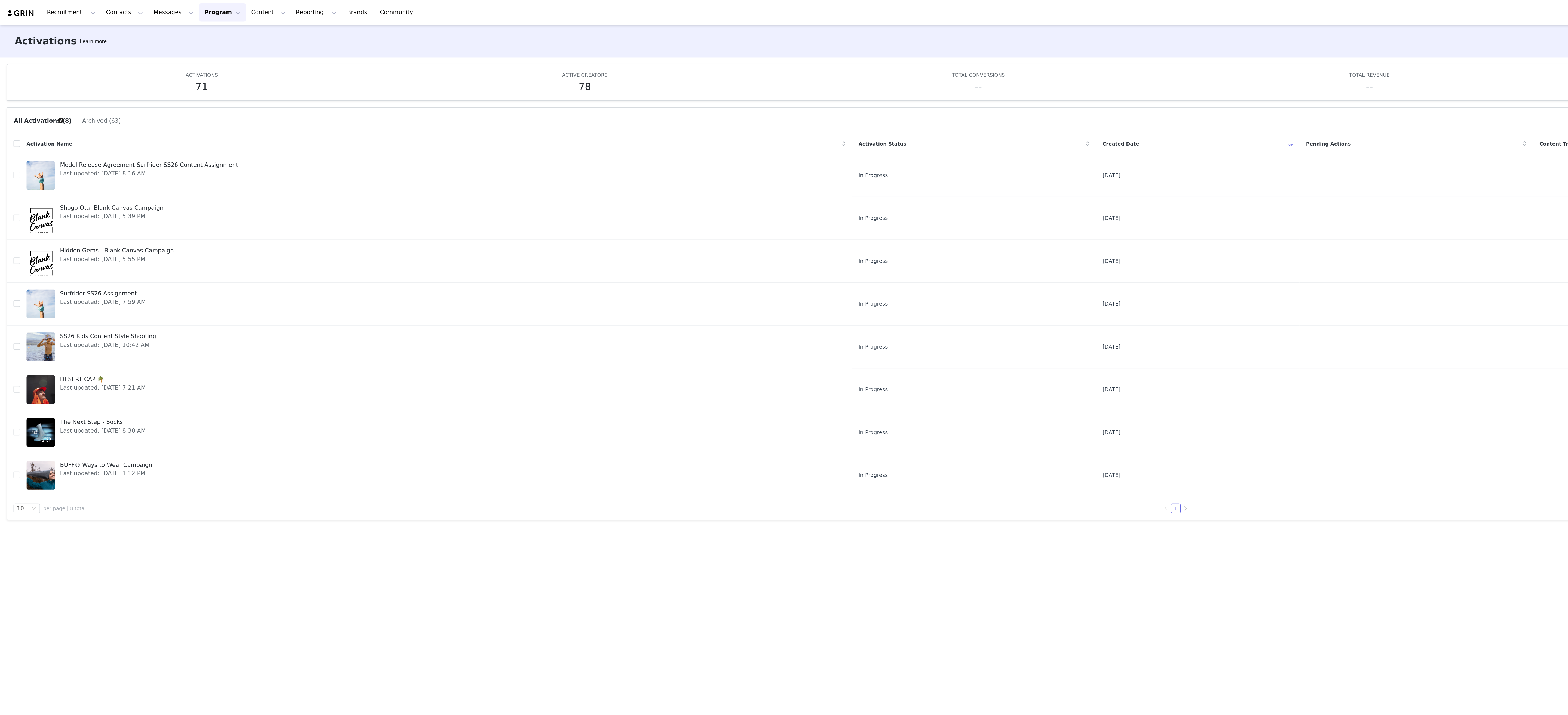
click at [133, 5] on button "Program Program" at bounding box center [148, 9] width 31 height 12
click at [414, 400] on div "All Activations (8) Archived (63) Create Activation Activation Name Activation …" at bounding box center [784, 390] width 1568 height 647
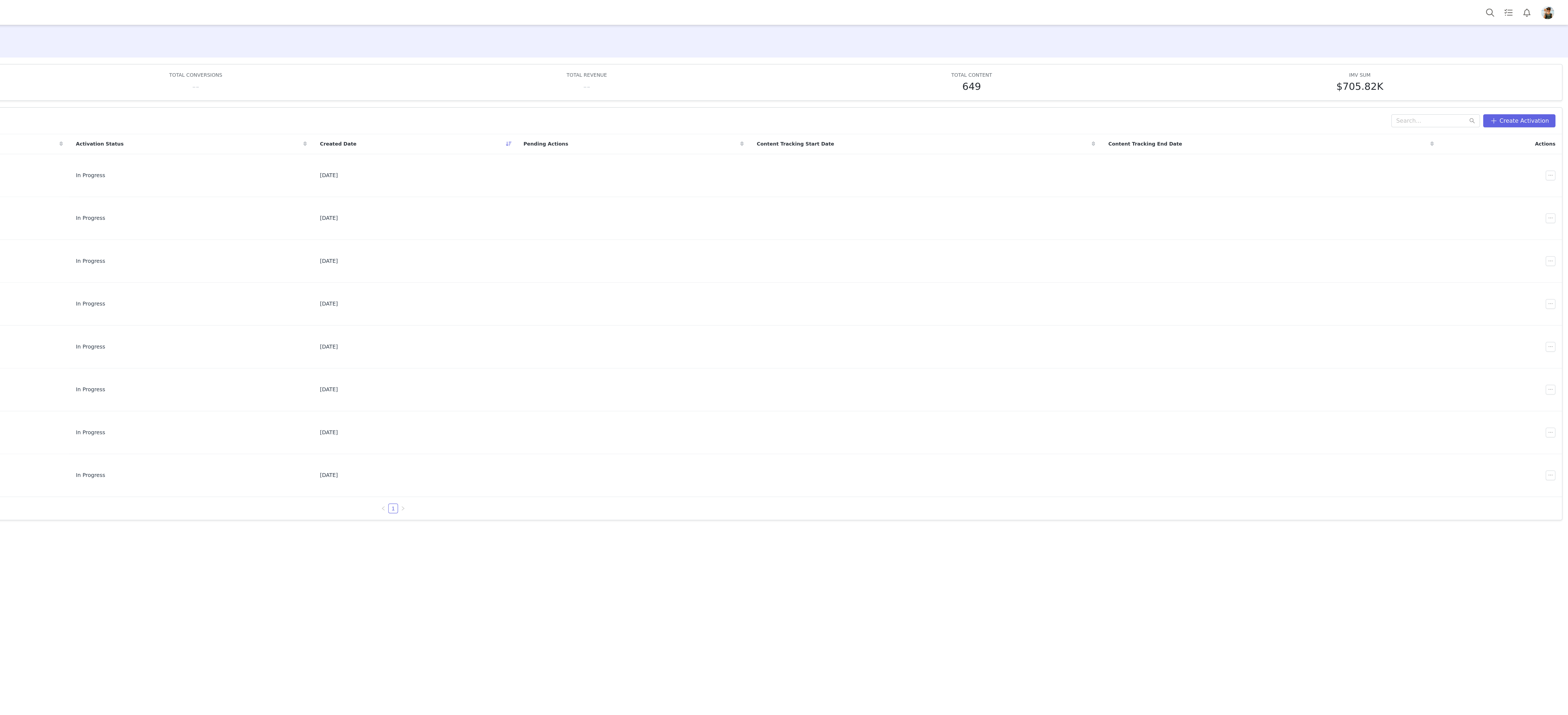
click at [1553, 8] on img "Profile" at bounding box center [1554, 9] width 9 height 9
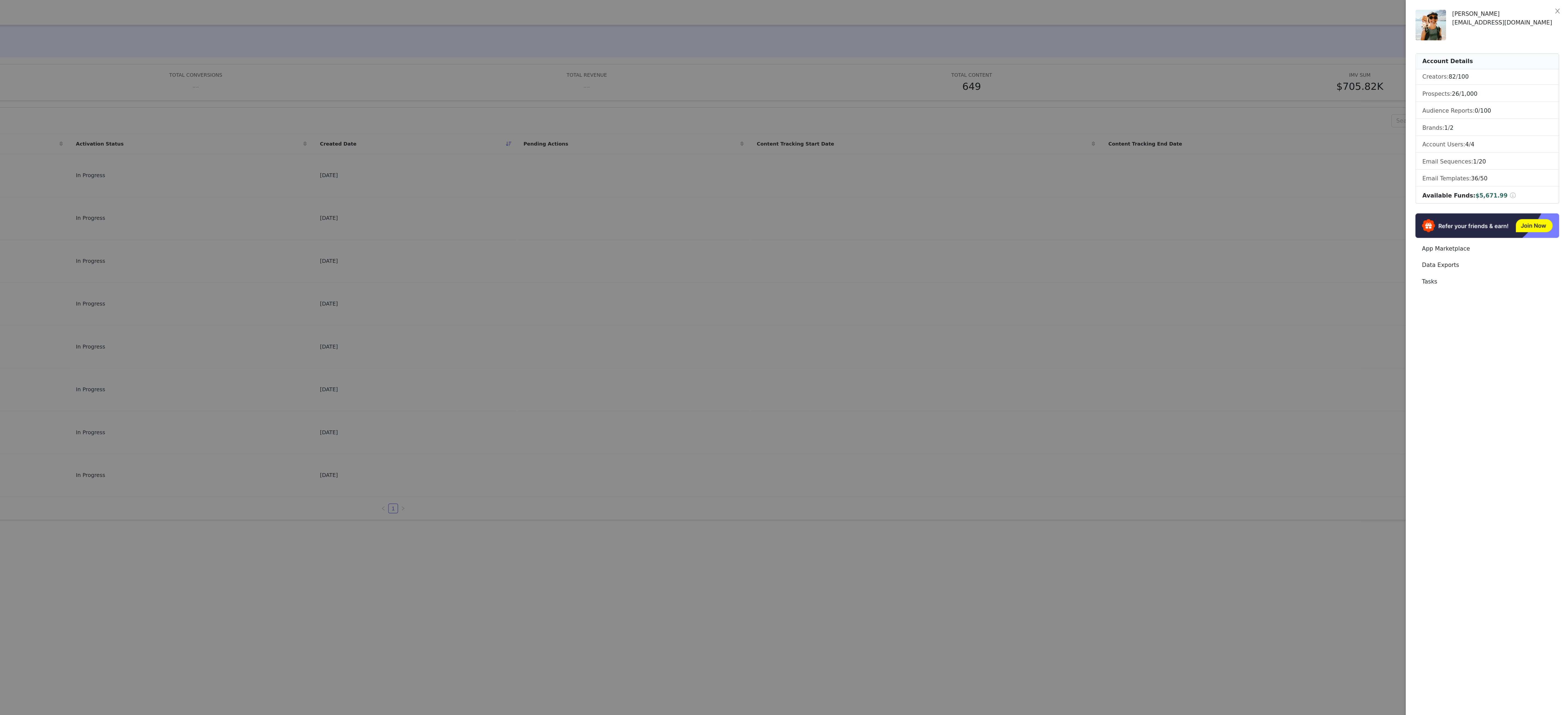
click at [1475, 22] on img at bounding box center [1476, 17] width 21 height 21
click at [1390, 364] on div at bounding box center [784, 357] width 1568 height 715
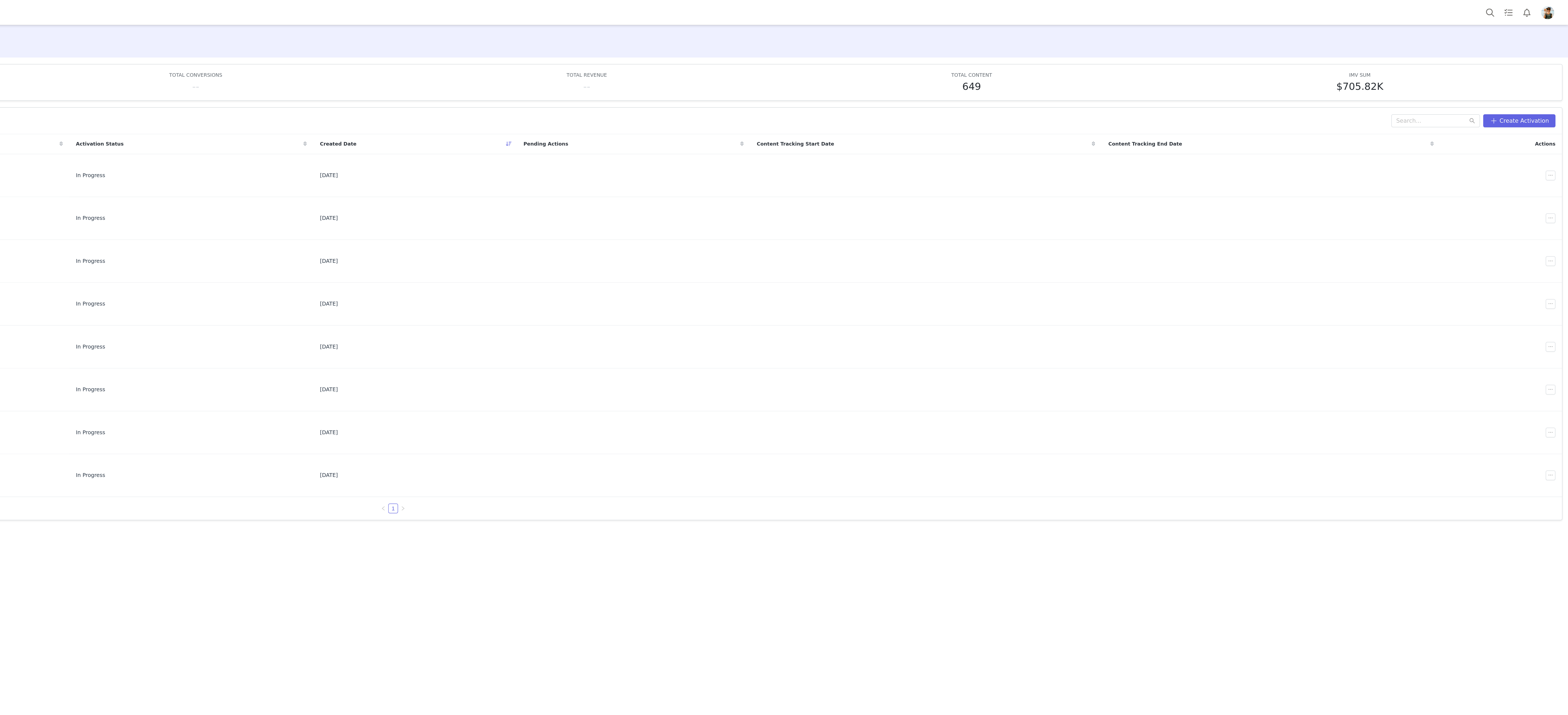
click at [1550, 8] on img "Profile" at bounding box center [1554, 9] width 9 height 9
